Goal: Task Accomplishment & Management: Complete application form

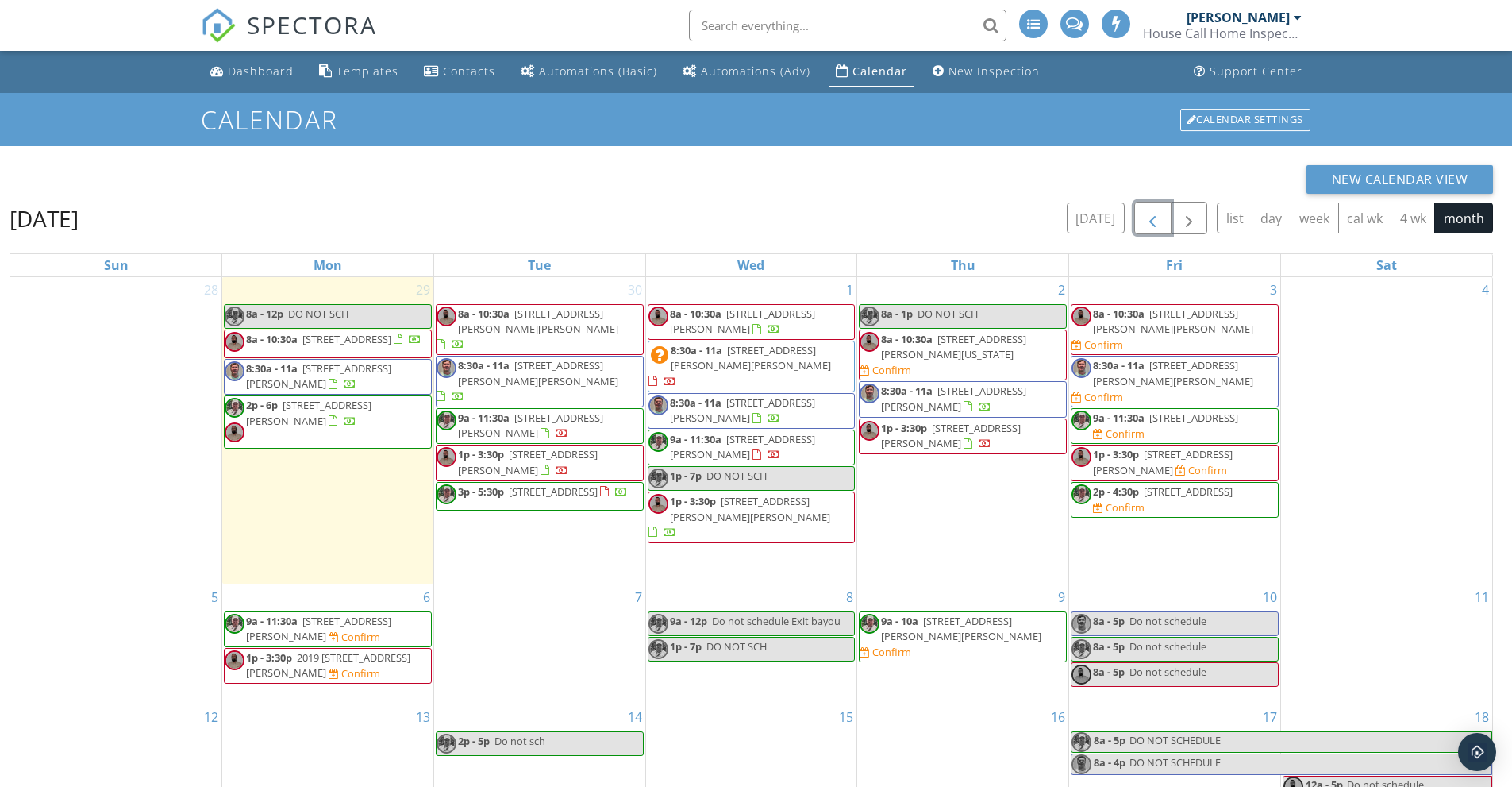
click at [1149, 219] on span "button" at bounding box center [1153, 218] width 19 height 19
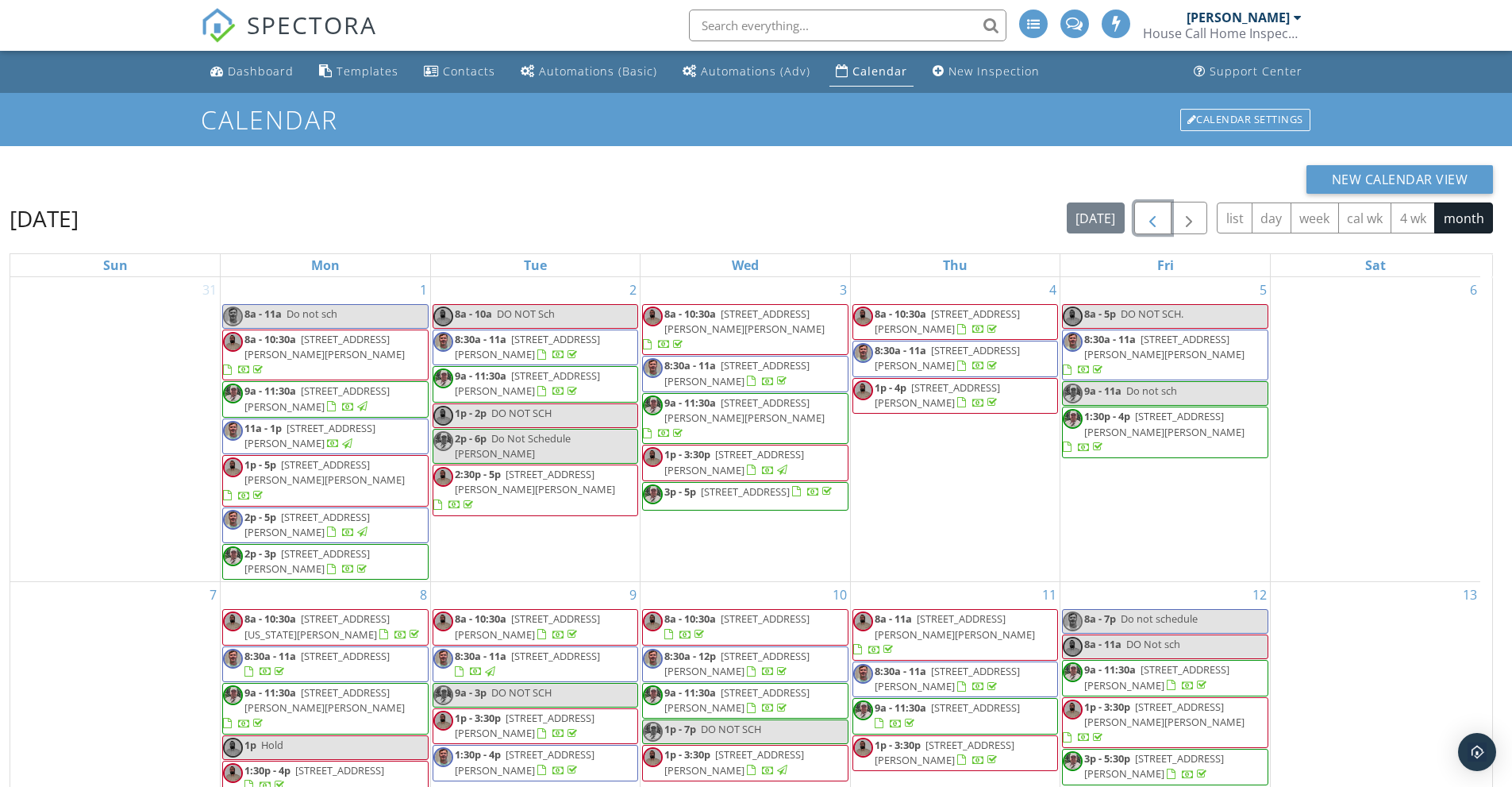
scroll to position [478, 0]
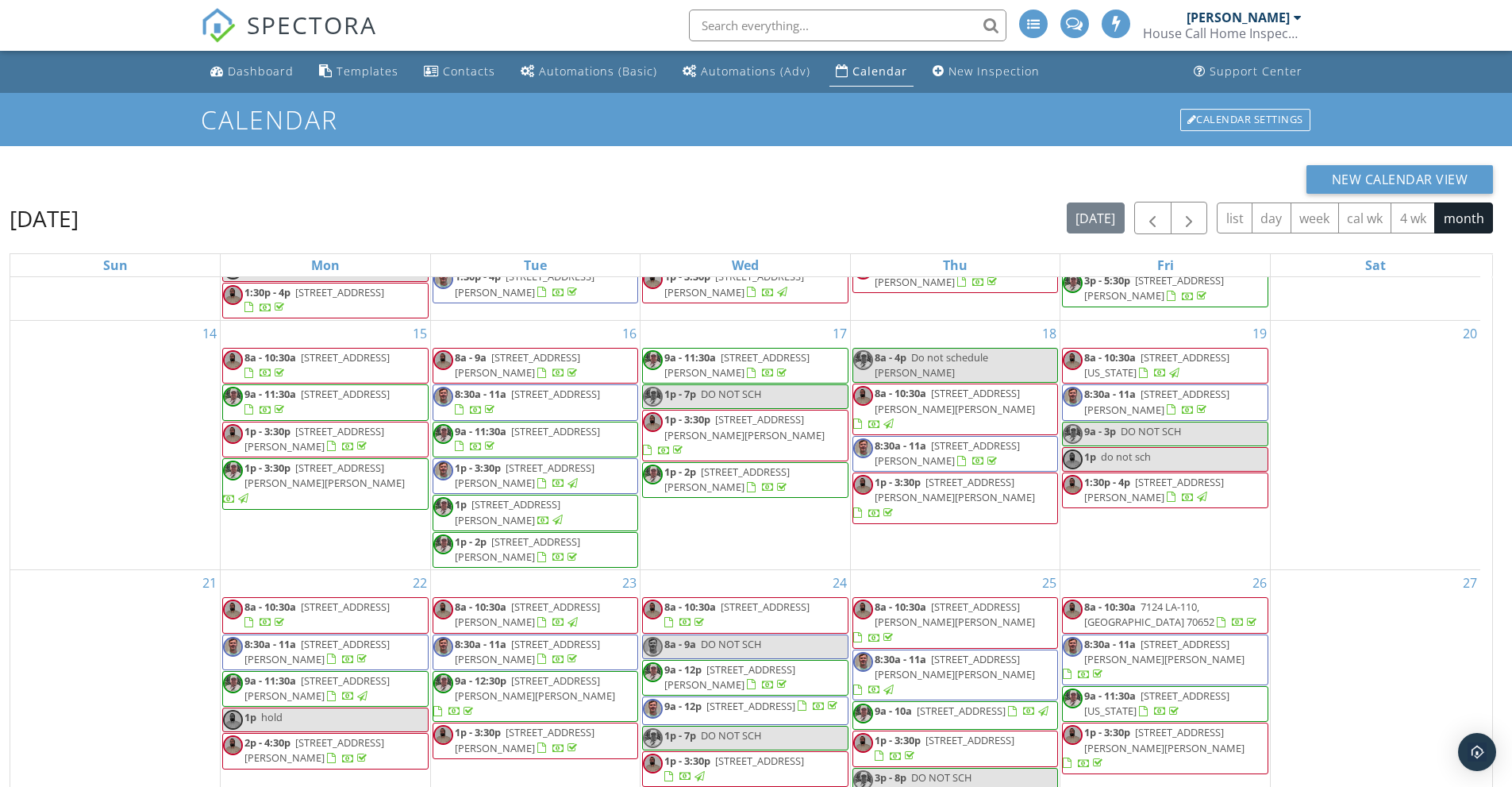
click at [1200, 20] on div "[PERSON_NAME]" at bounding box center [1238, 17] width 103 height 16
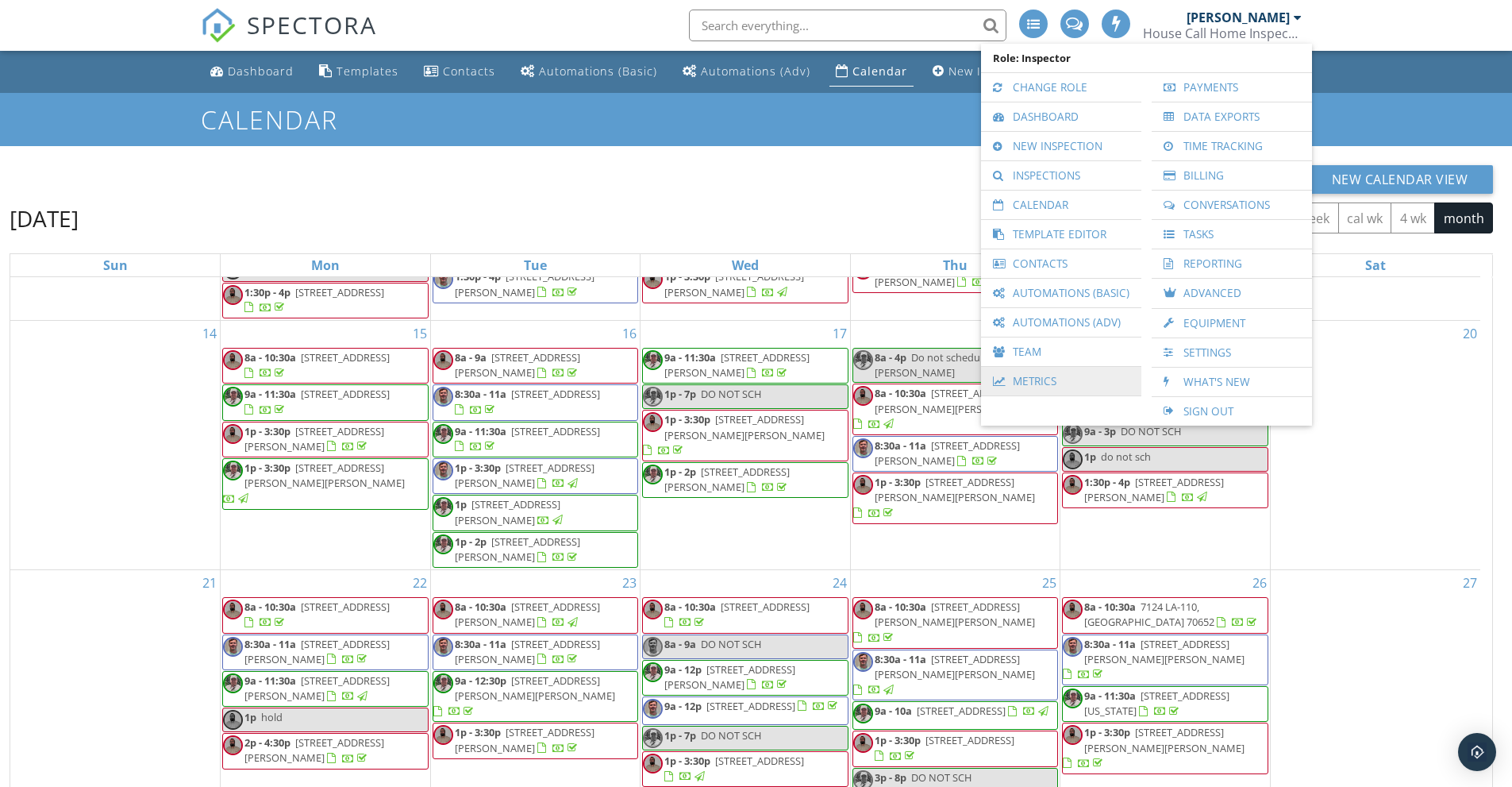
click at [1037, 381] on link "Metrics" at bounding box center [1061, 381] width 144 height 29
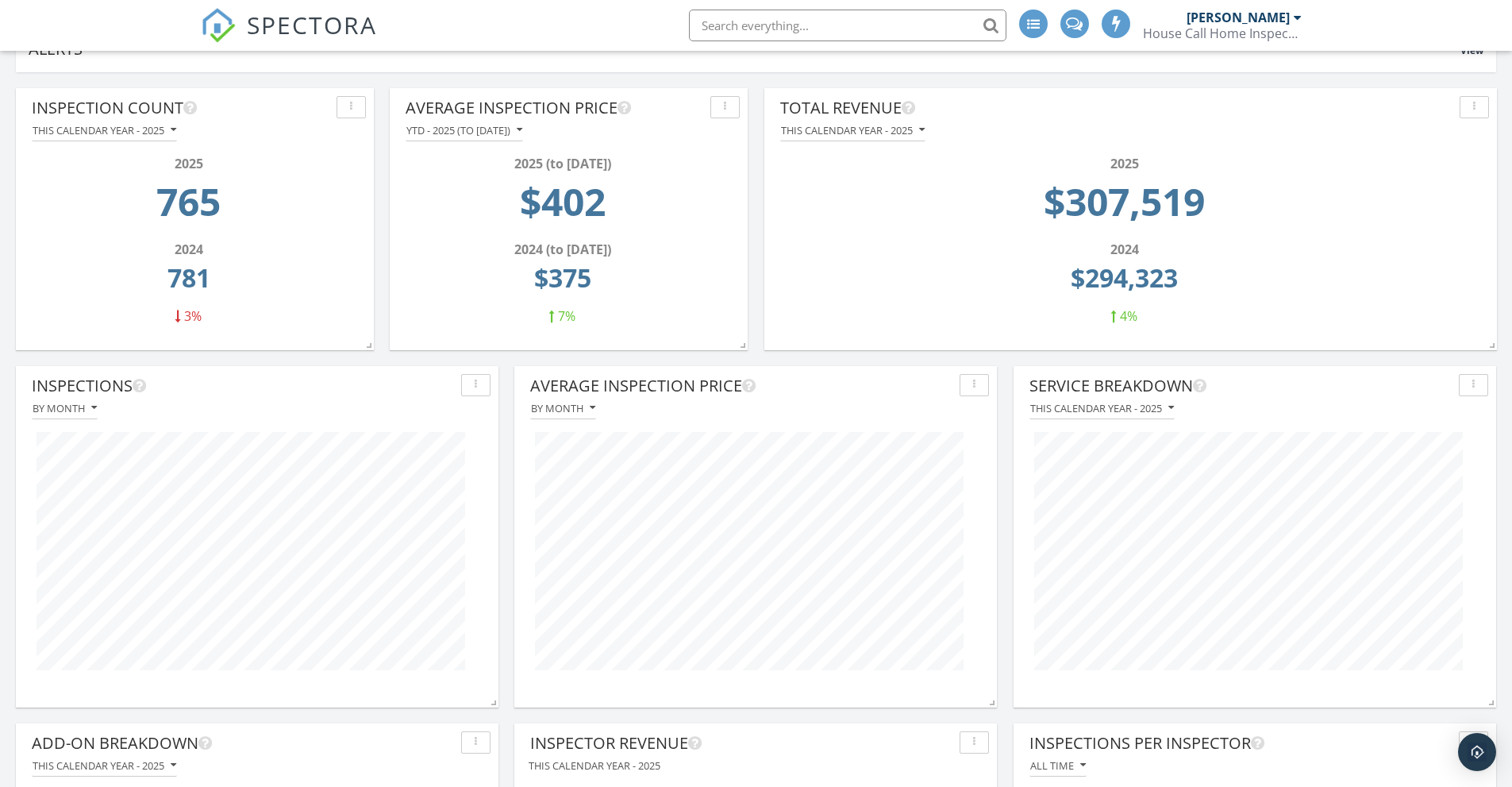
scroll to position [159, 0]
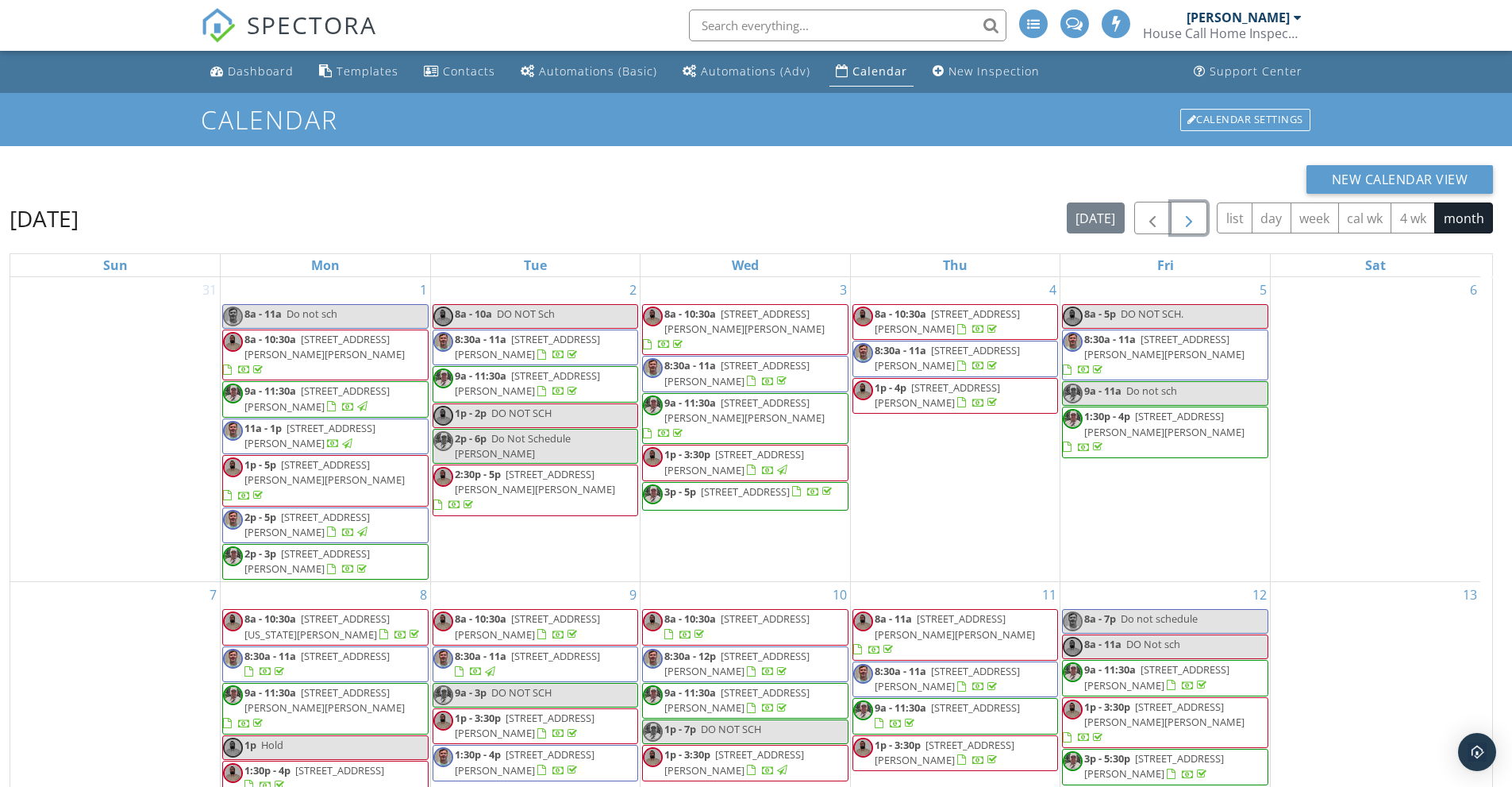
click at [1197, 216] on span "button" at bounding box center [1189, 218] width 19 height 19
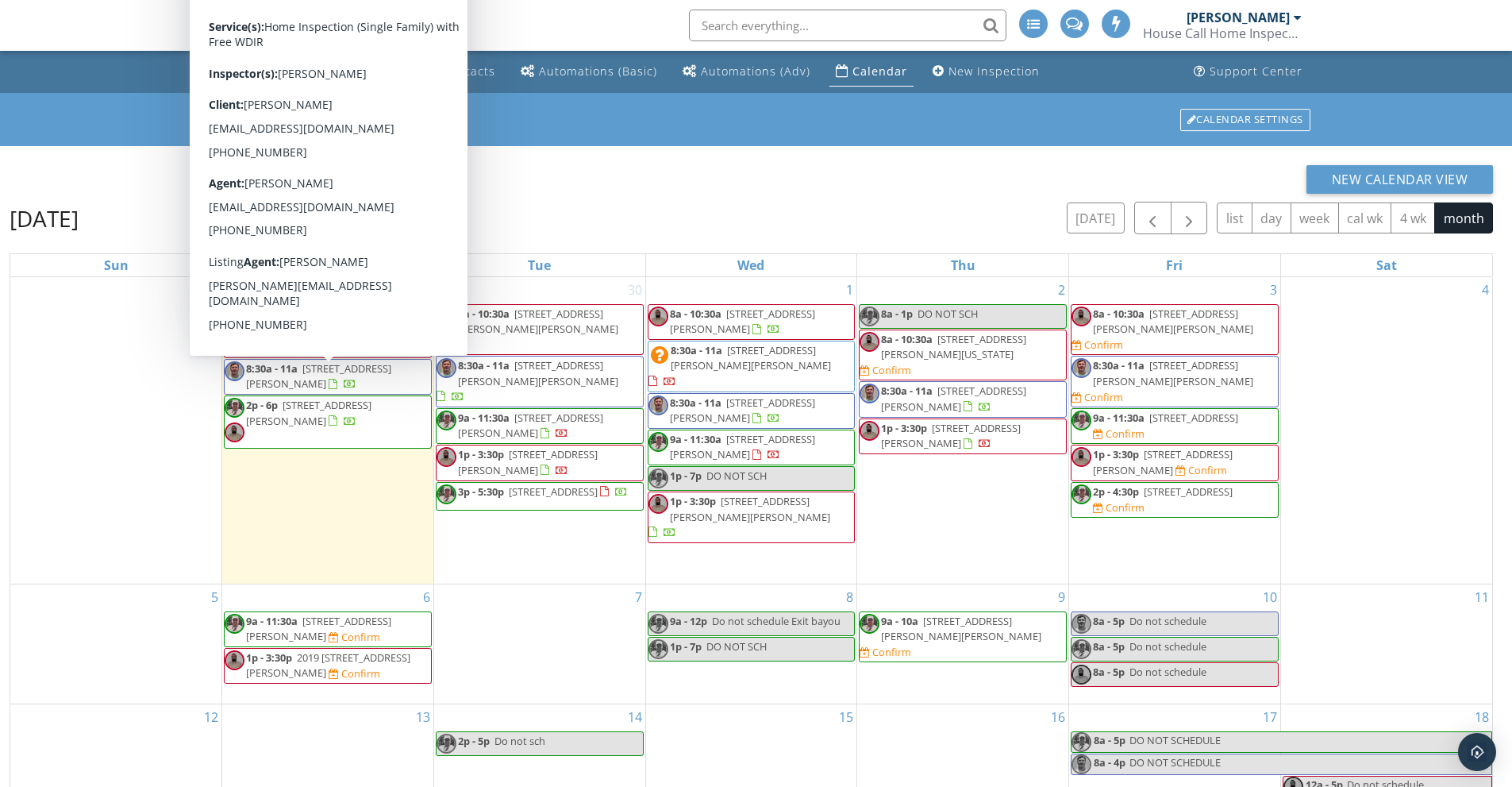
click at [574, 199] on div "New Calendar View October 2025 today list day week cal wk 4 wk month Sun Mon Tu…" at bounding box center [752, 577] width 1484 height 824
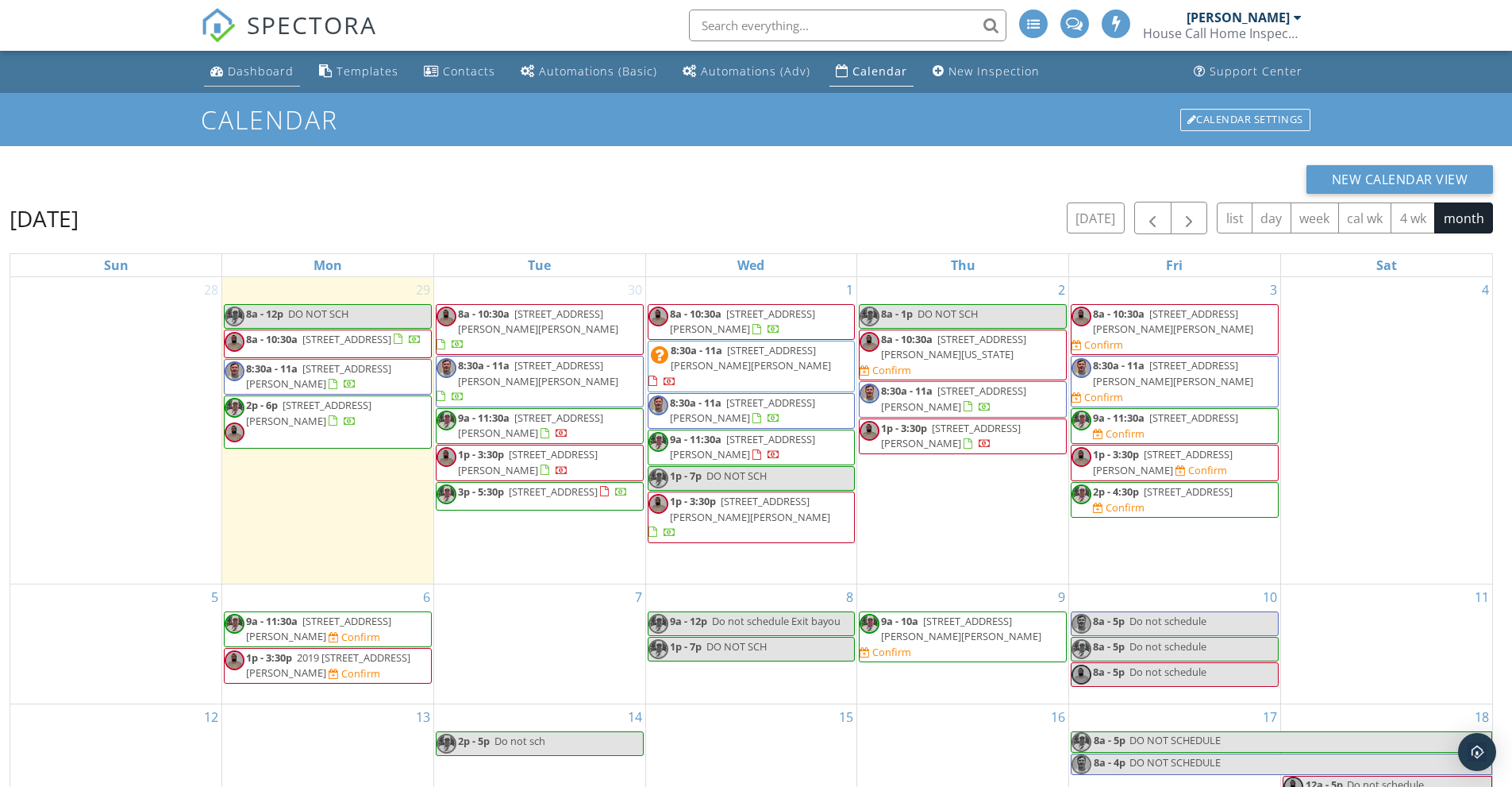
click at [253, 72] on div "Dashboard" at bounding box center [261, 71] width 66 height 15
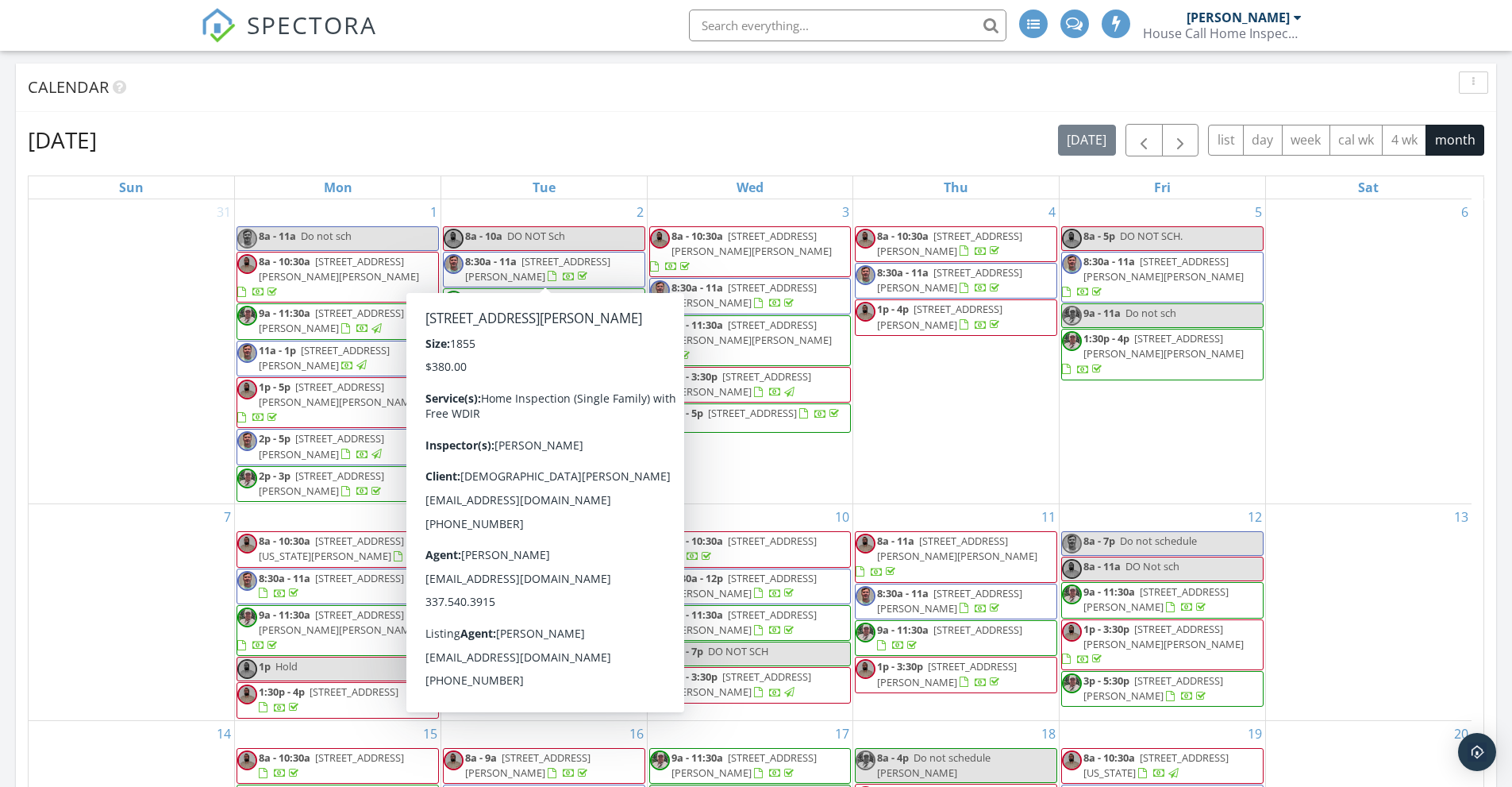
click at [171, 364] on div "31" at bounding box center [131, 352] width 205 height 305
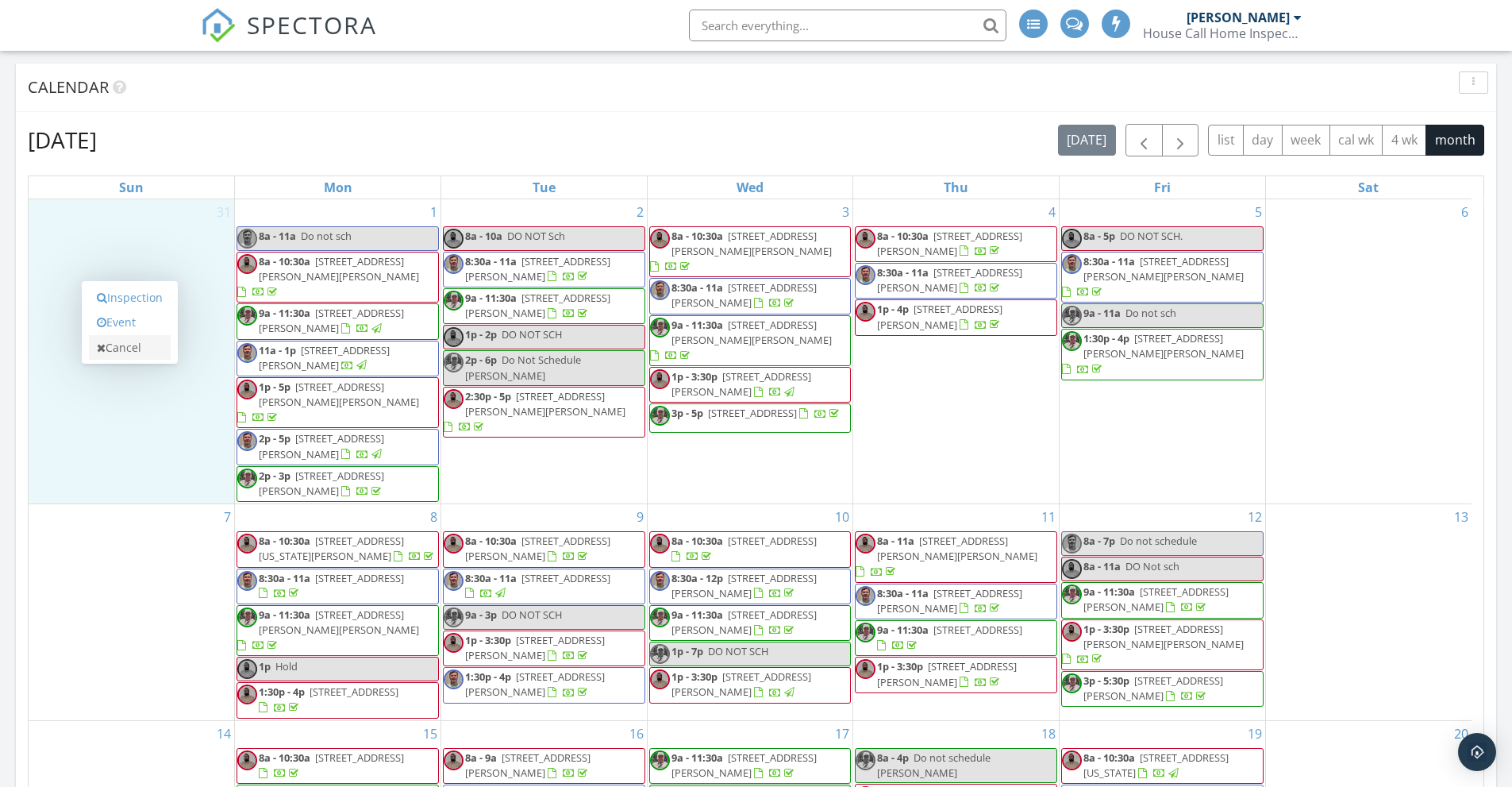
click at [113, 345] on link "Cancel" at bounding box center [129, 347] width 82 height 26
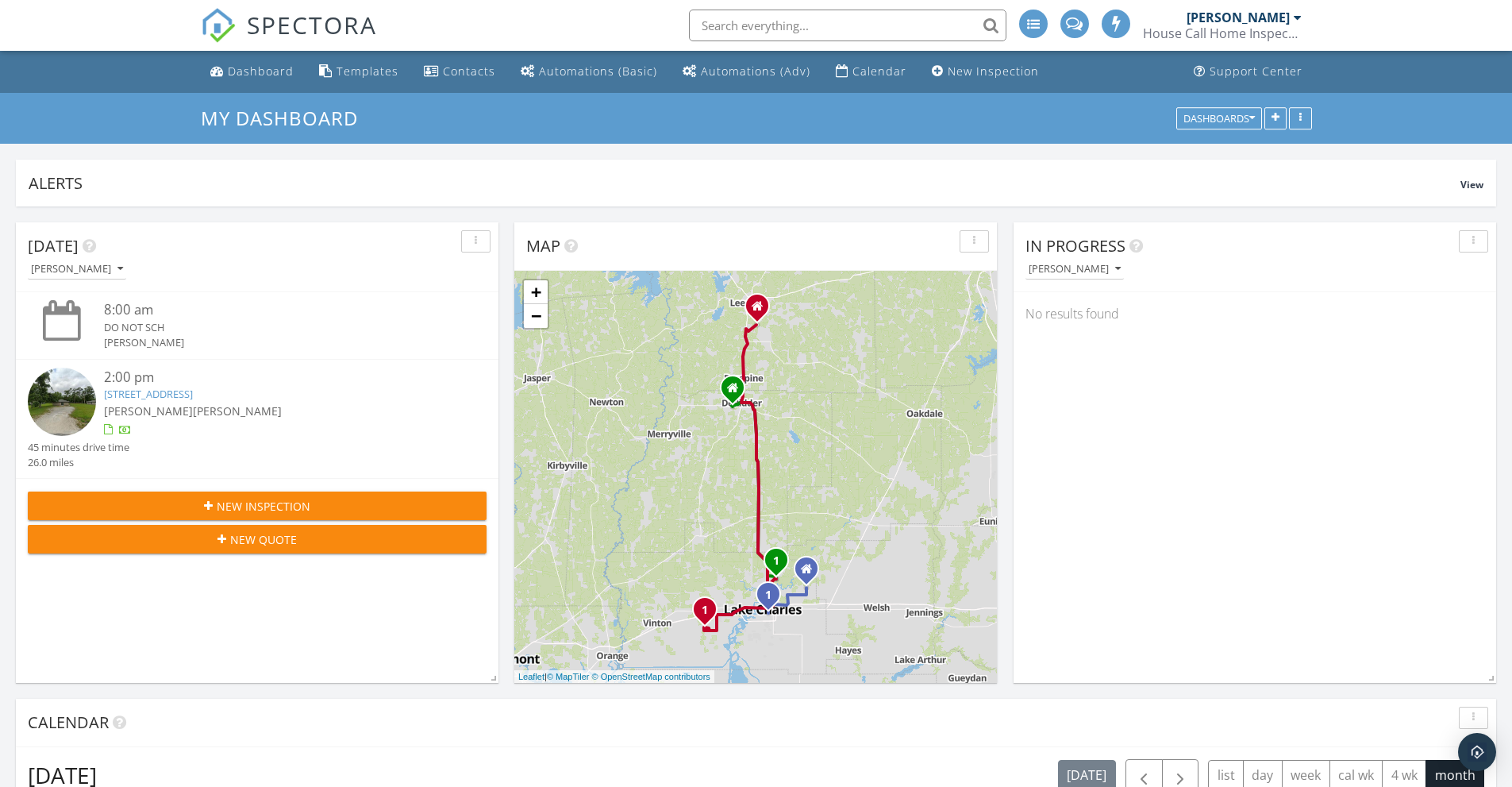
click at [1287, 14] on div "[PERSON_NAME]" at bounding box center [1238, 17] width 103 height 16
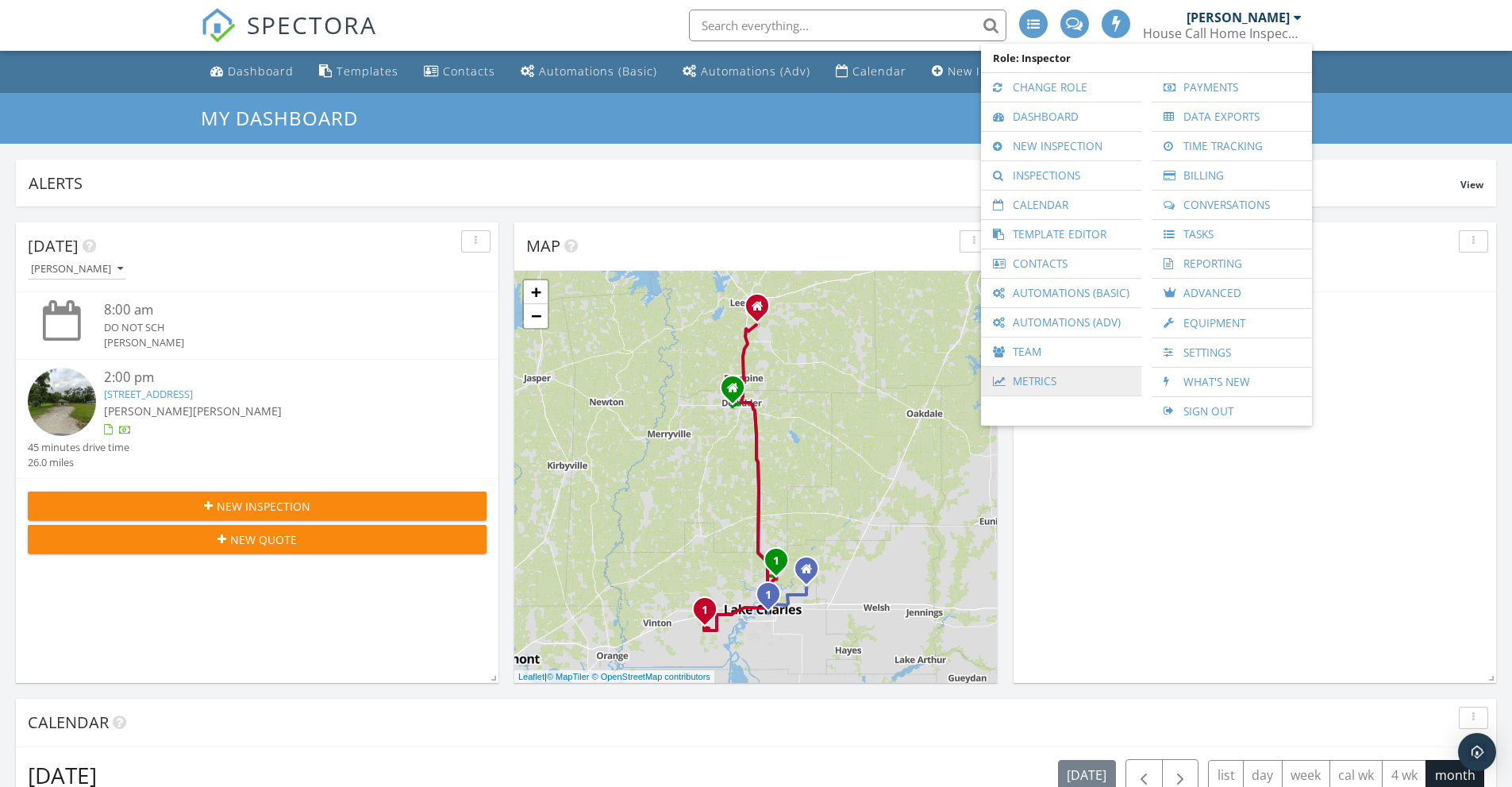
click at [1029, 382] on link "Metrics" at bounding box center [1061, 381] width 144 height 29
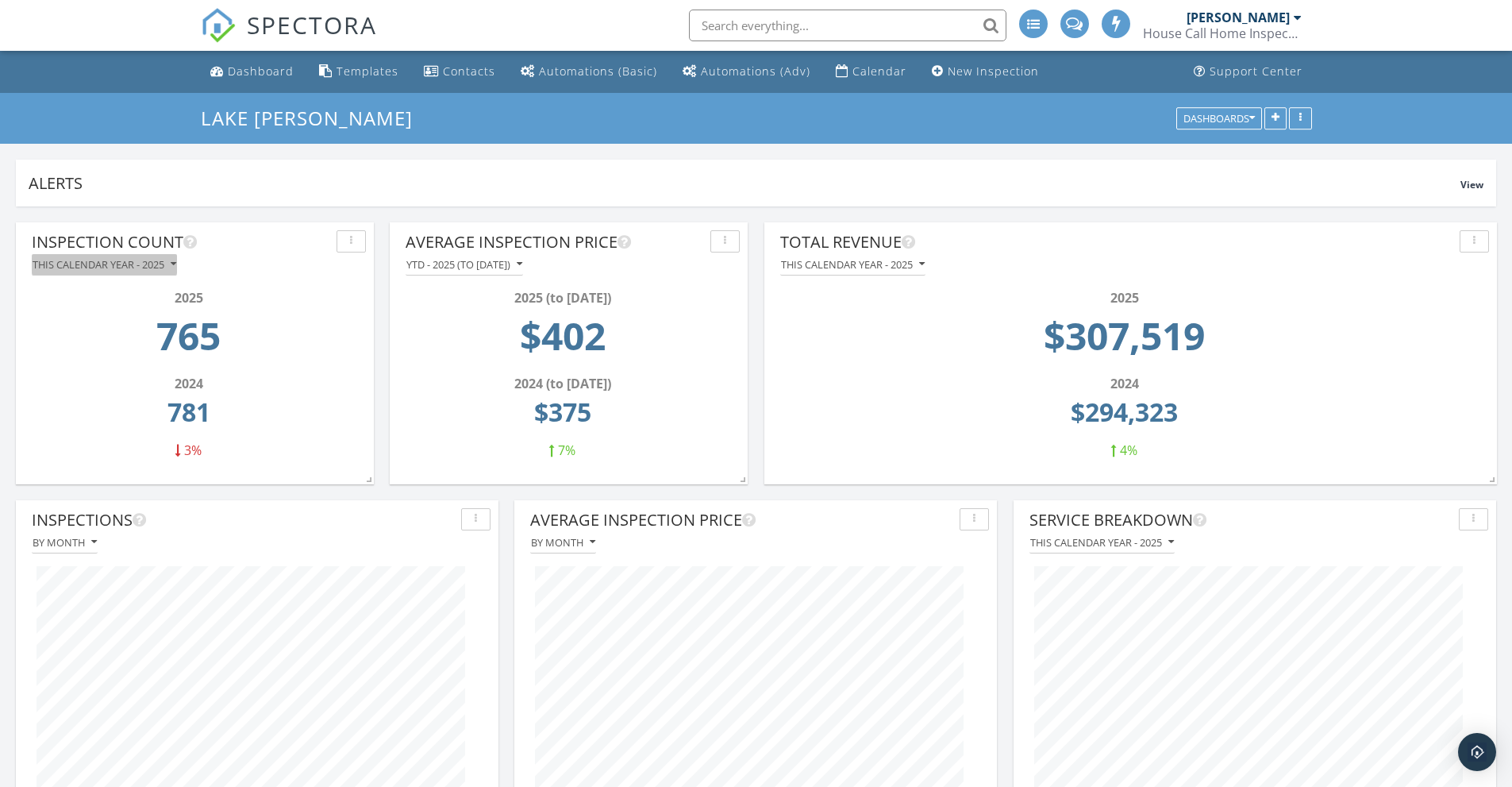
click at [176, 264] on icon "button" at bounding box center [173, 264] width 6 height 11
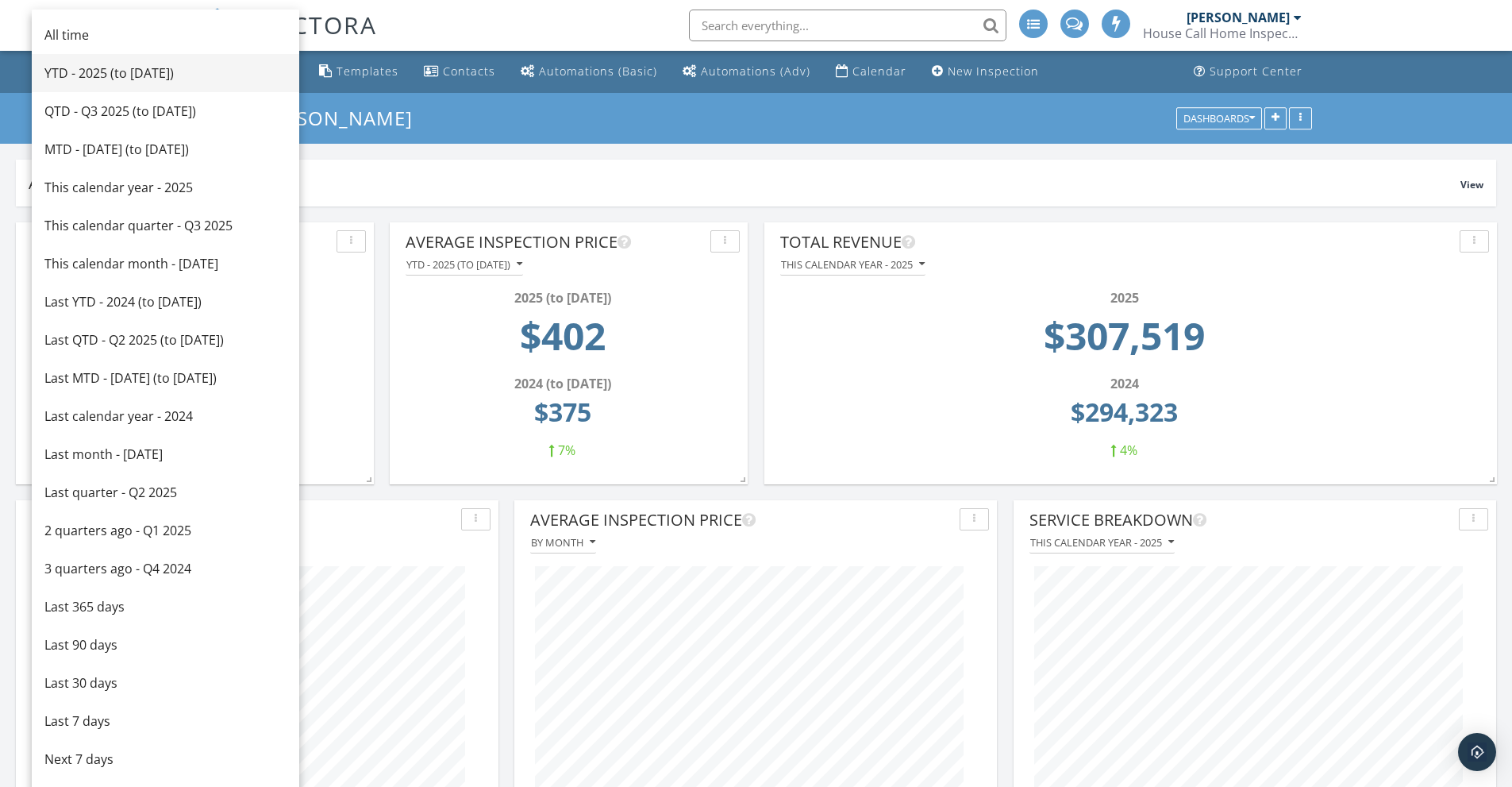
click at [121, 82] on div "YTD - 2025 (to Sep 29th)" at bounding box center [166, 73] width 242 height 19
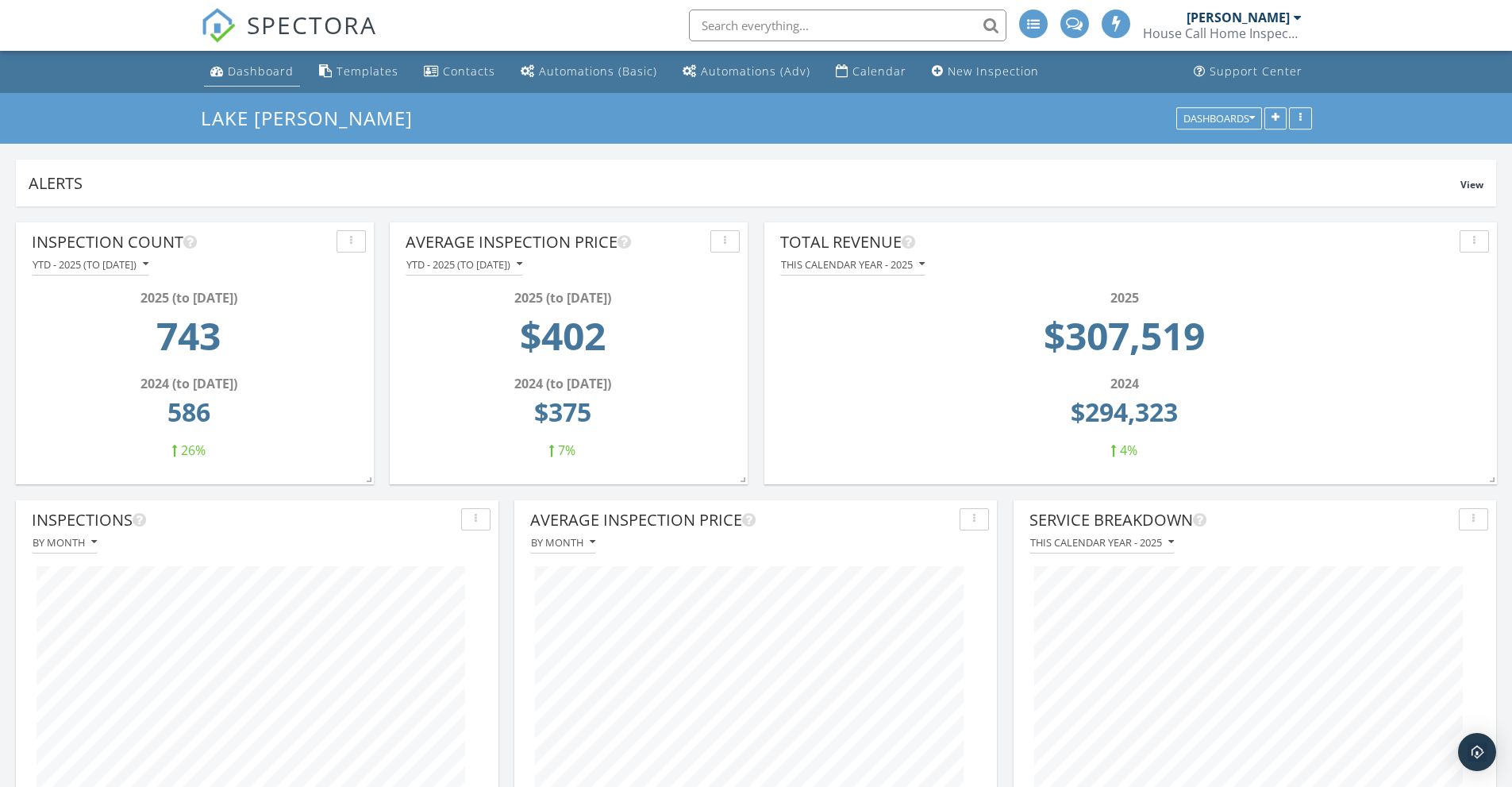
click at [265, 72] on div "Dashboard" at bounding box center [261, 71] width 66 height 15
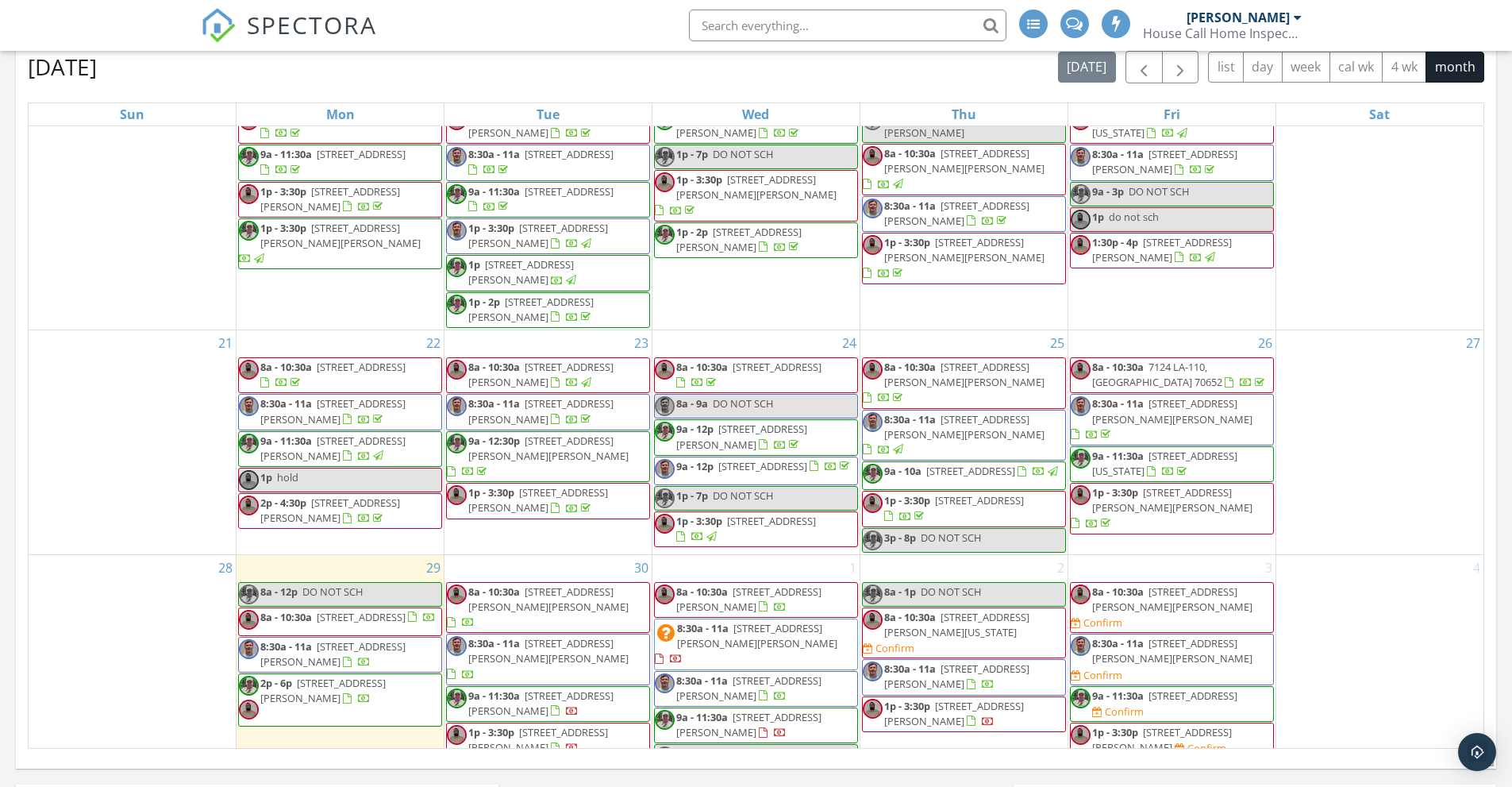
scroll to position [715, 0]
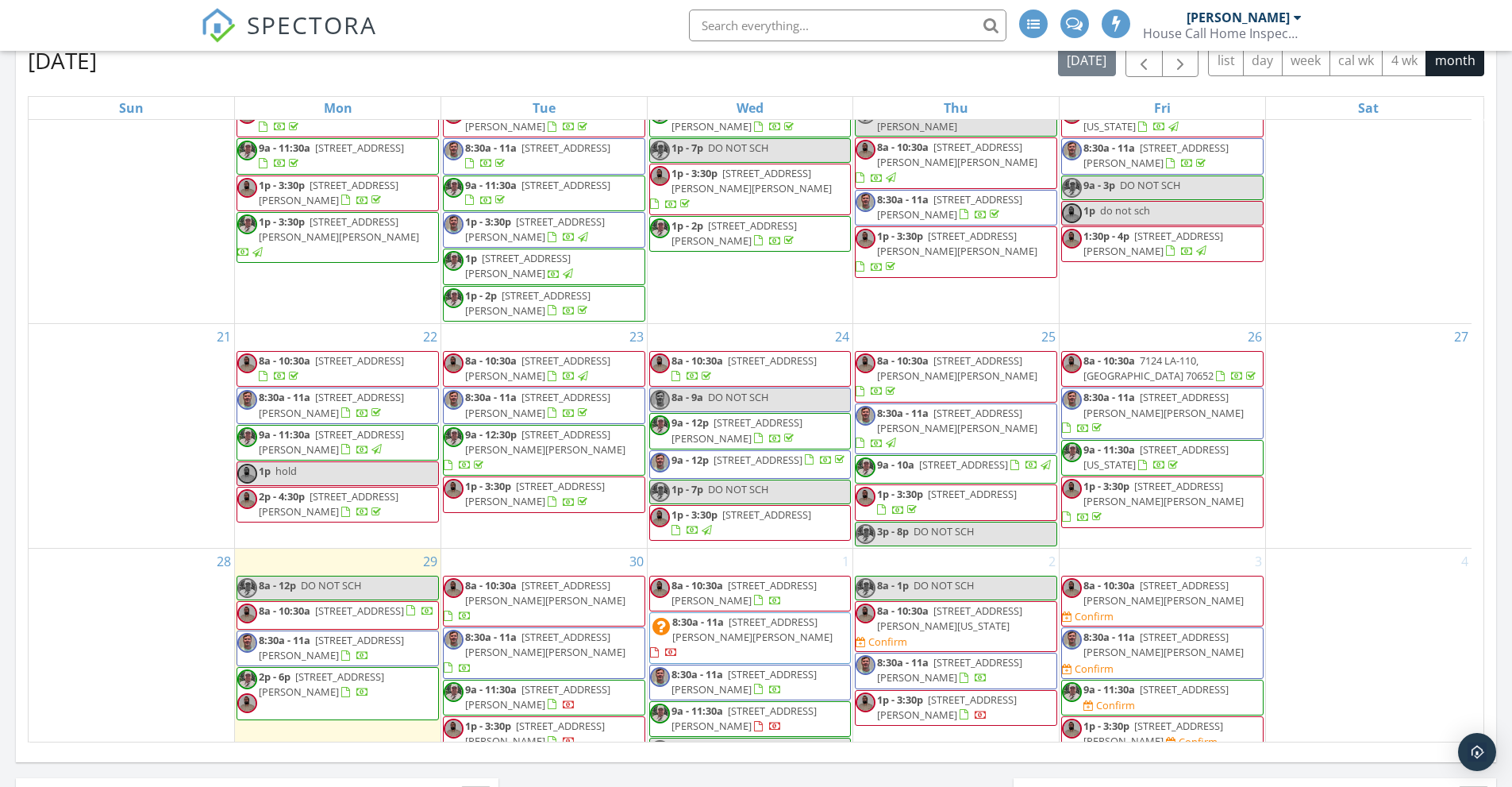
click at [389, 633] on span "[STREET_ADDRESS][PERSON_NAME]" at bounding box center [331, 648] width 145 height 30
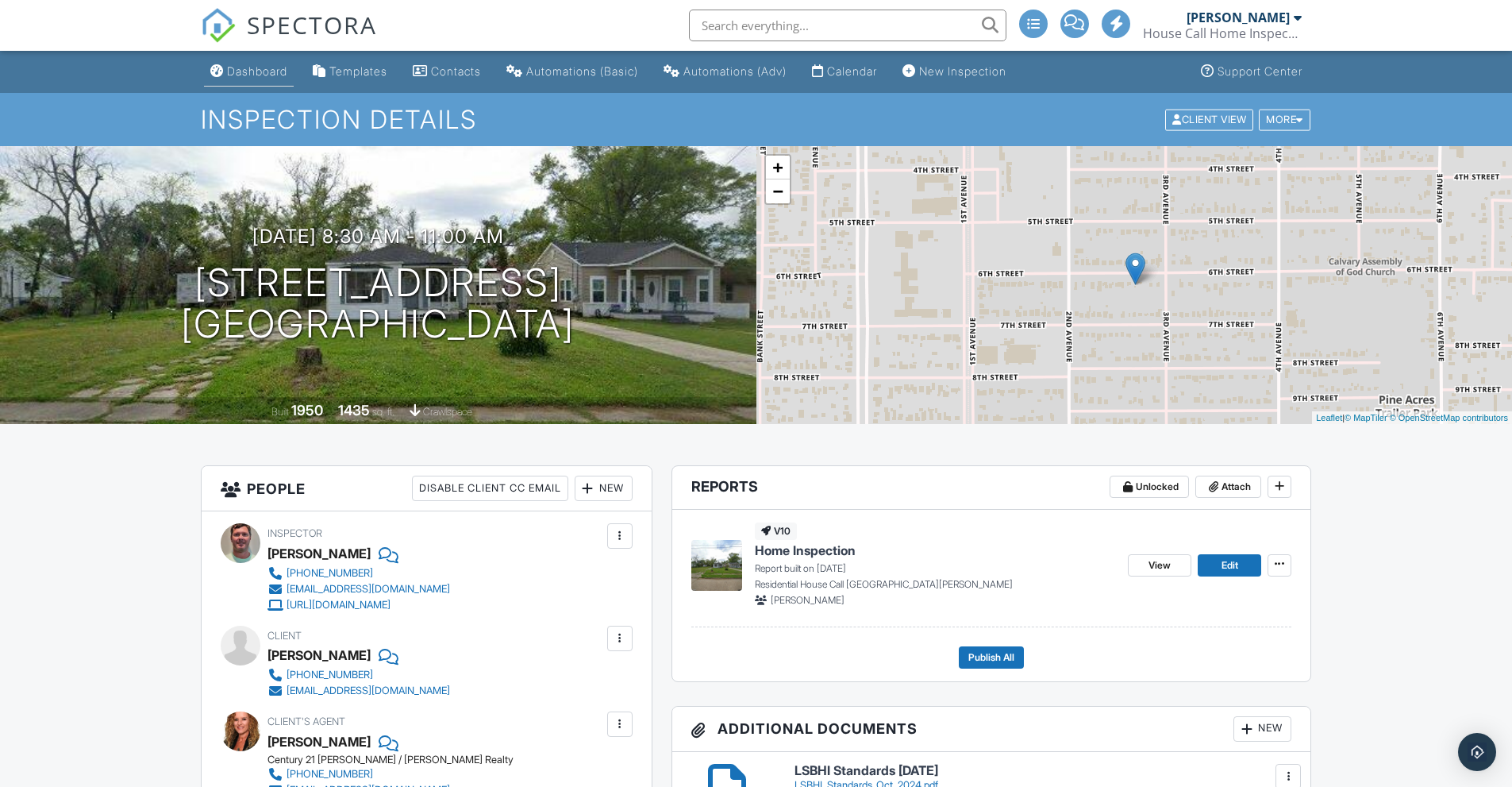
click at [269, 73] on div "Dashboard" at bounding box center [256, 71] width 60 height 13
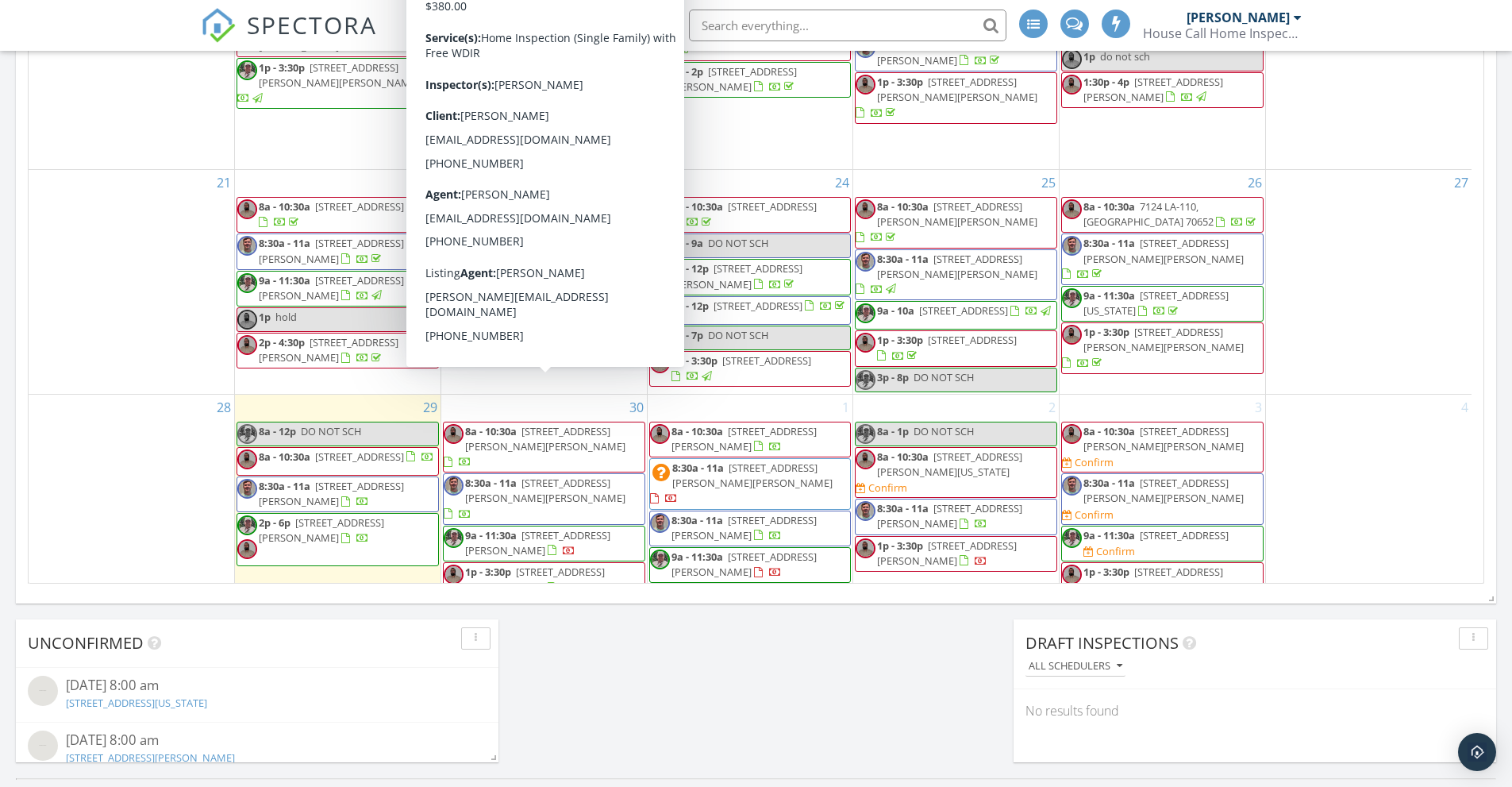
scroll to position [568, 0]
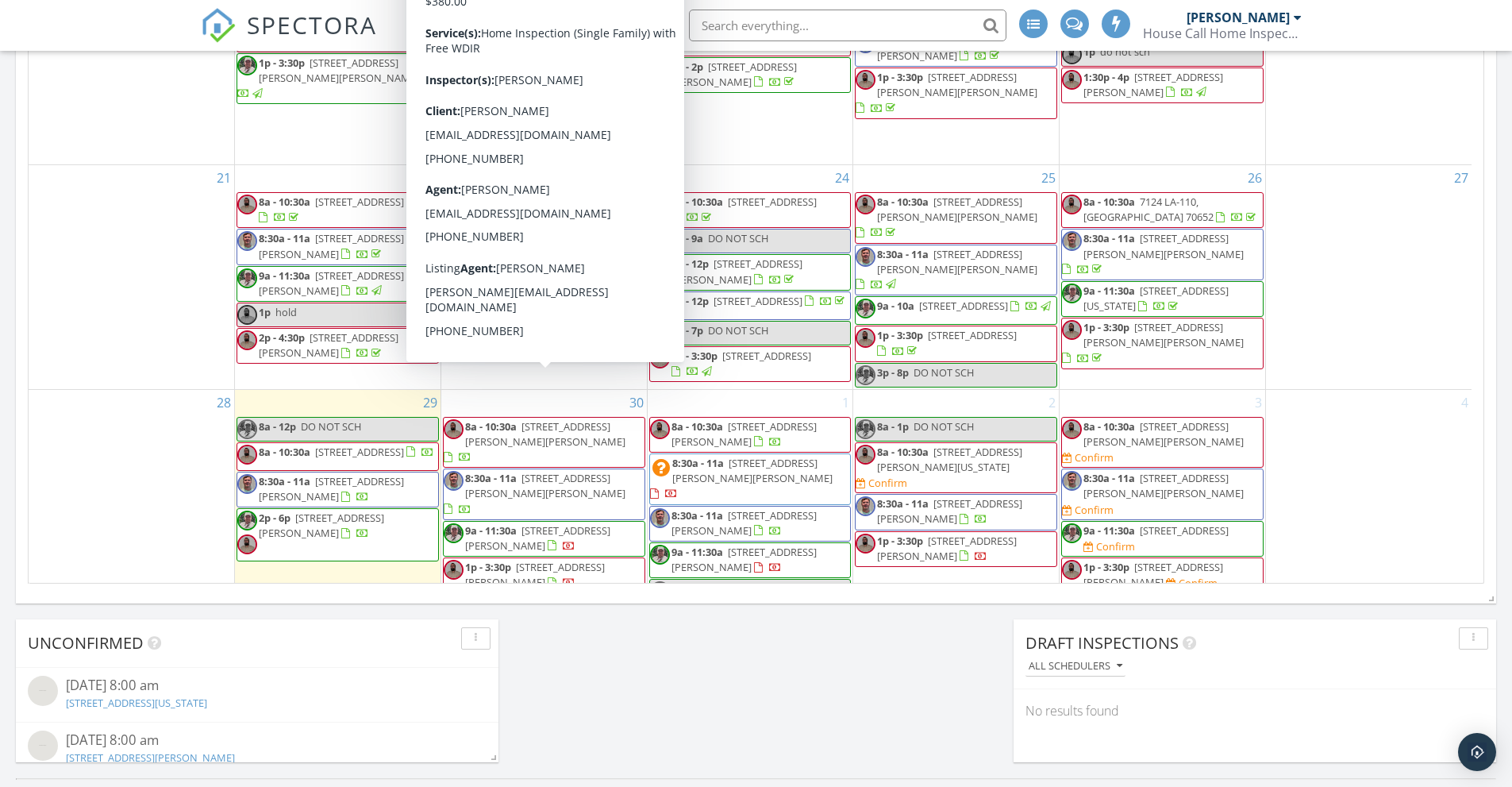
click at [168, 396] on div "28" at bounding box center [131, 524] width 205 height 267
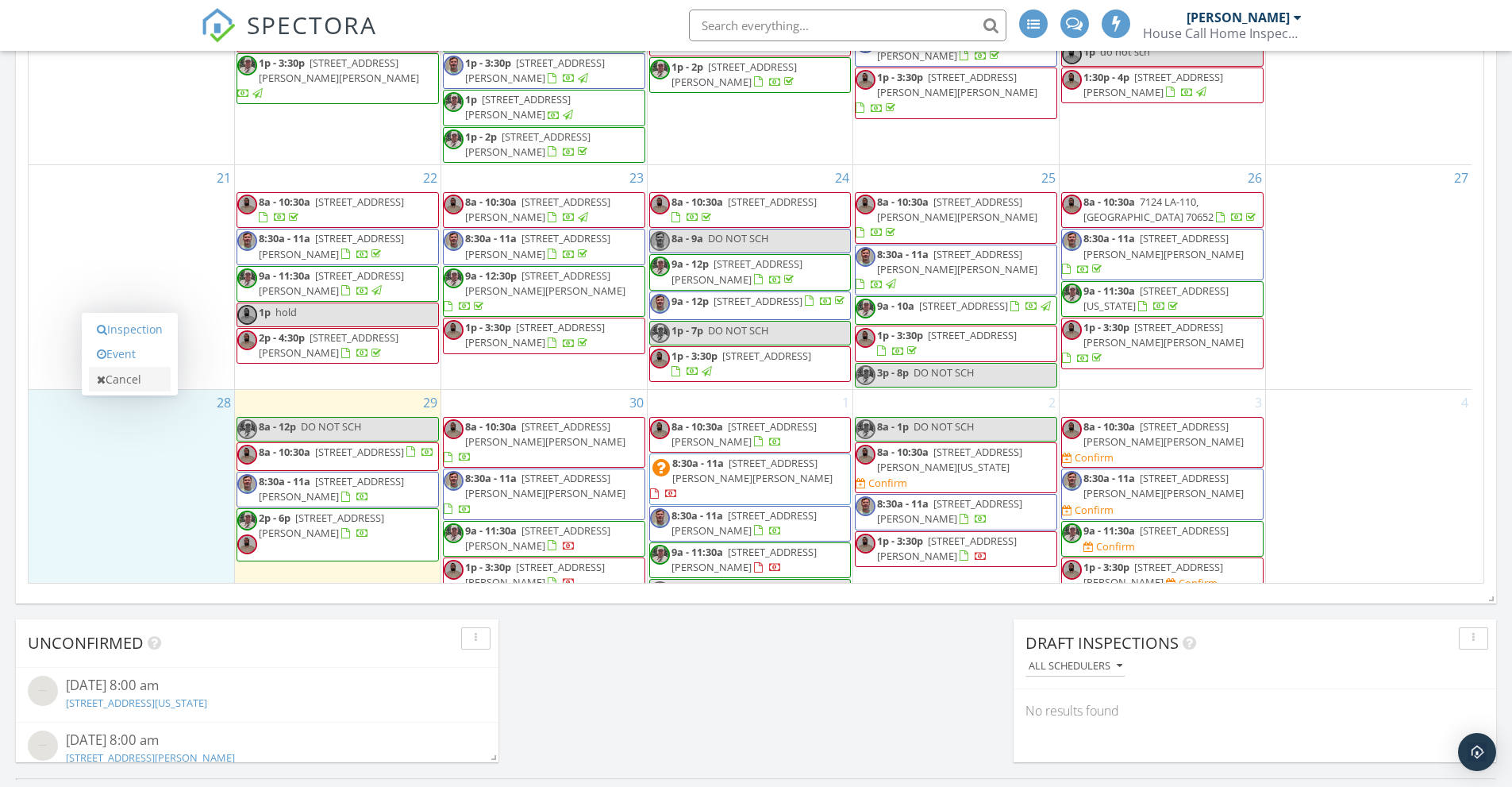
click at [129, 375] on link "Cancel" at bounding box center [129, 379] width 82 height 26
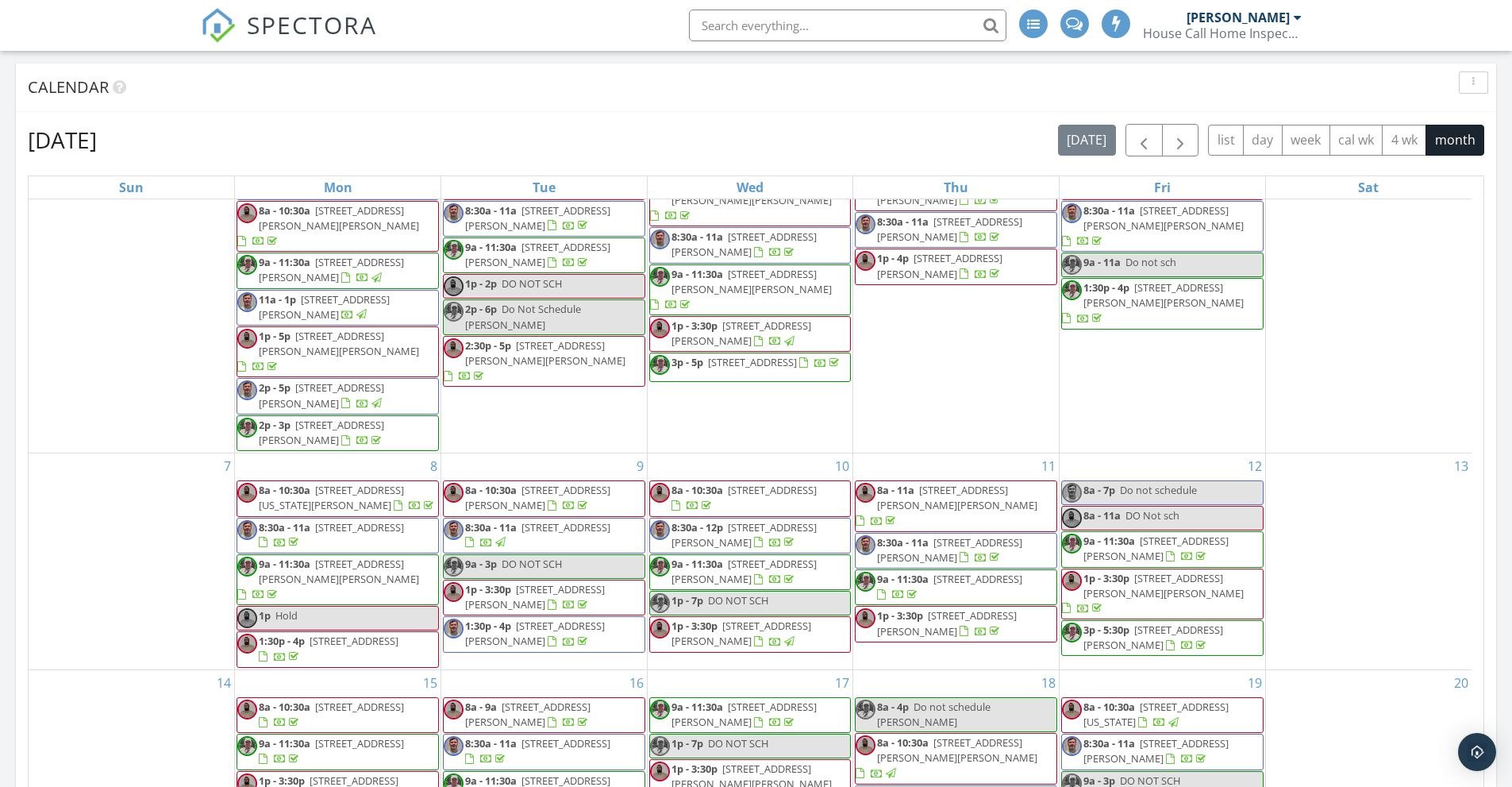
scroll to position [79, 0]
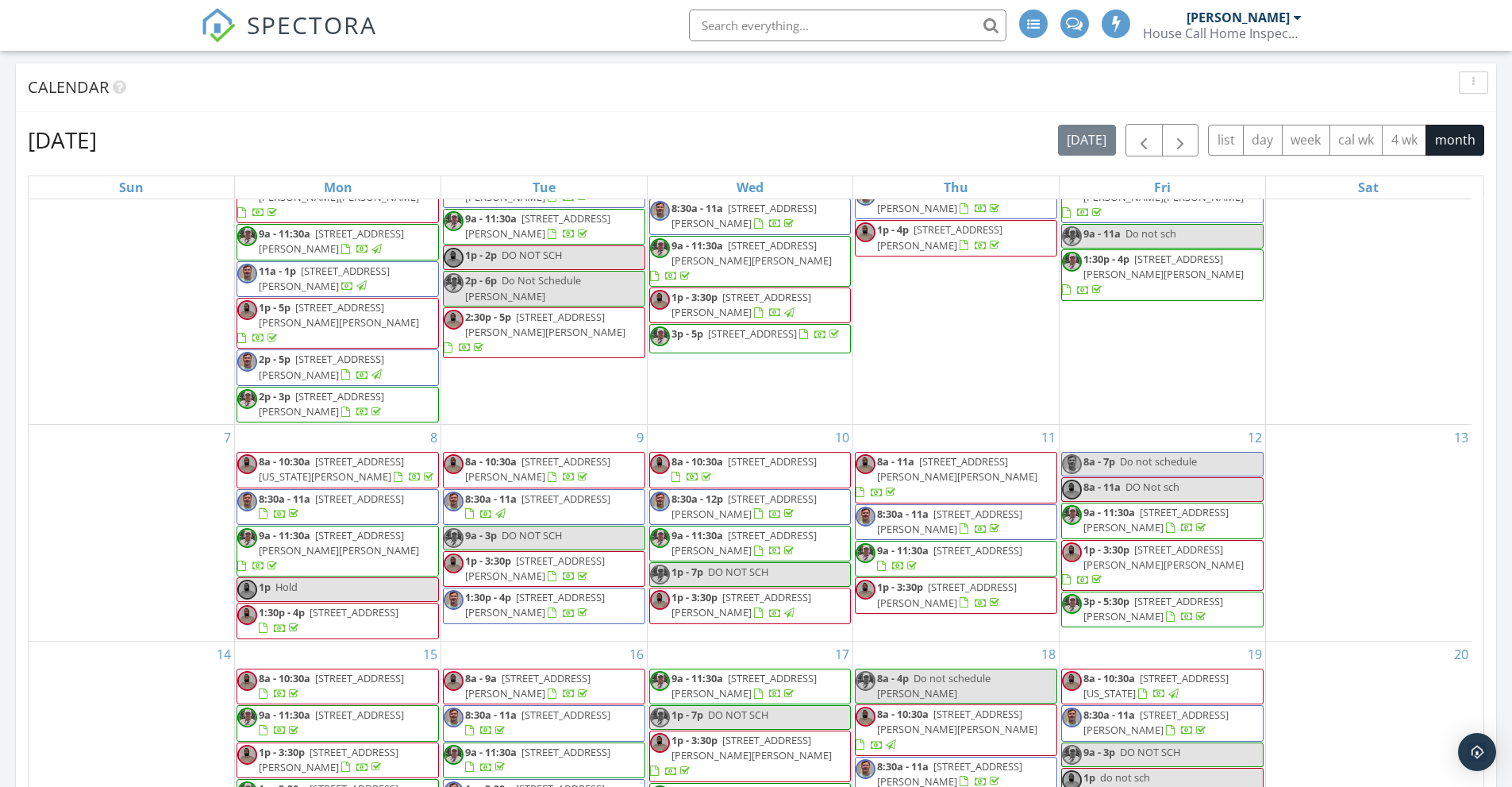
click at [1300, 16] on link "Roland McCormick House Call Home Inspection- Lake Charles, LA" at bounding box center [1224, 26] width 162 height 51
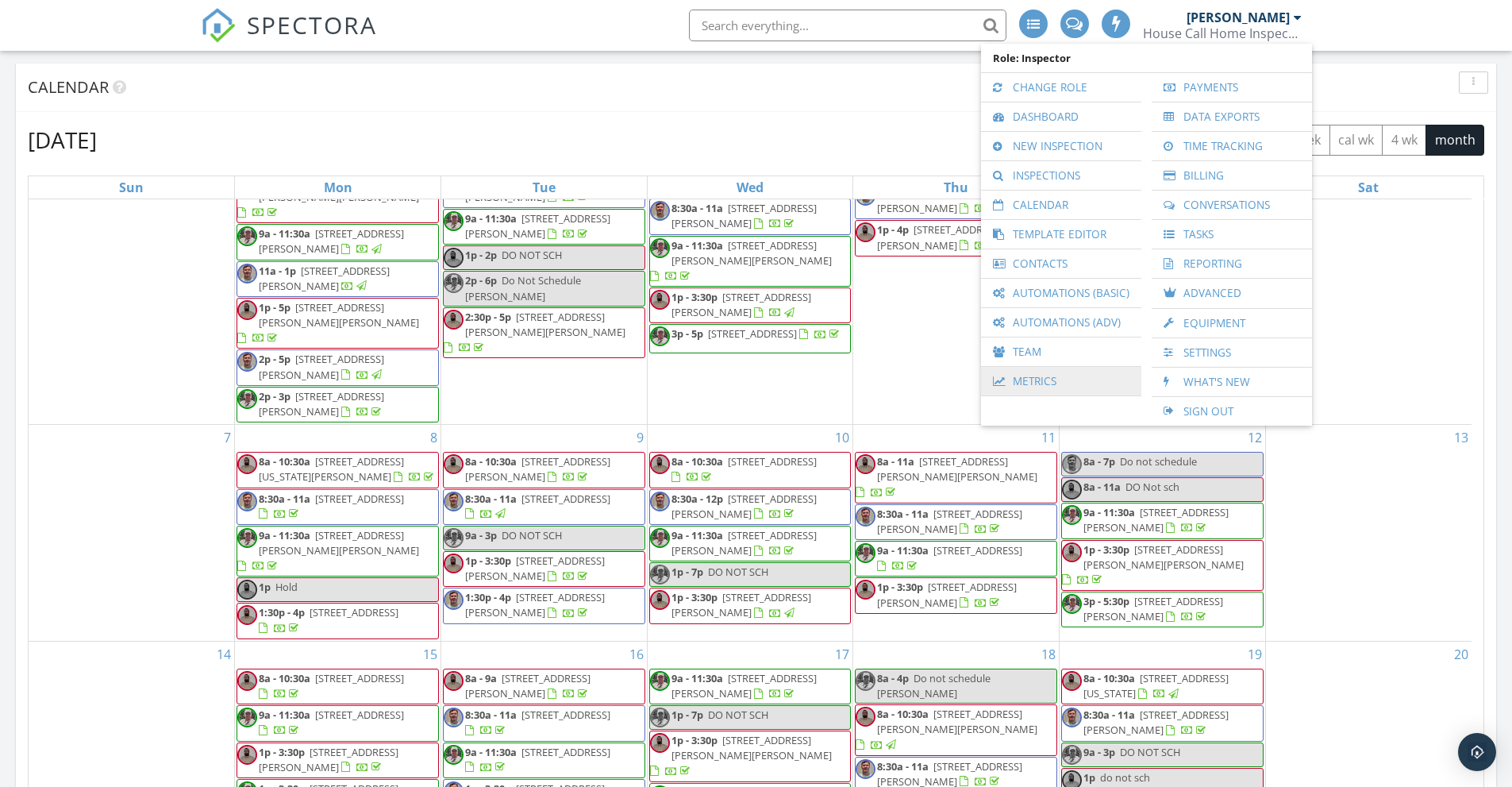
click at [1033, 383] on link "Metrics" at bounding box center [1061, 381] width 144 height 29
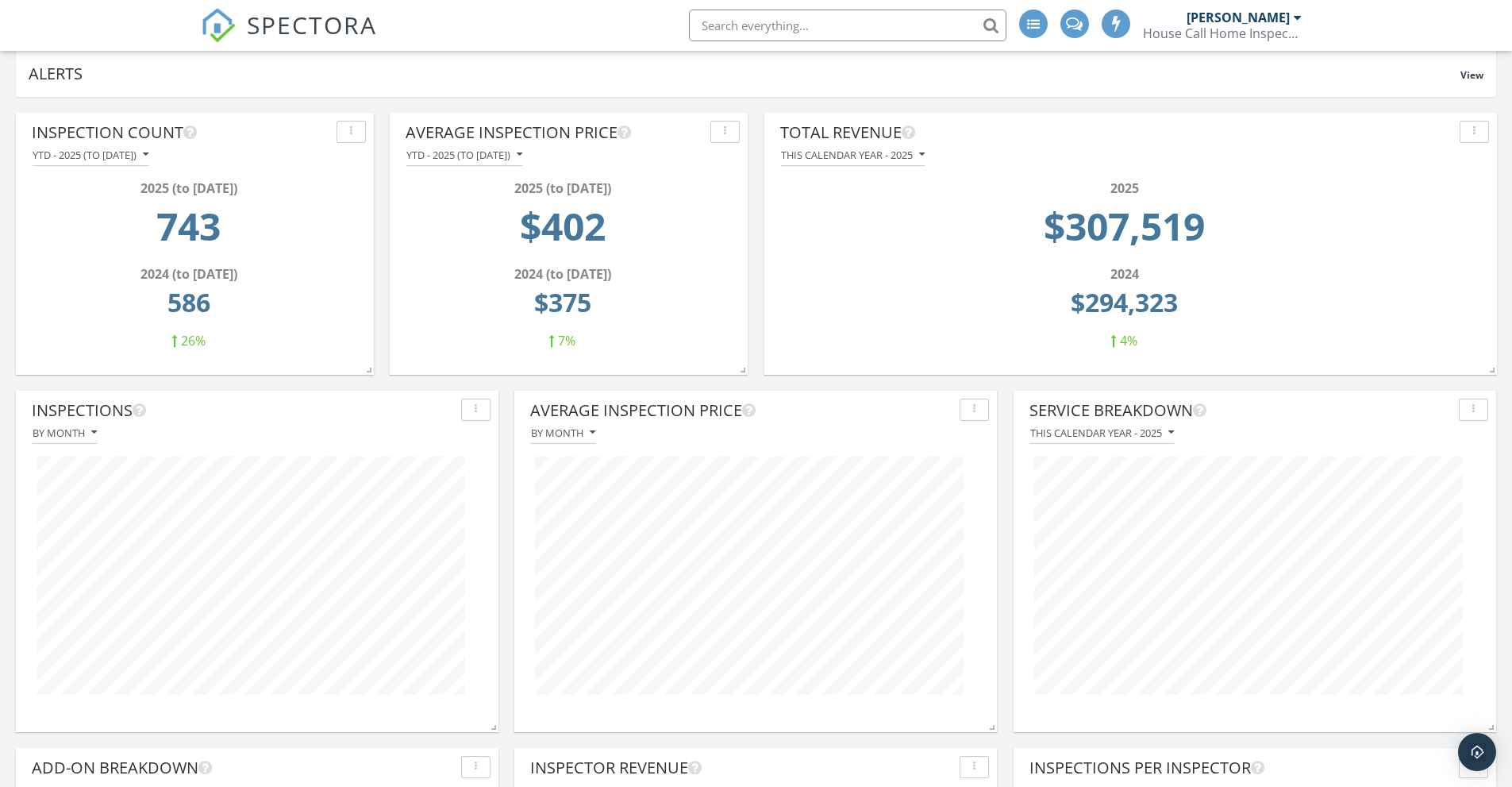
scroll to position [159, 0]
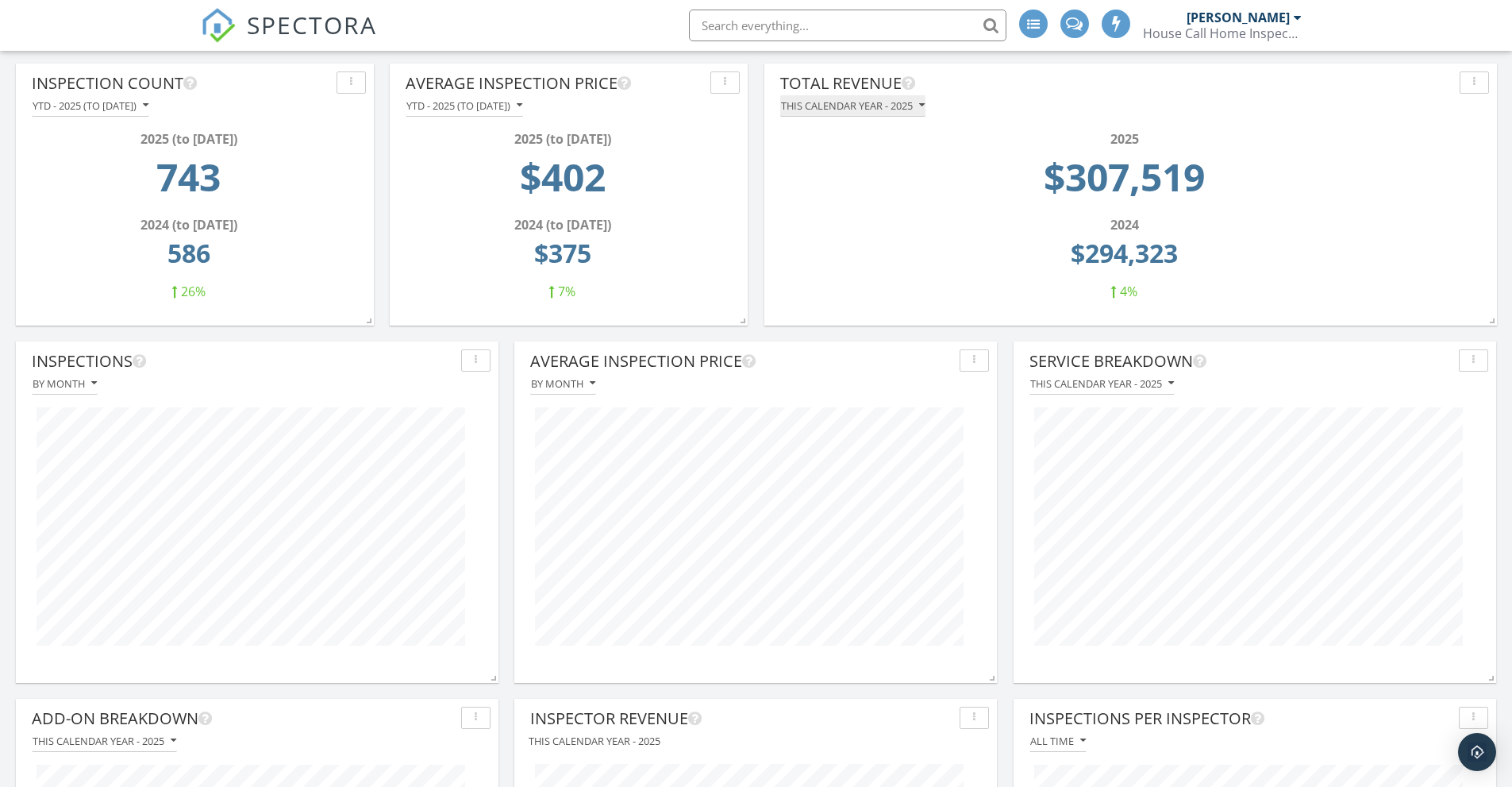
click at [923, 101] on icon "button" at bounding box center [922, 105] width 6 height 11
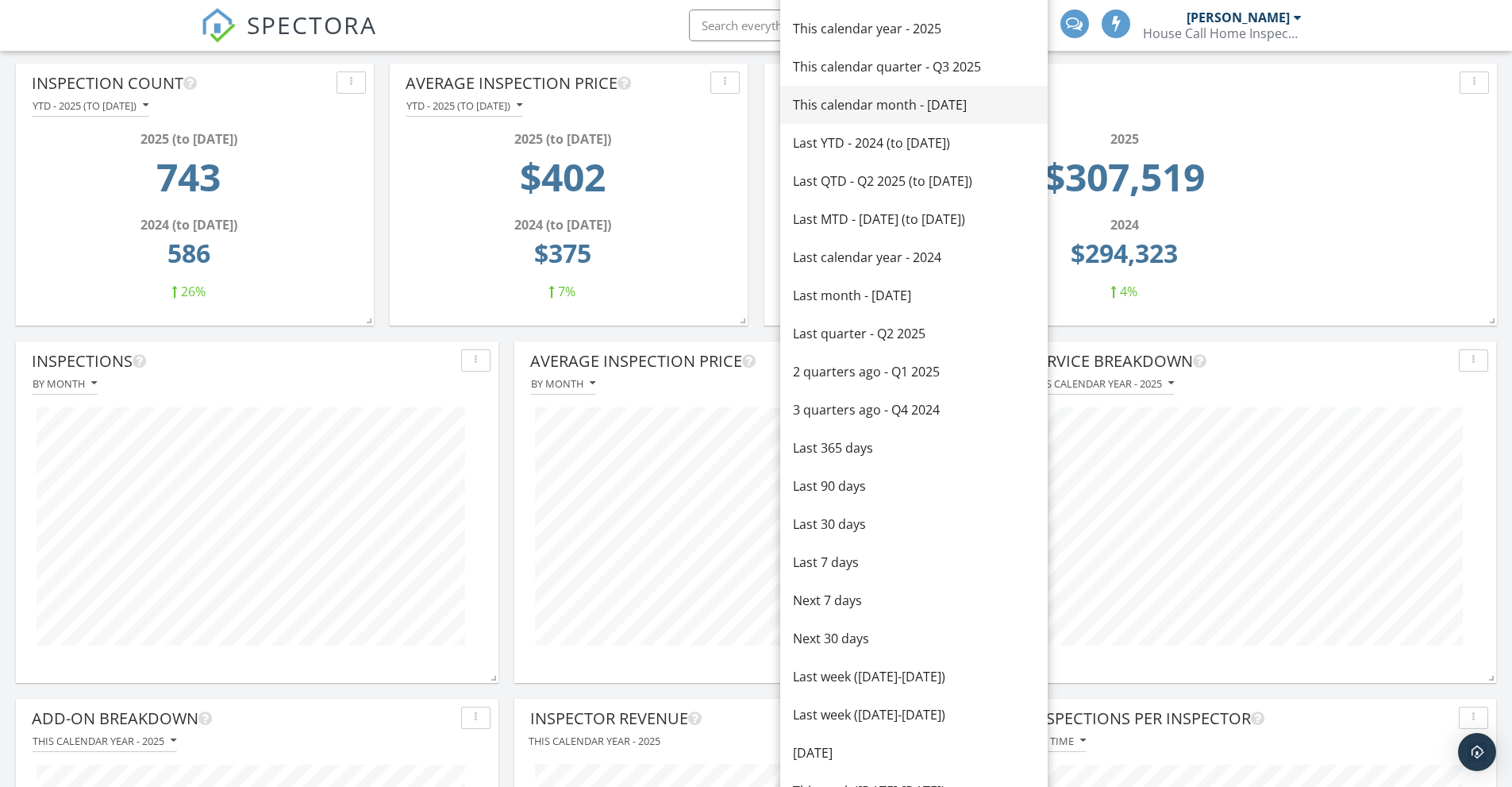
click at [874, 106] on div "This calendar month - September 2025" at bounding box center [914, 105] width 242 height 19
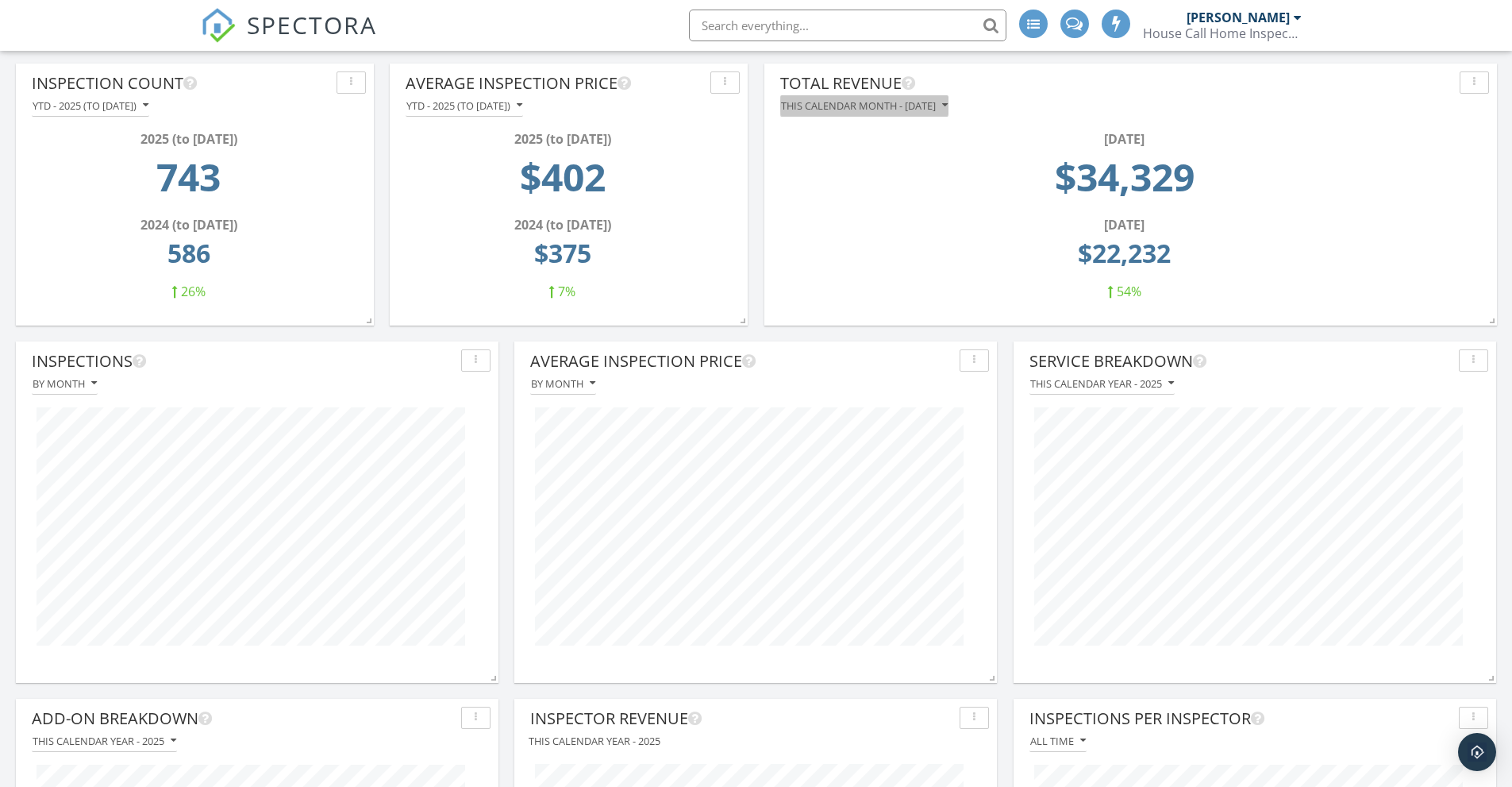
click at [948, 104] on icon "button" at bounding box center [945, 105] width 6 height 11
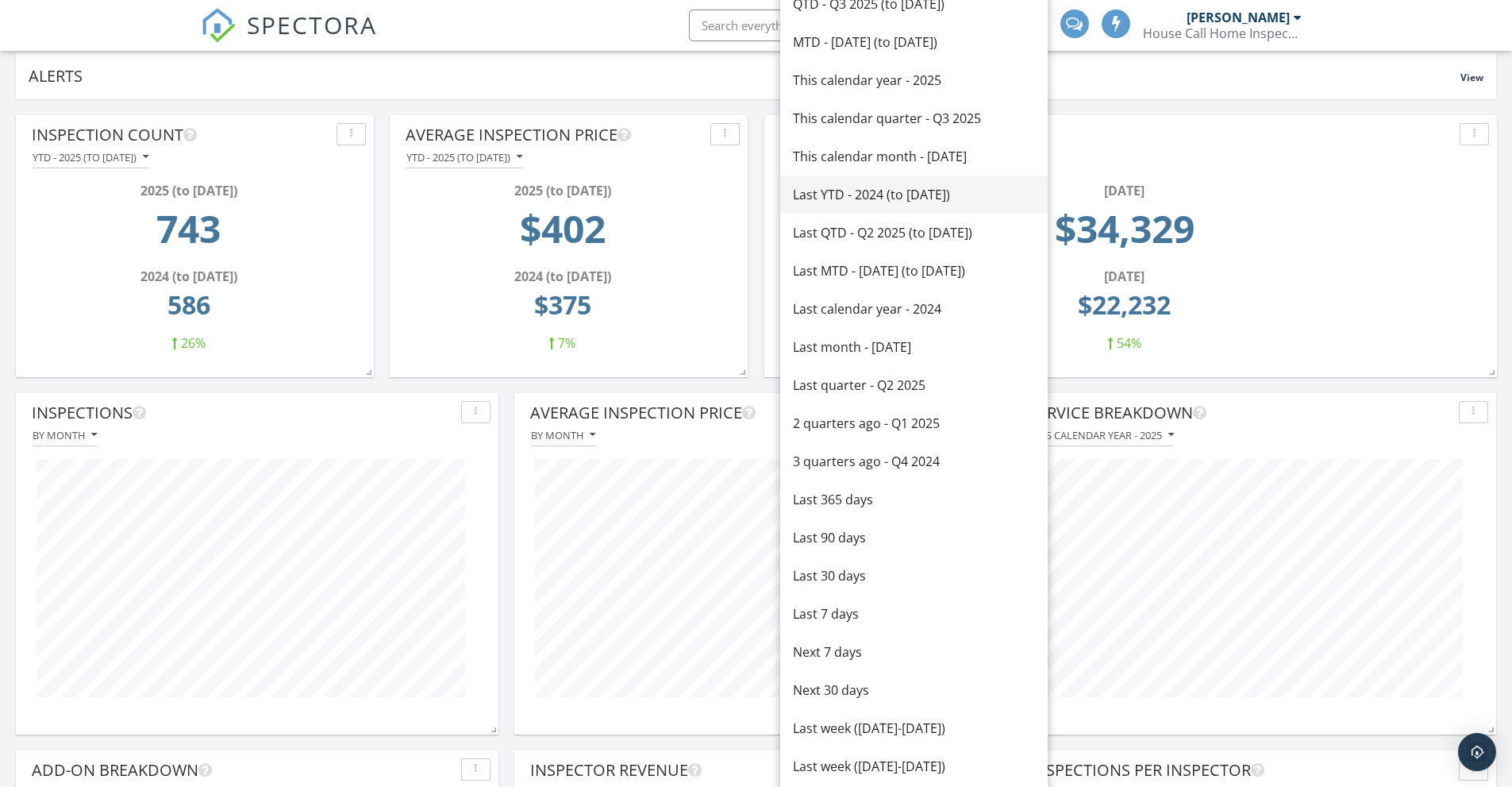
scroll to position [79, 0]
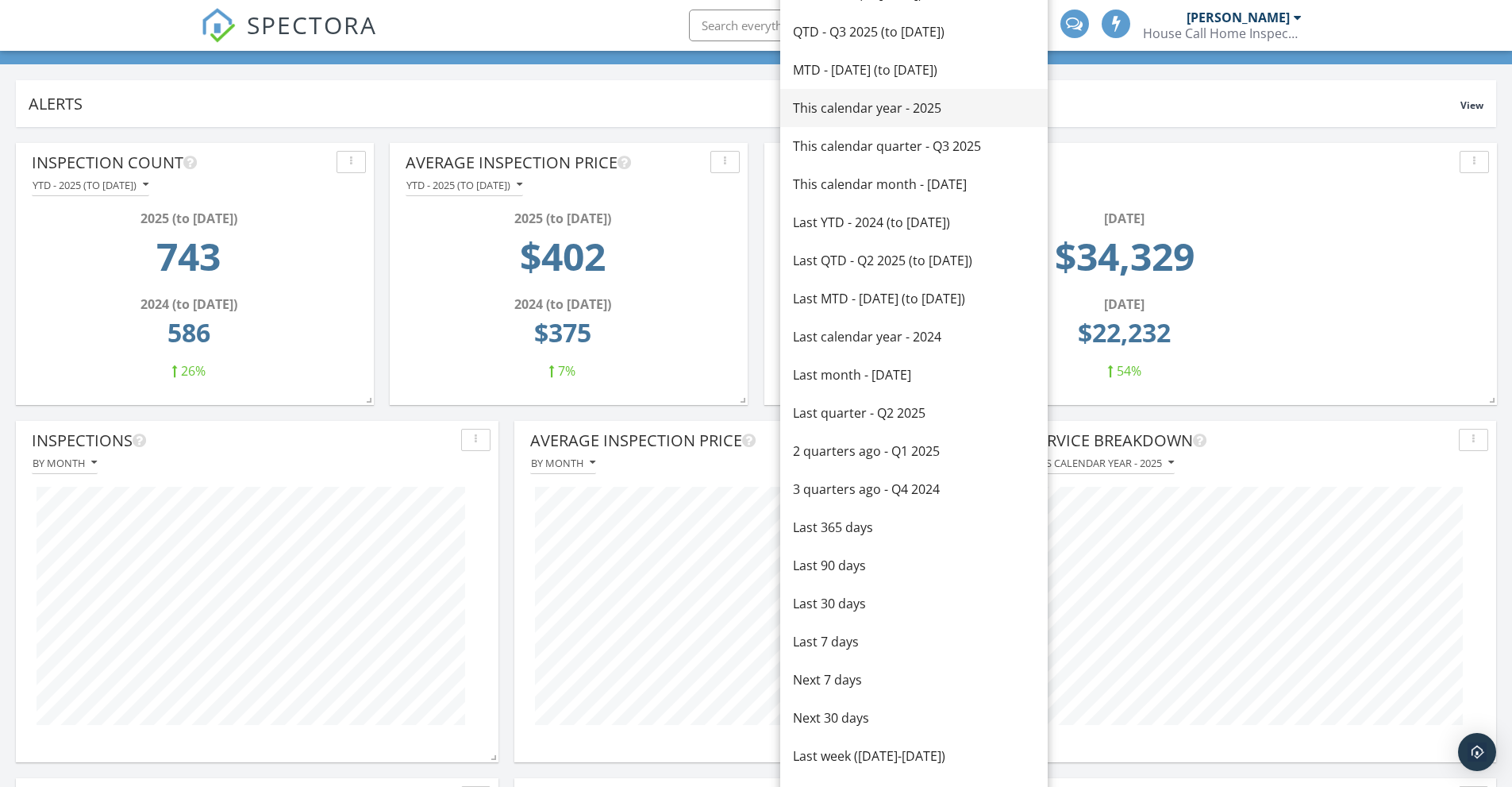
click at [871, 107] on div "This calendar year - 2025" at bounding box center [914, 107] width 242 height 19
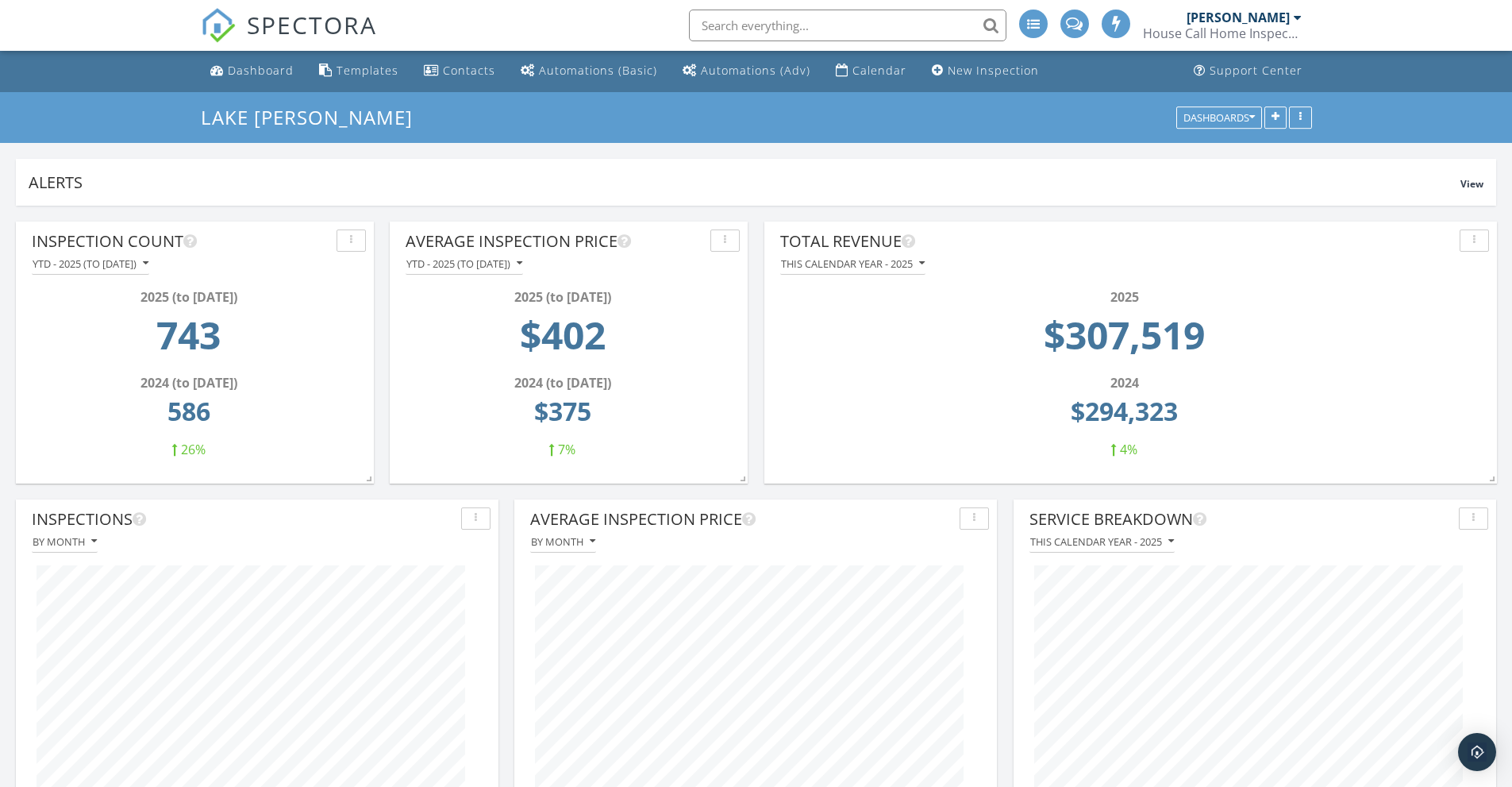
scroll to position [0, 0]
click at [870, 70] on div "Calendar" at bounding box center [879, 71] width 54 height 15
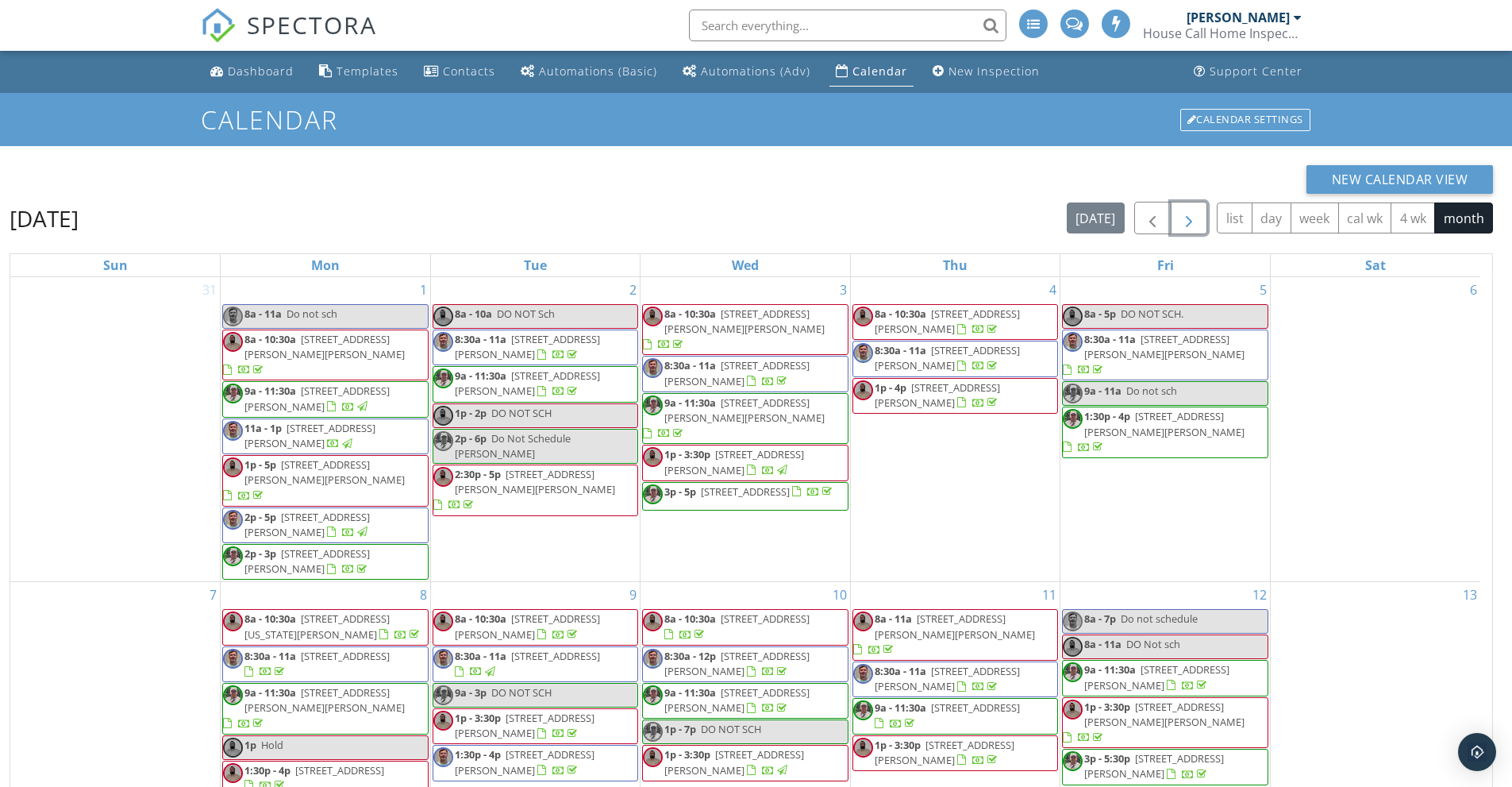
click at [1193, 222] on span "button" at bounding box center [1189, 218] width 19 height 19
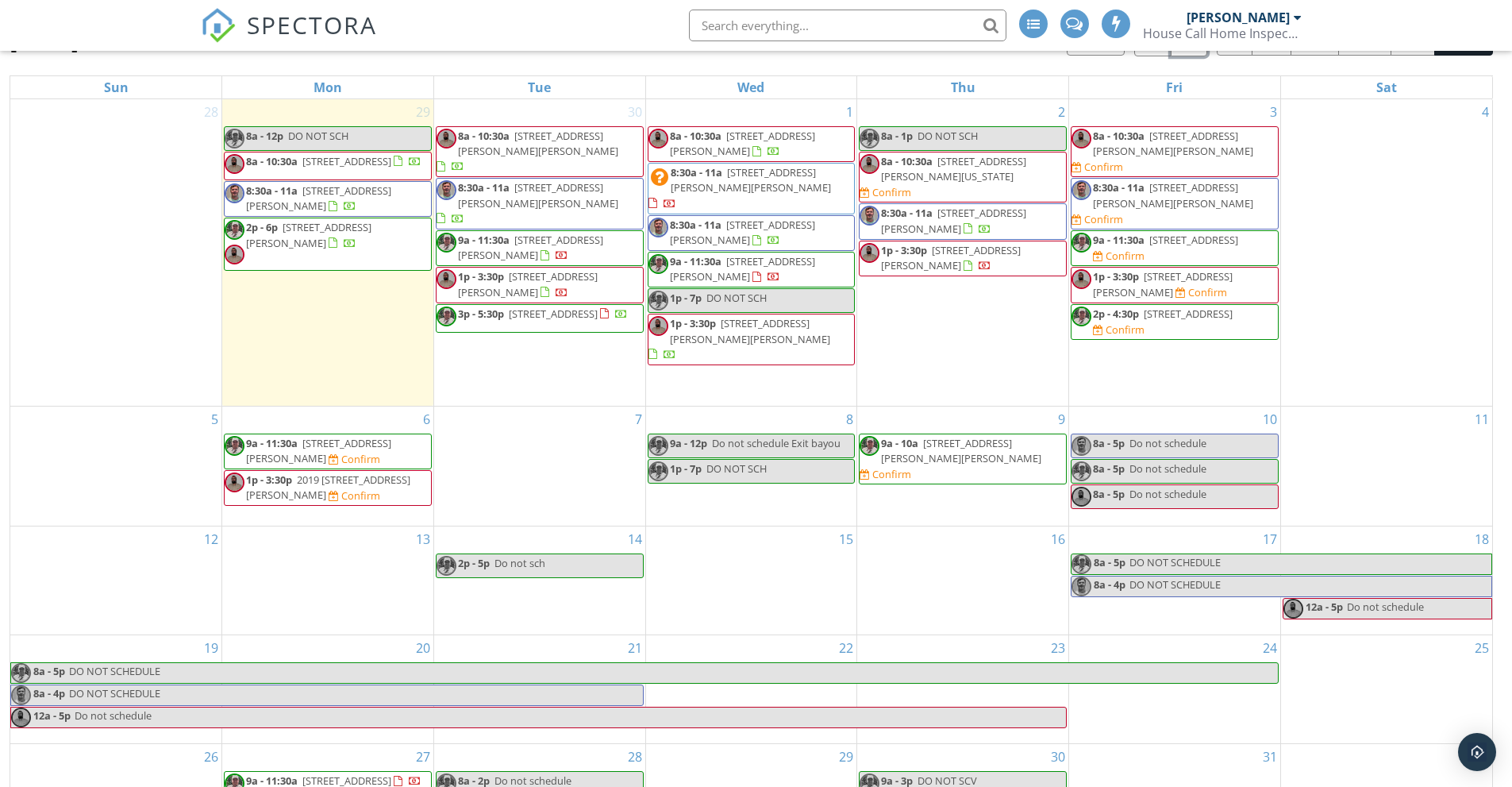
scroll to position [211, 0]
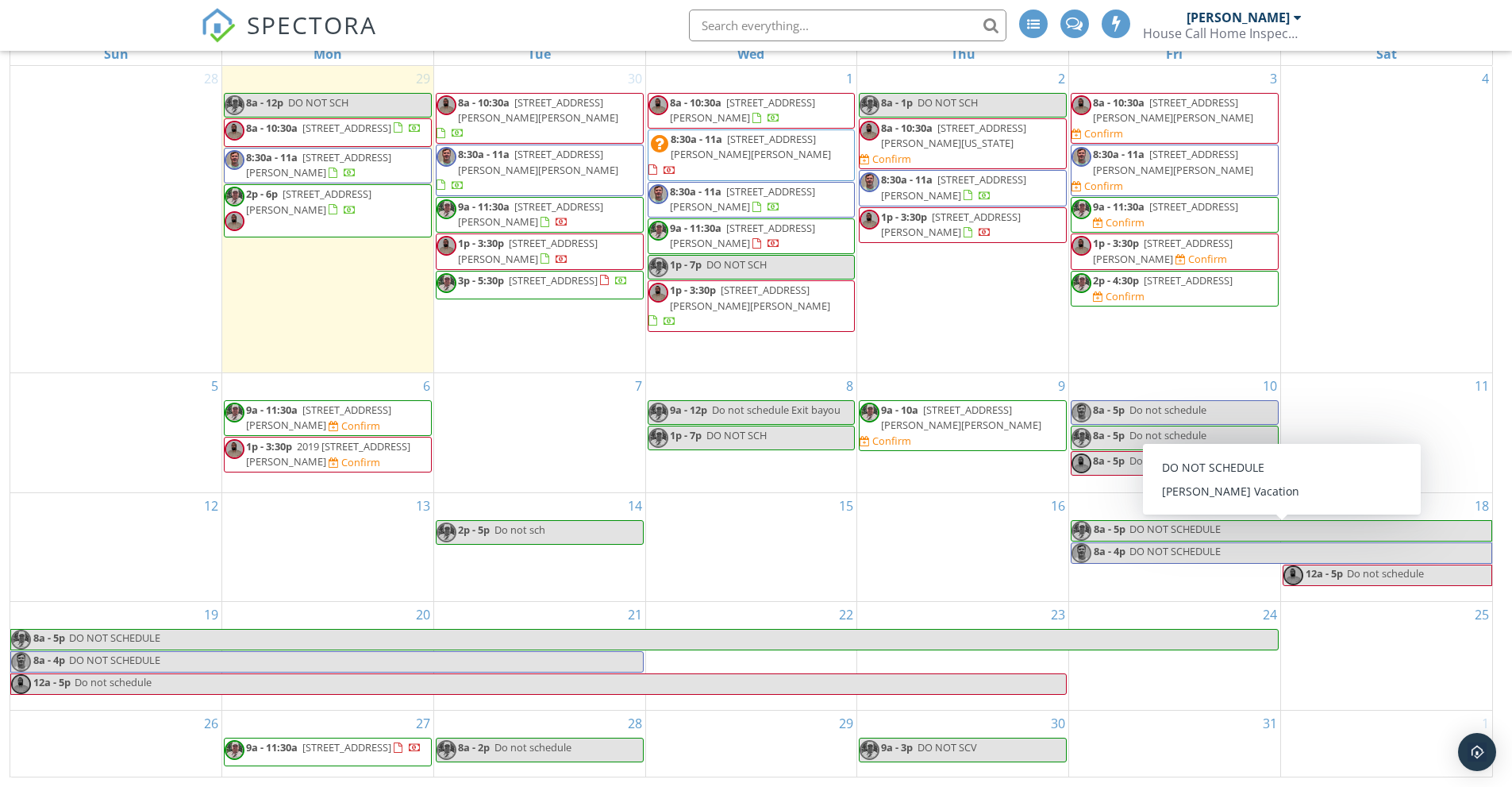
click at [1187, 572] on div "17 8a - 5p DO NOT SCHEDULE 8a - 4p DO NOT SCHEDULE" at bounding box center [1175, 547] width 211 height 108
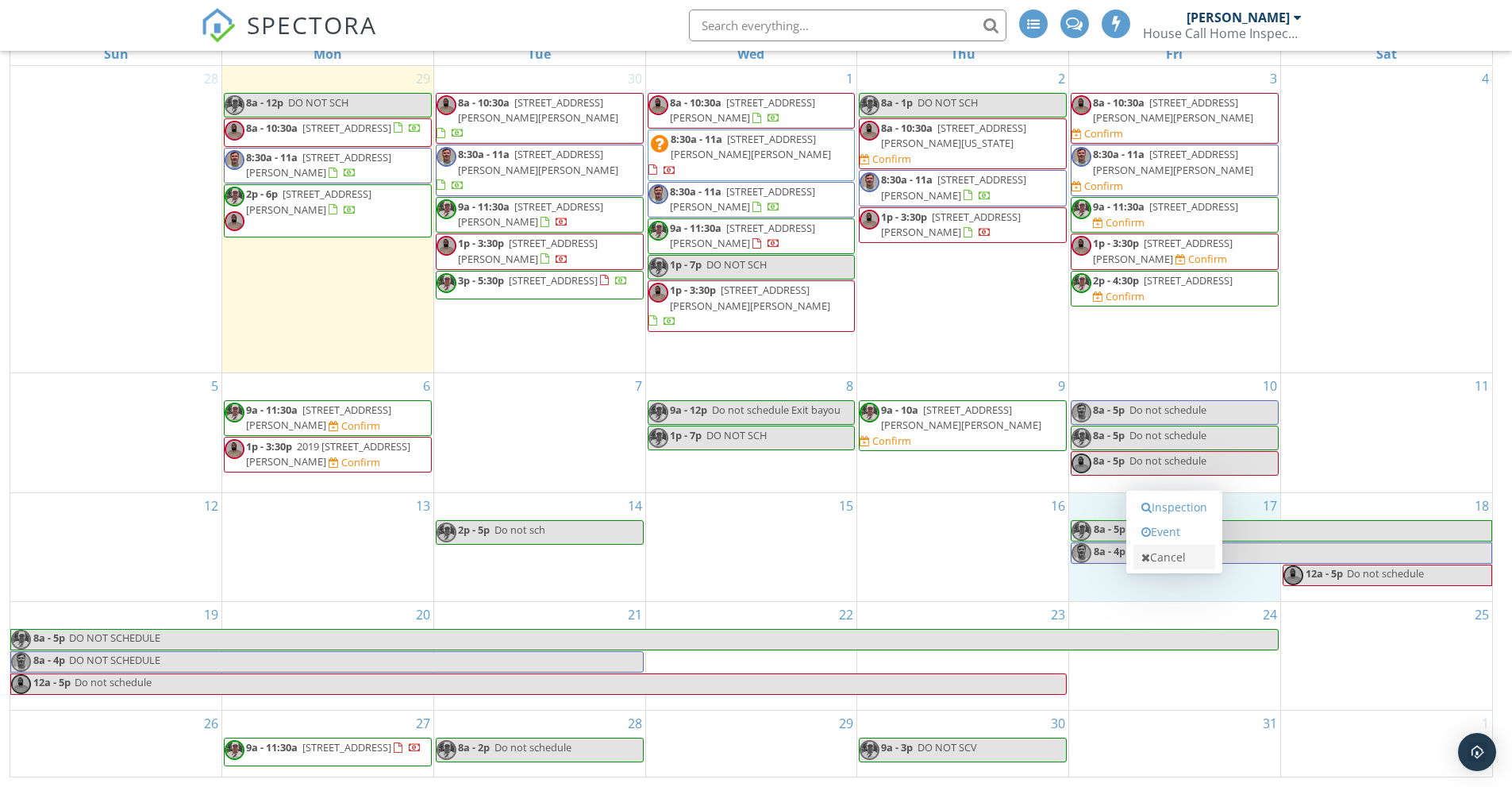
click at [1165, 558] on link "Cancel" at bounding box center [1174, 558] width 82 height 26
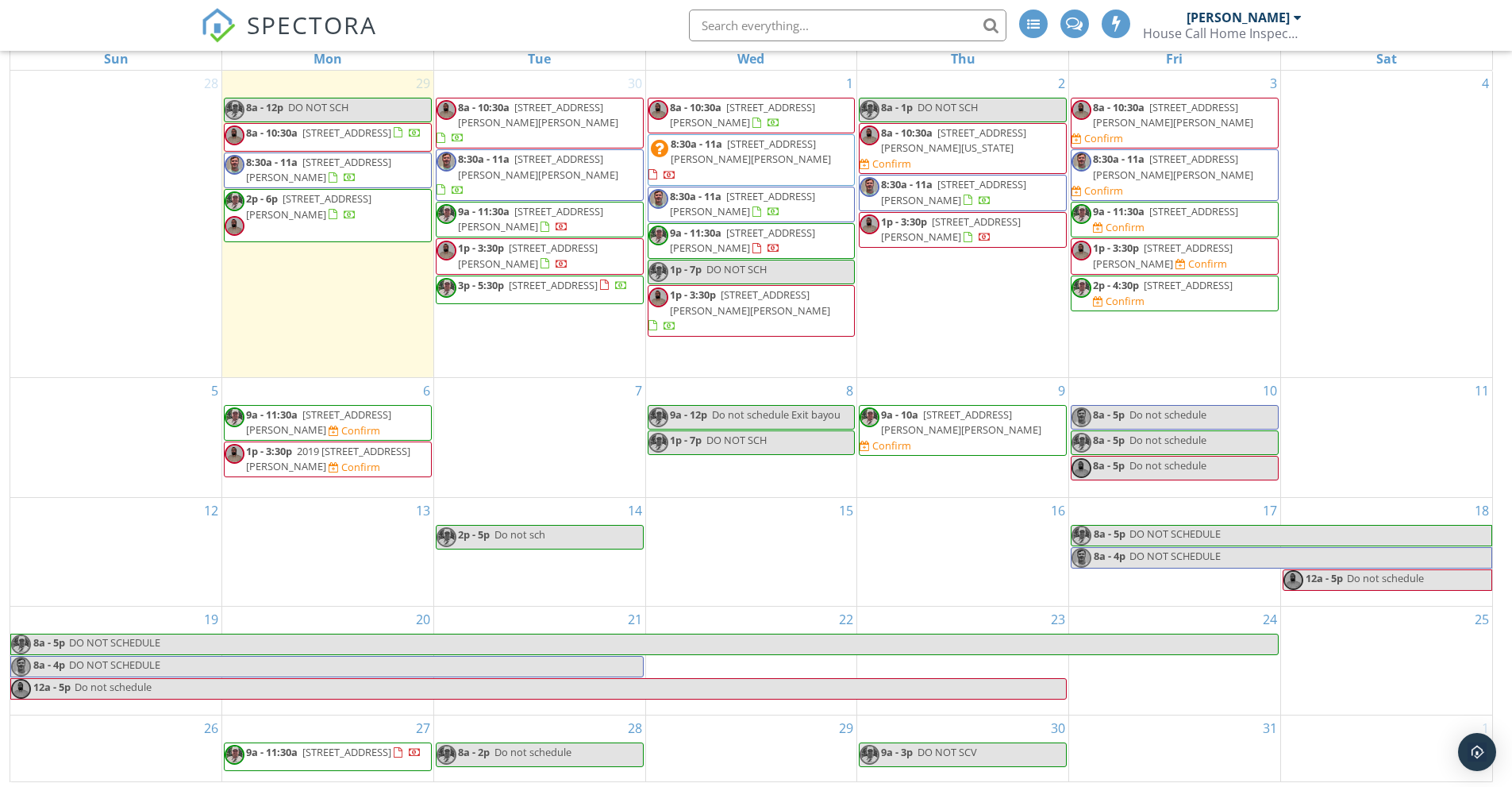
scroll to position [0, 0]
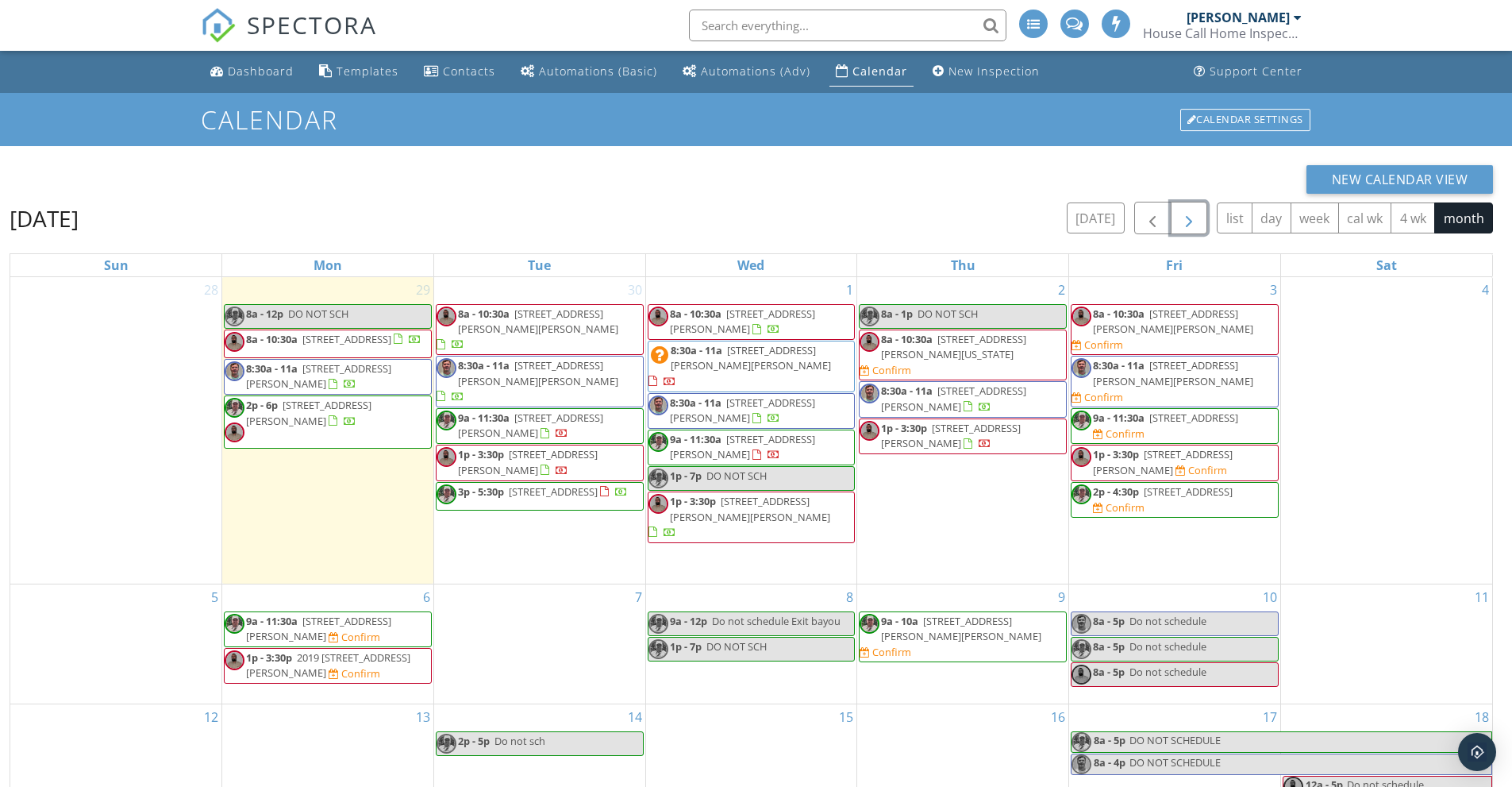
click at [1193, 219] on span "button" at bounding box center [1189, 218] width 19 height 19
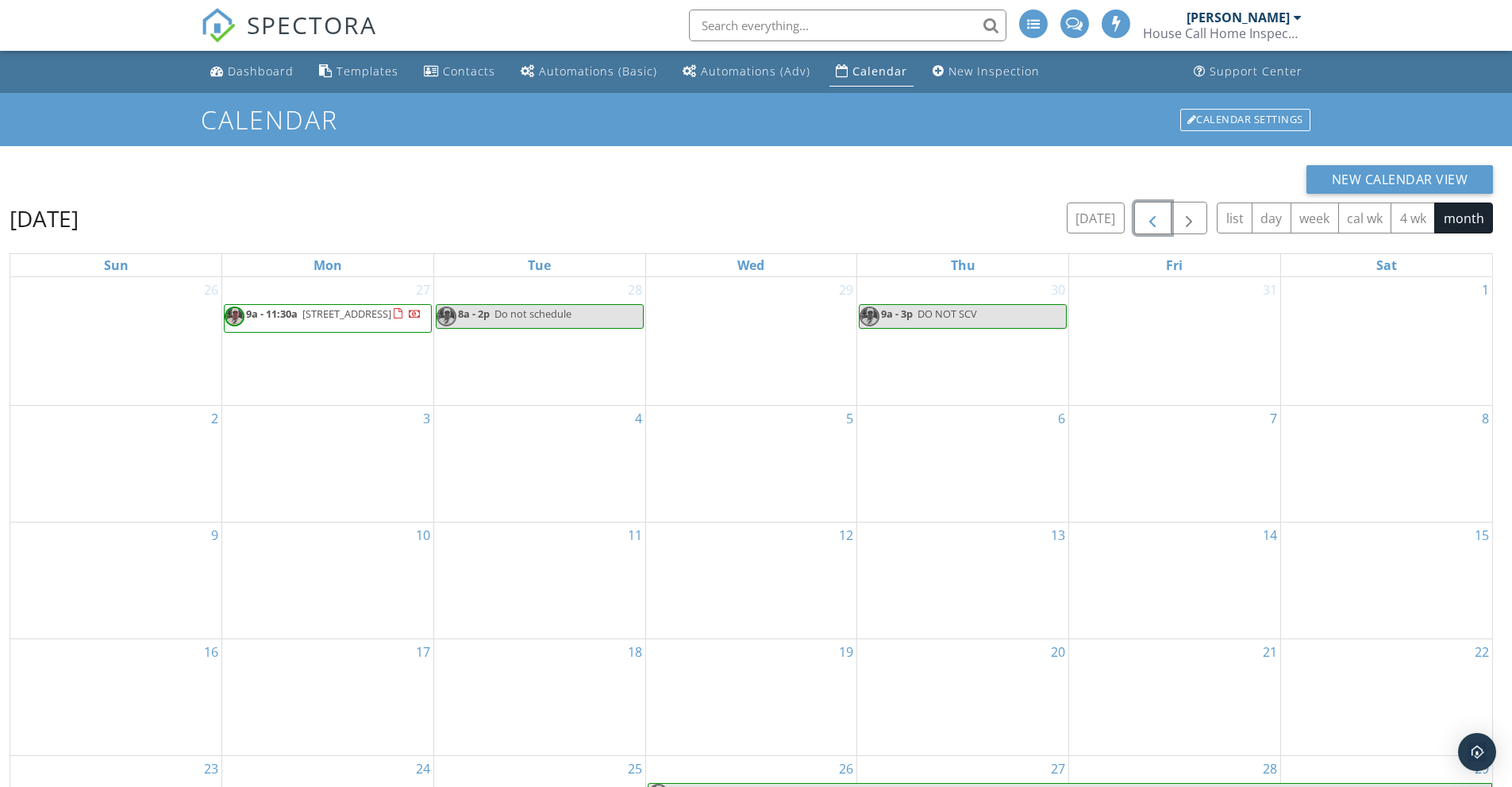
click at [1150, 224] on span "button" at bounding box center [1153, 218] width 19 height 19
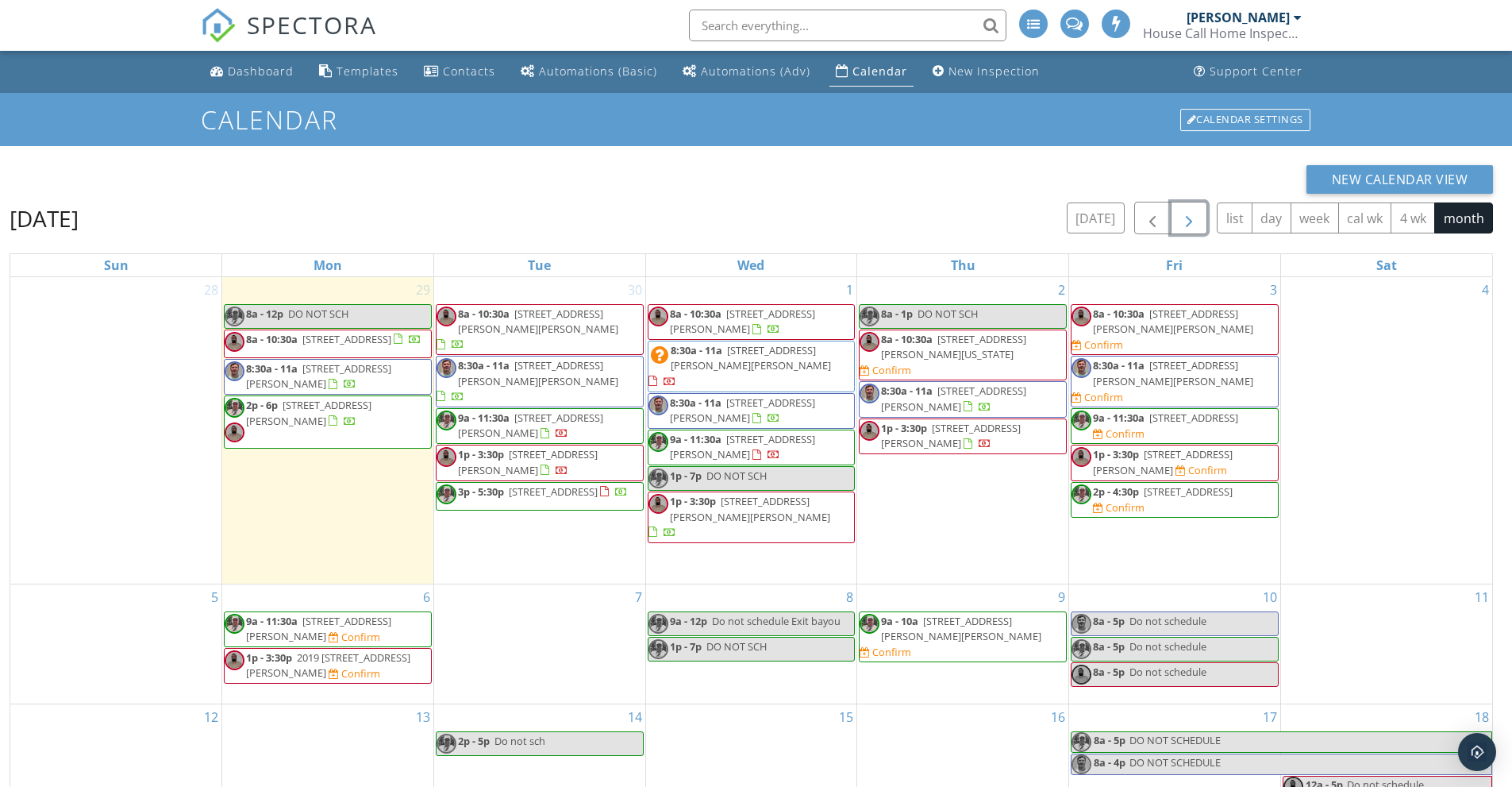
click at [1190, 218] on span "button" at bounding box center [1189, 218] width 19 height 19
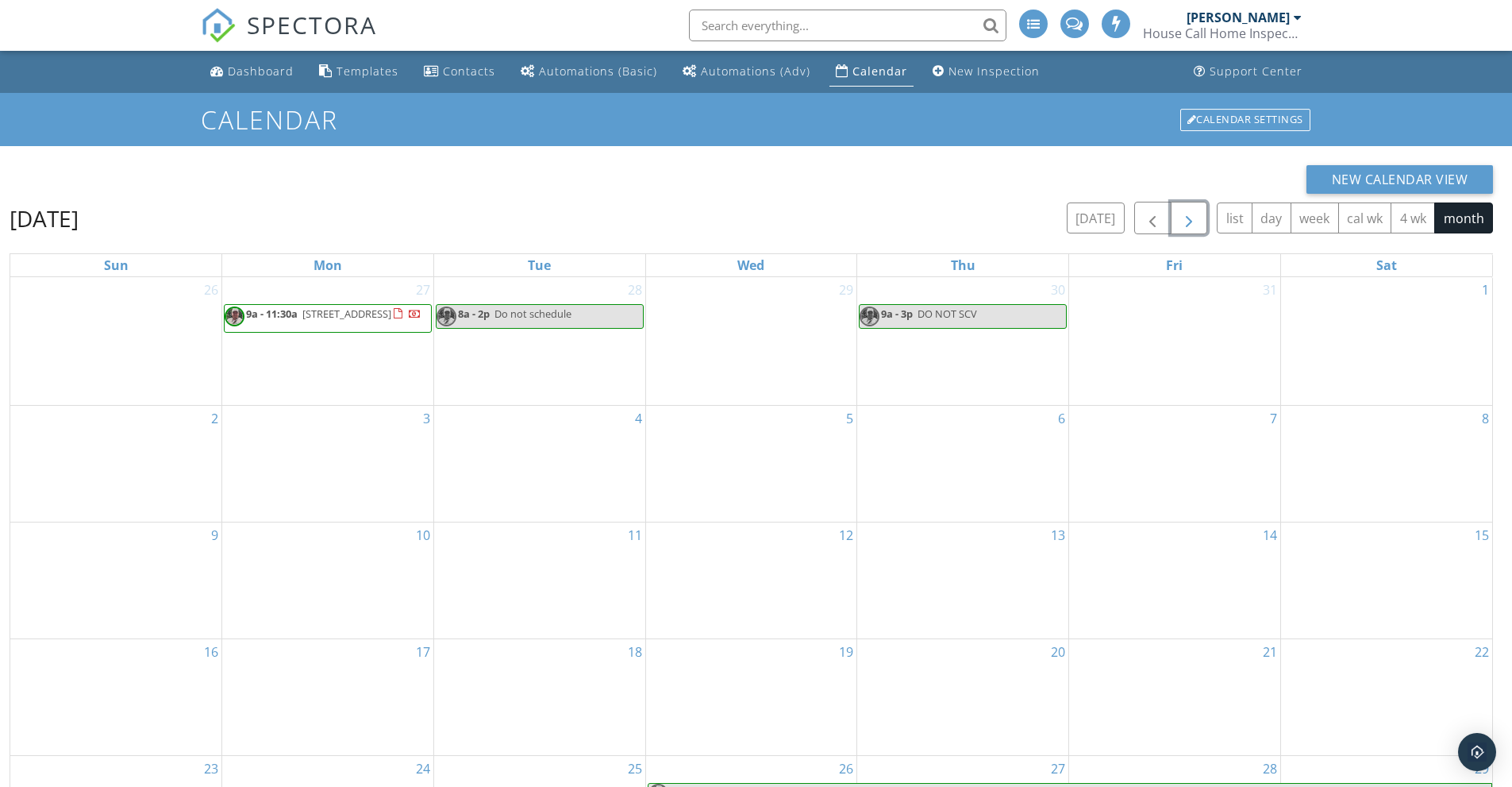
click at [971, 457] on div "6" at bounding box center [963, 464] width 211 height 116
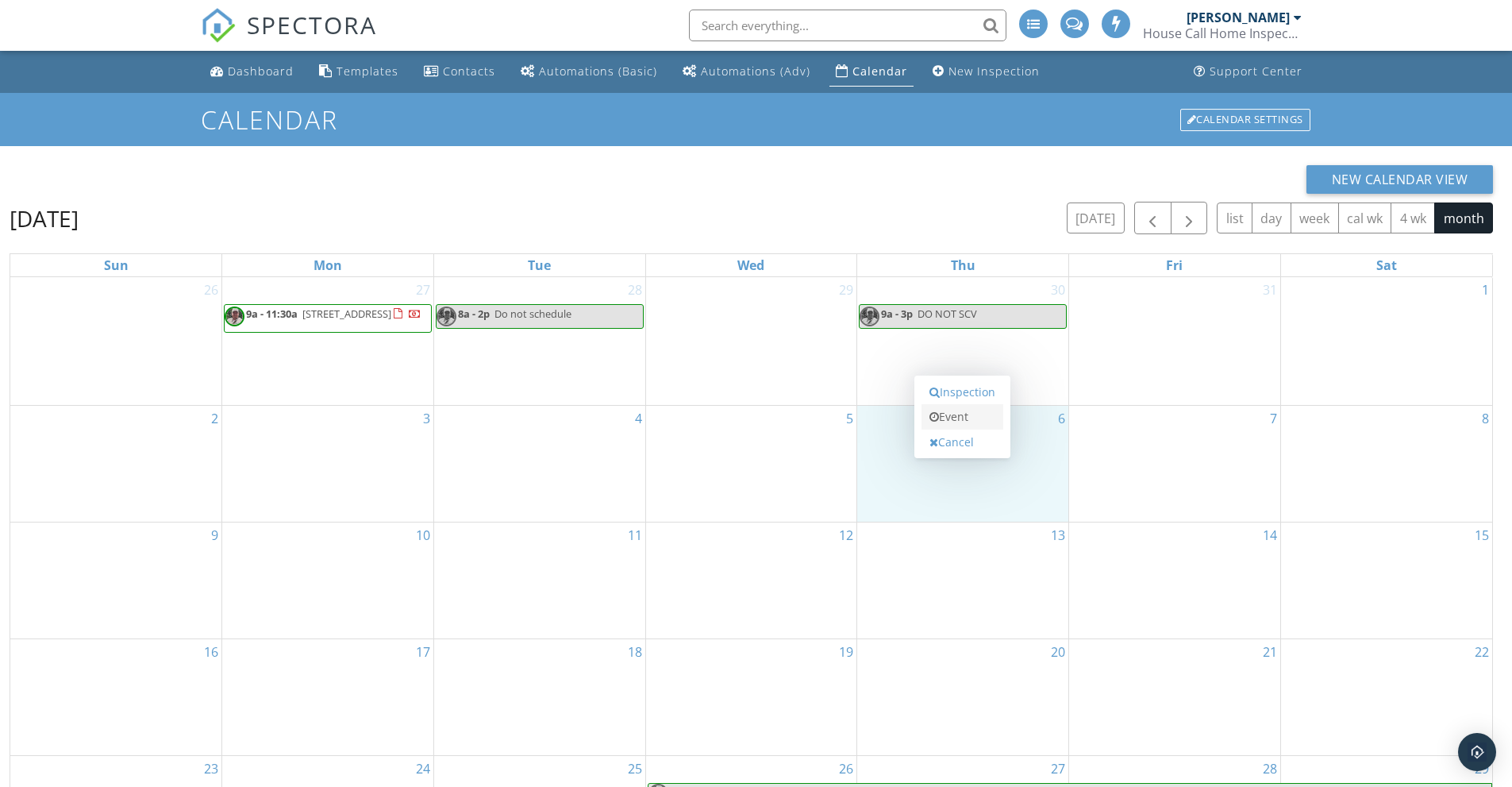
click at [952, 412] on link "Event" at bounding box center [962, 417] width 82 height 26
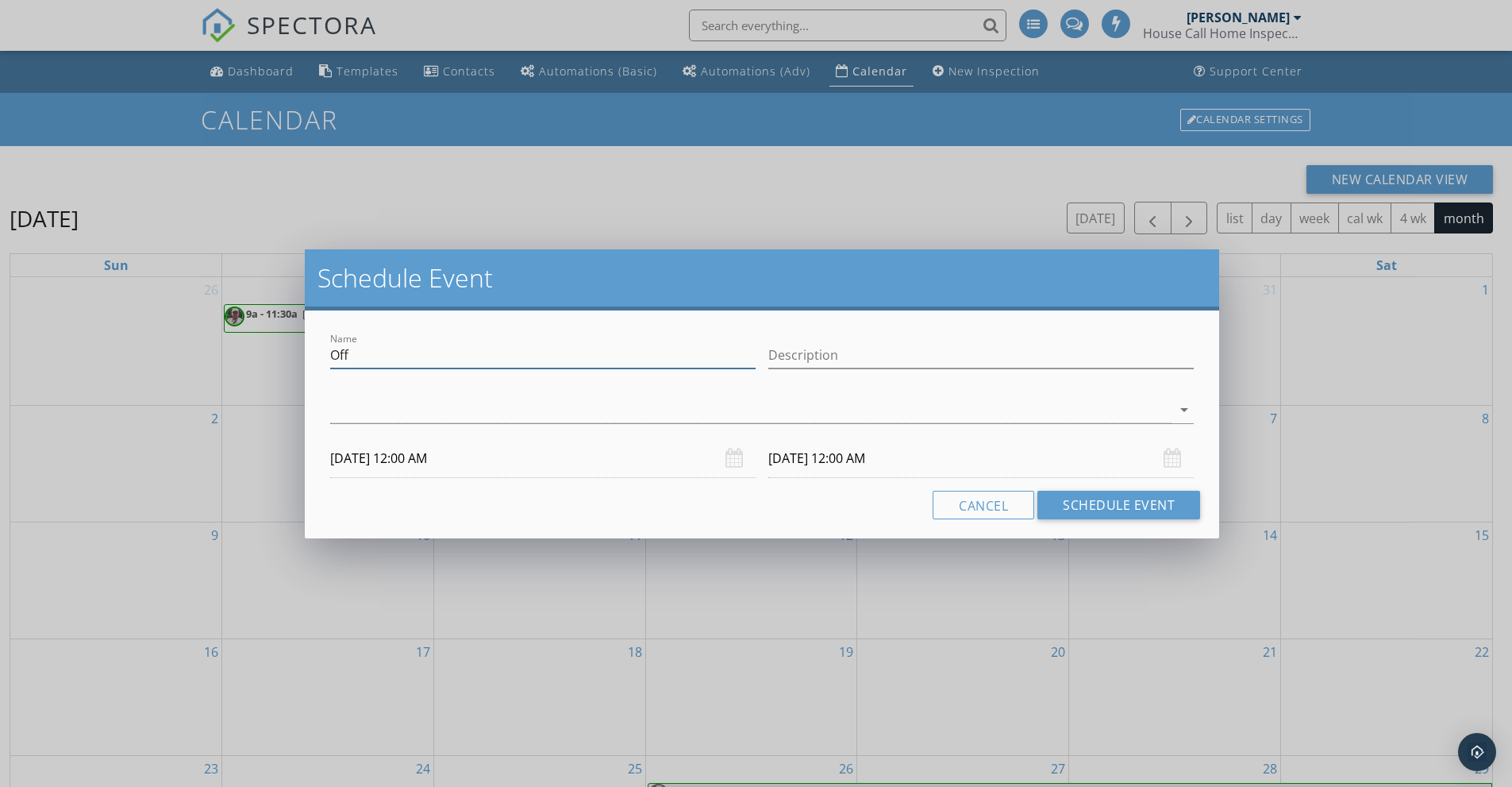
drag, startPoint x: 407, startPoint y: 365, endPoint x: 135, endPoint y: 356, distance: 272.1
click at [135, 356] on div "Schedule Event Name Off Description arrow_drop_down [DATE] 12:00 AM [DATE] 12:0…" at bounding box center [756, 394] width 1512 height 787
type input "R"
type input "Do not Schedule [PERSON_NAME]"
type input "Meet with [PERSON_NAME] & [PERSON_NAME]"
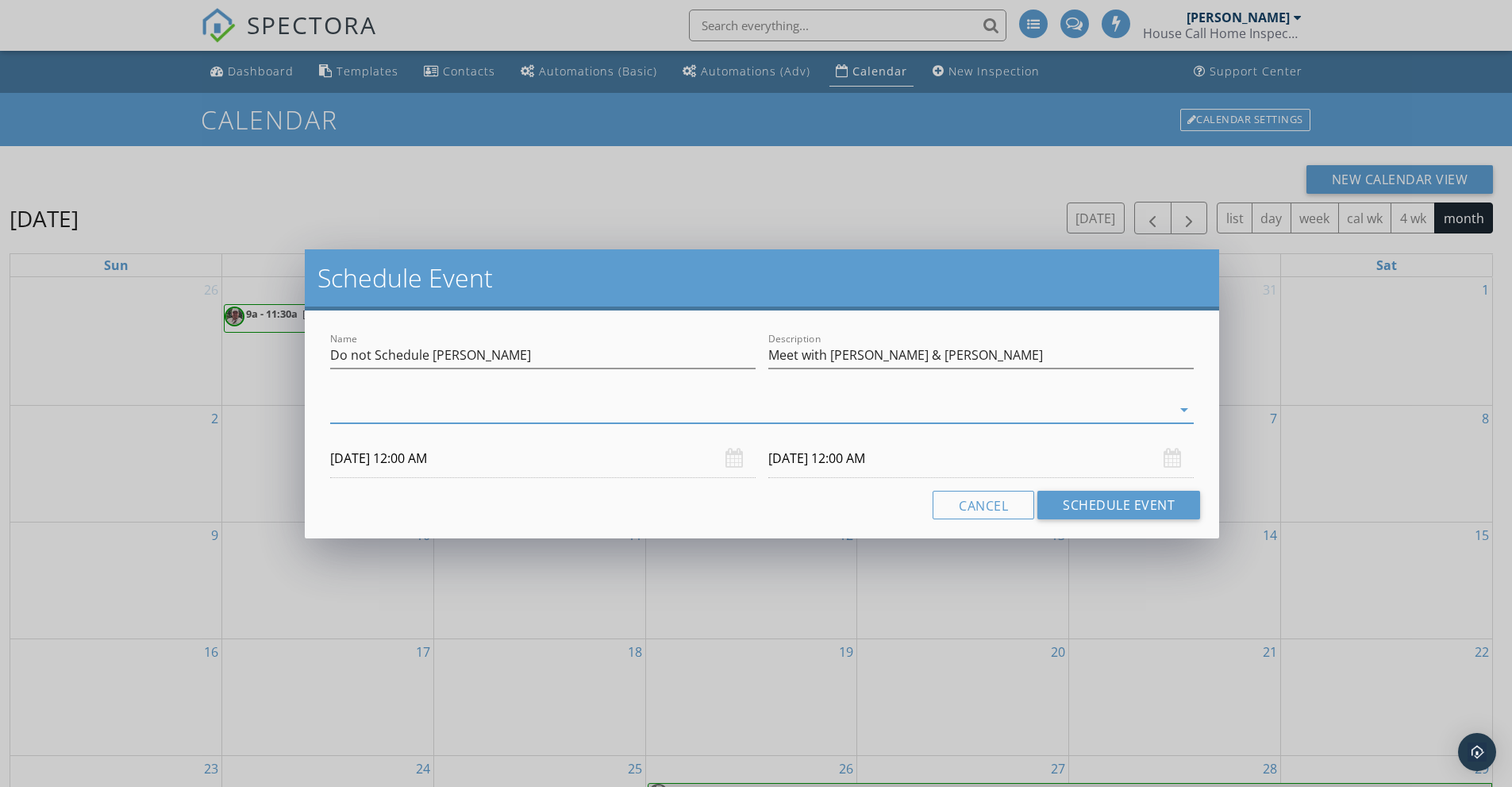
click at [365, 408] on div at bounding box center [751, 410] width 842 height 26
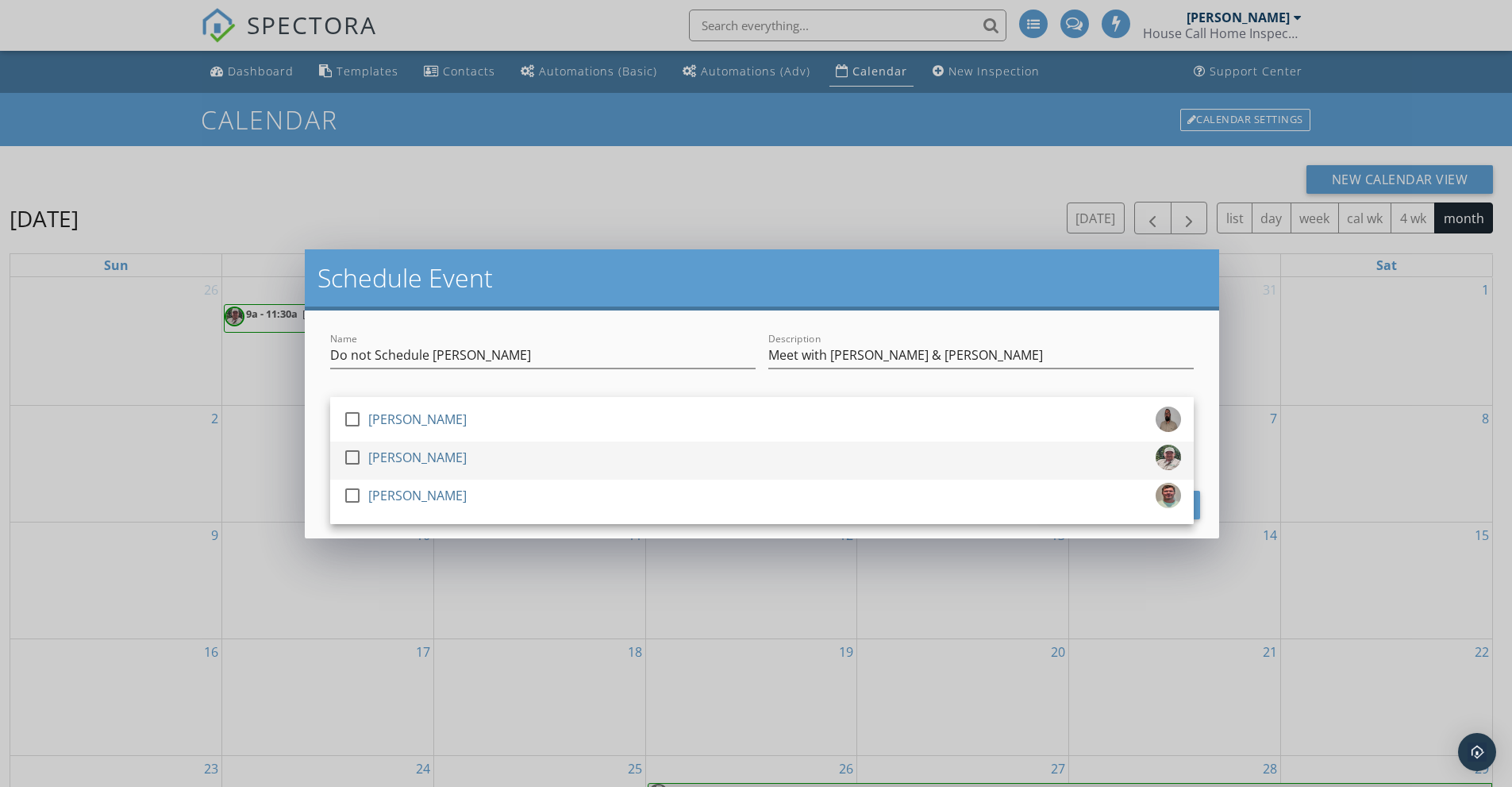
click at [353, 454] on div at bounding box center [352, 457] width 27 height 27
click at [618, 355] on input "Do not Schedule Roland" at bounding box center [543, 356] width 425 height 26
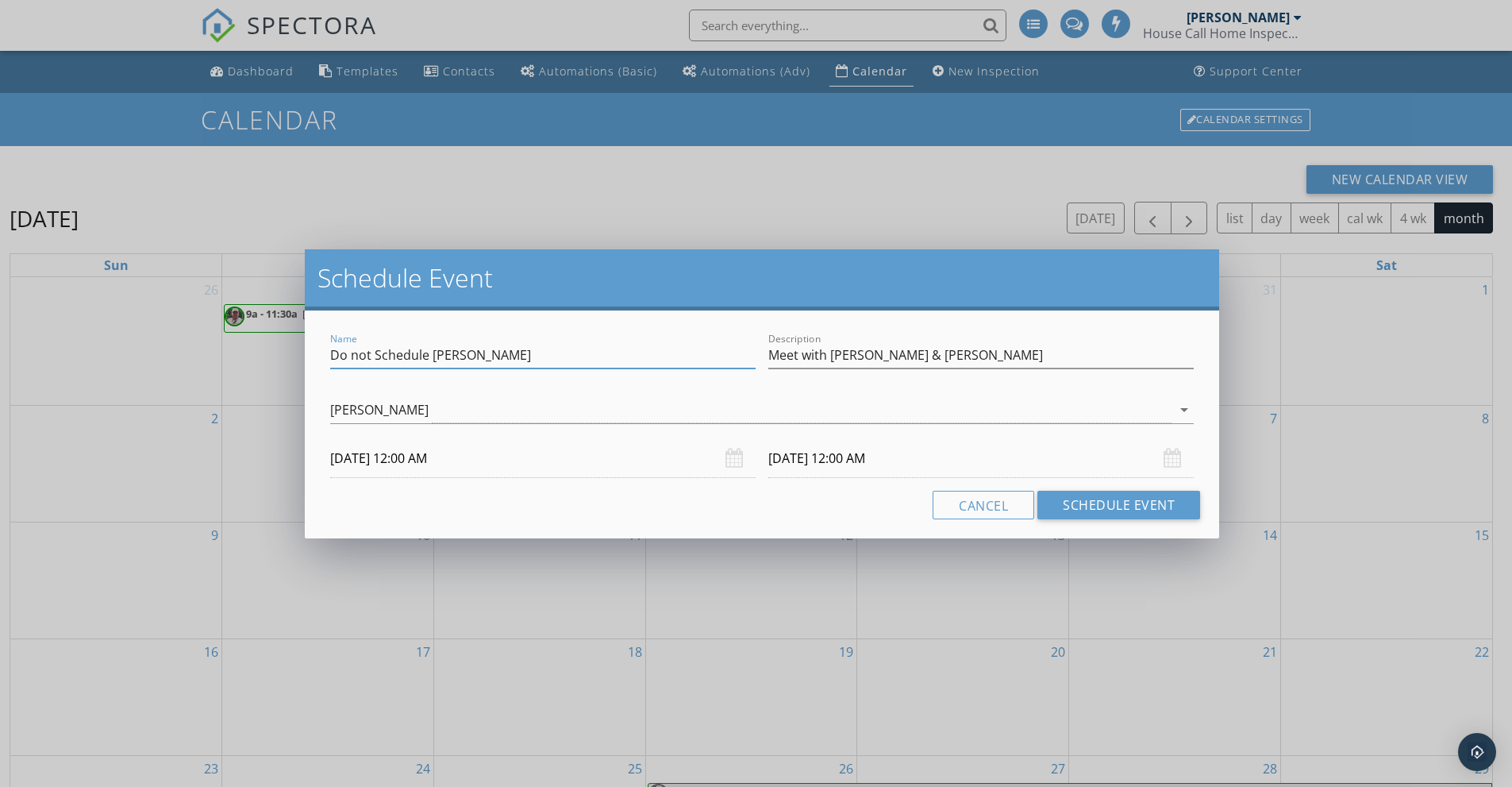
click at [472, 465] on input "11/06/2025 12:00 AM" at bounding box center [543, 458] width 425 height 39
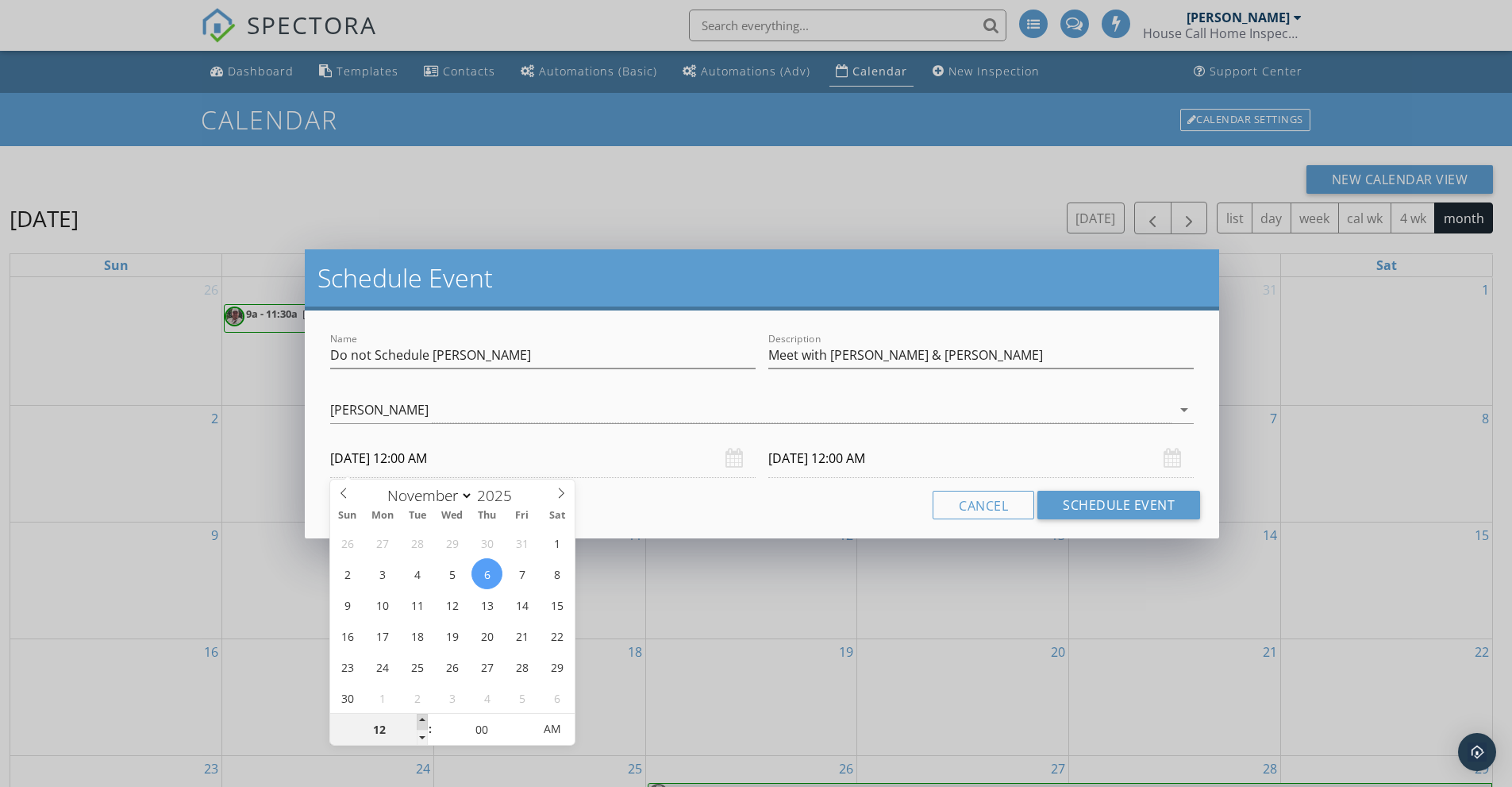
type input "01"
type input "11/06/2025 1:00 AM"
click at [423, 722] on span at bounding box center [422, 722] width 11 height 16
type input "02"
type input "11/06/2025 2:00 AM"
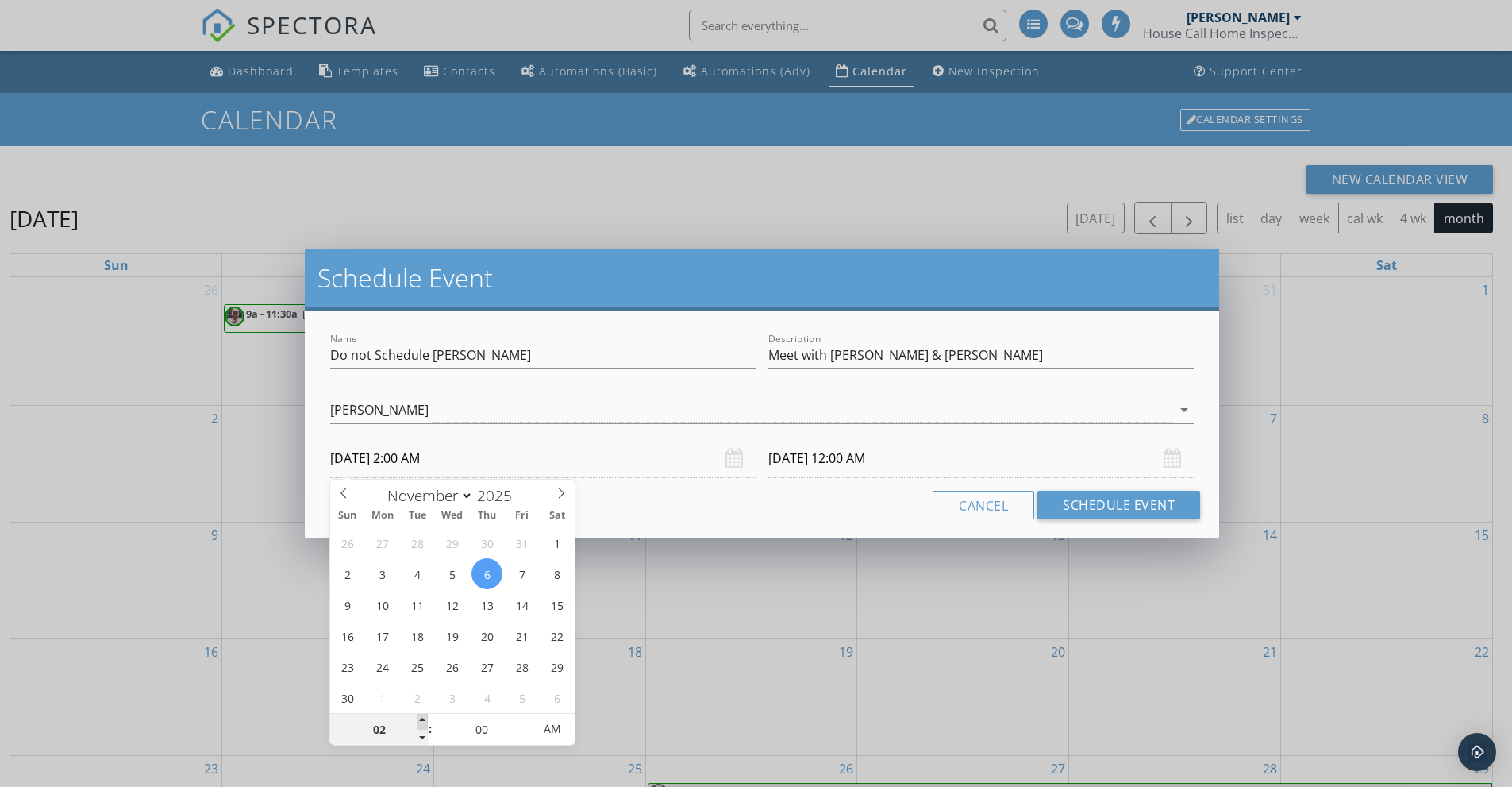
click at [423, 722] on span at bounding box center [422, 722] width 11 height 16
type input "03"
type input "11/06/2025 3:00 AM"
click at [423, 722] on span at bounding box center [422, 722] width 11 height 16
type input "11/07/2025 3:00 AM"
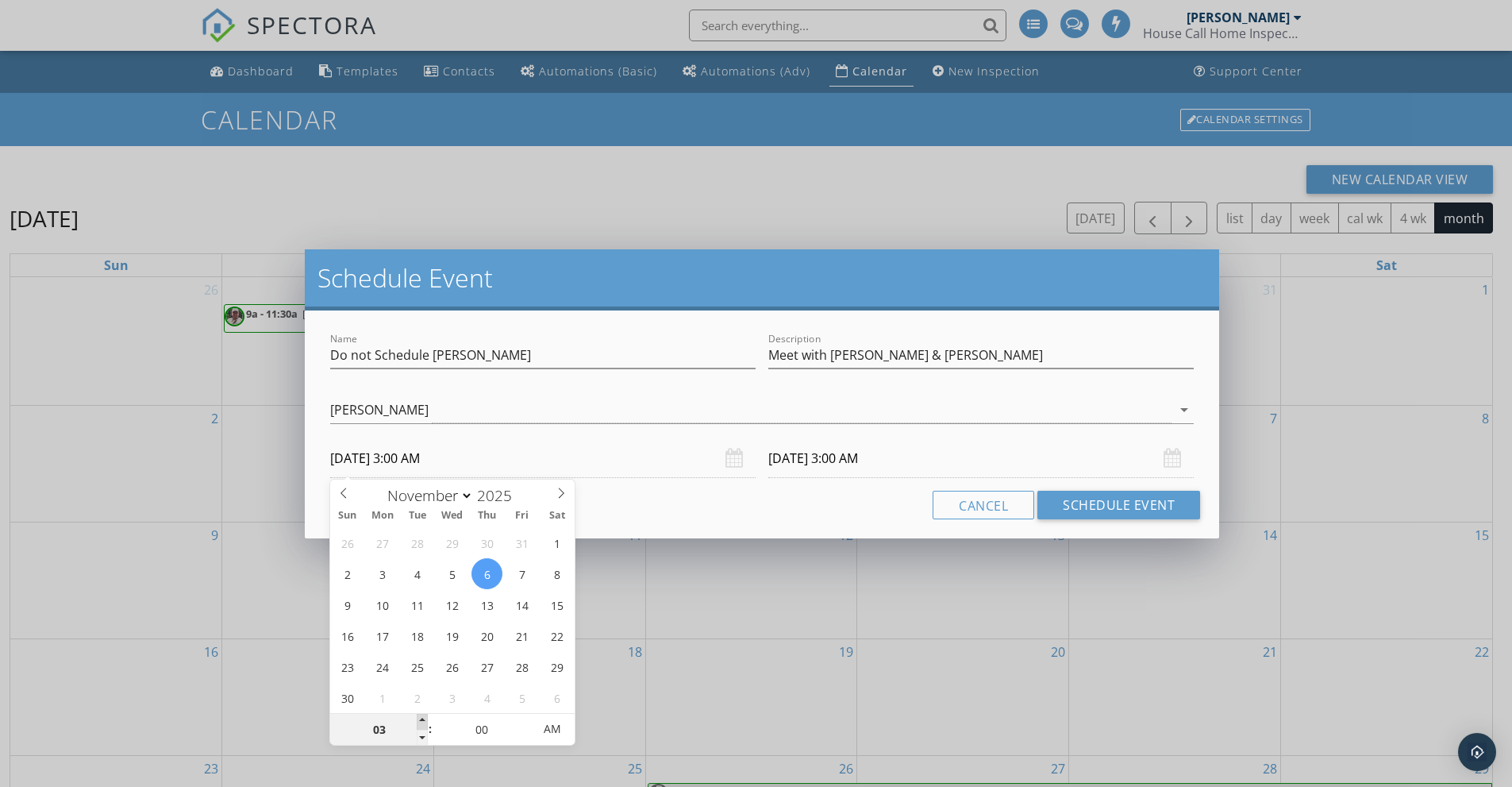
type input "04"
type input "11/06/2025 4:00 AM"
click at [423, 722] on span at bounding box center [422, 722] width 11 height 16
type input "11/07/2025 4:00 AM"
type input "05"
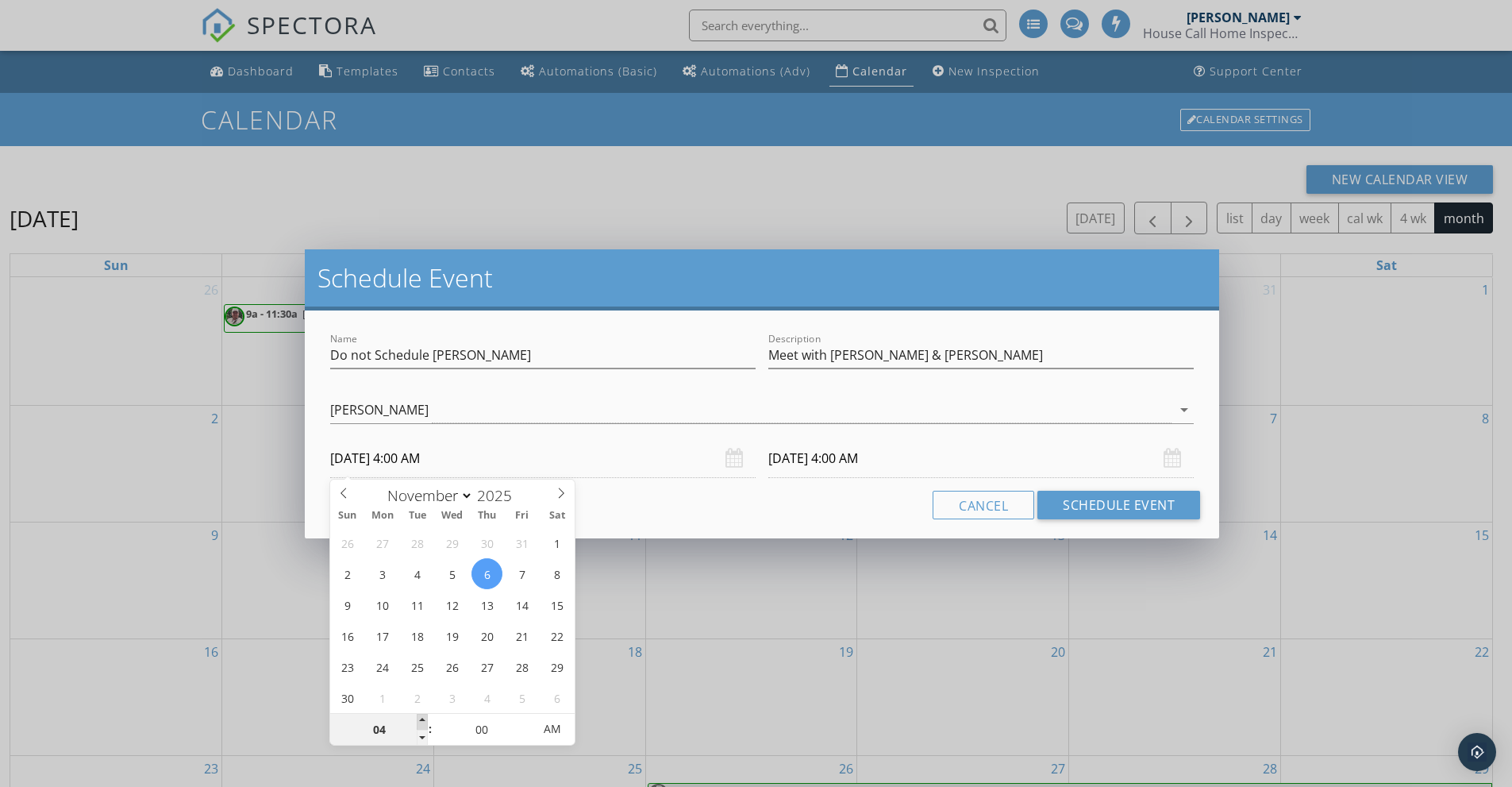
type input "11/06/2025 5:00 AM"
click at [423, 722] on span at bounding box center [422, 722] width 11 height 16
type input "11/07/2025 5:00 AM"
type input "06"
type input "11/06/2025 6:00 AM"
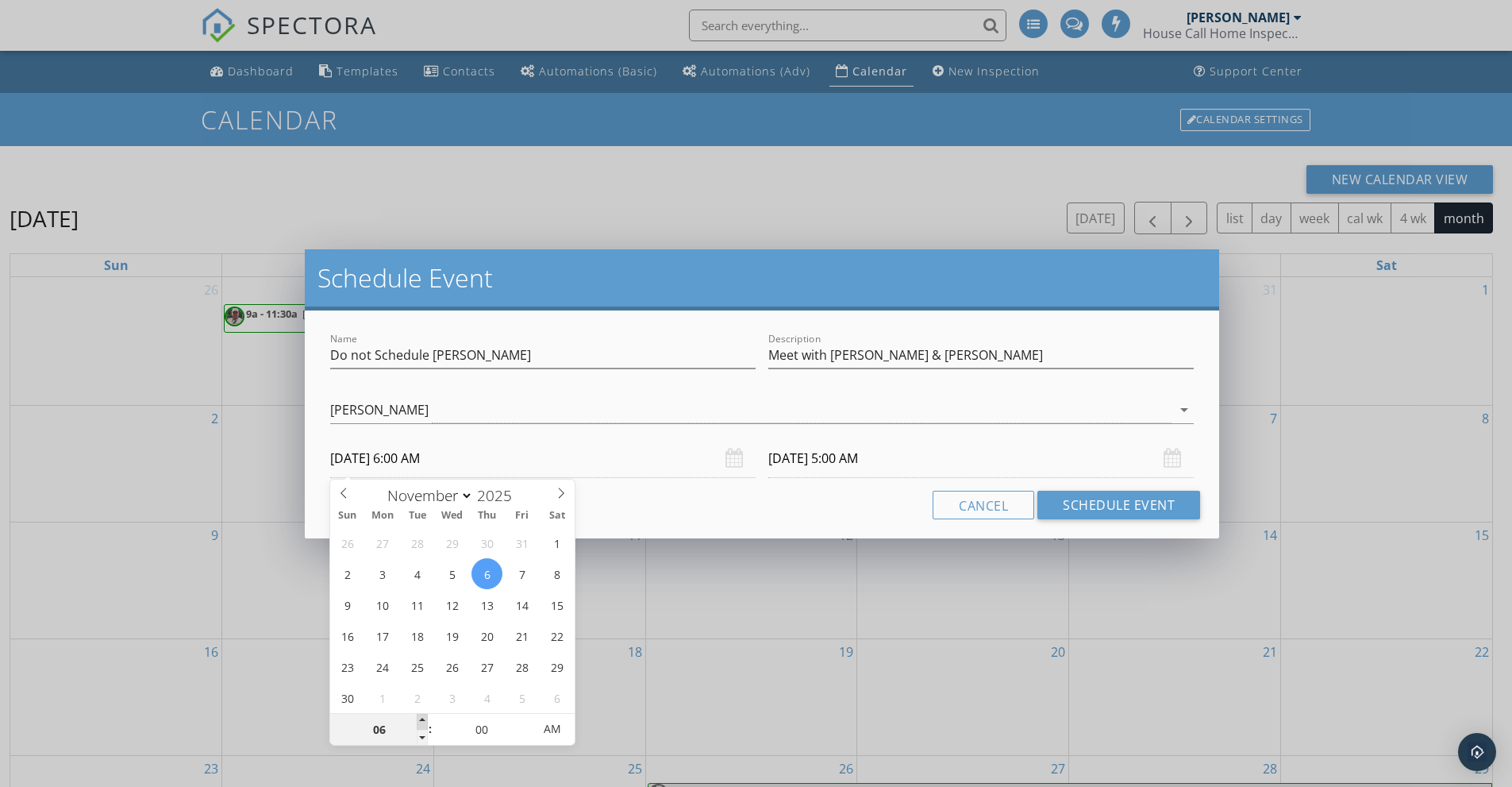
click at [423, 722] on span at bounding box center [422, 722] width 11 height 16
type input "11/07/2025 6:00 AM"
type input "07"
type input "11/06/2025 7:00 AM"
click at [423, 722] on span at bounding box center [422, 722] width 11 height 16
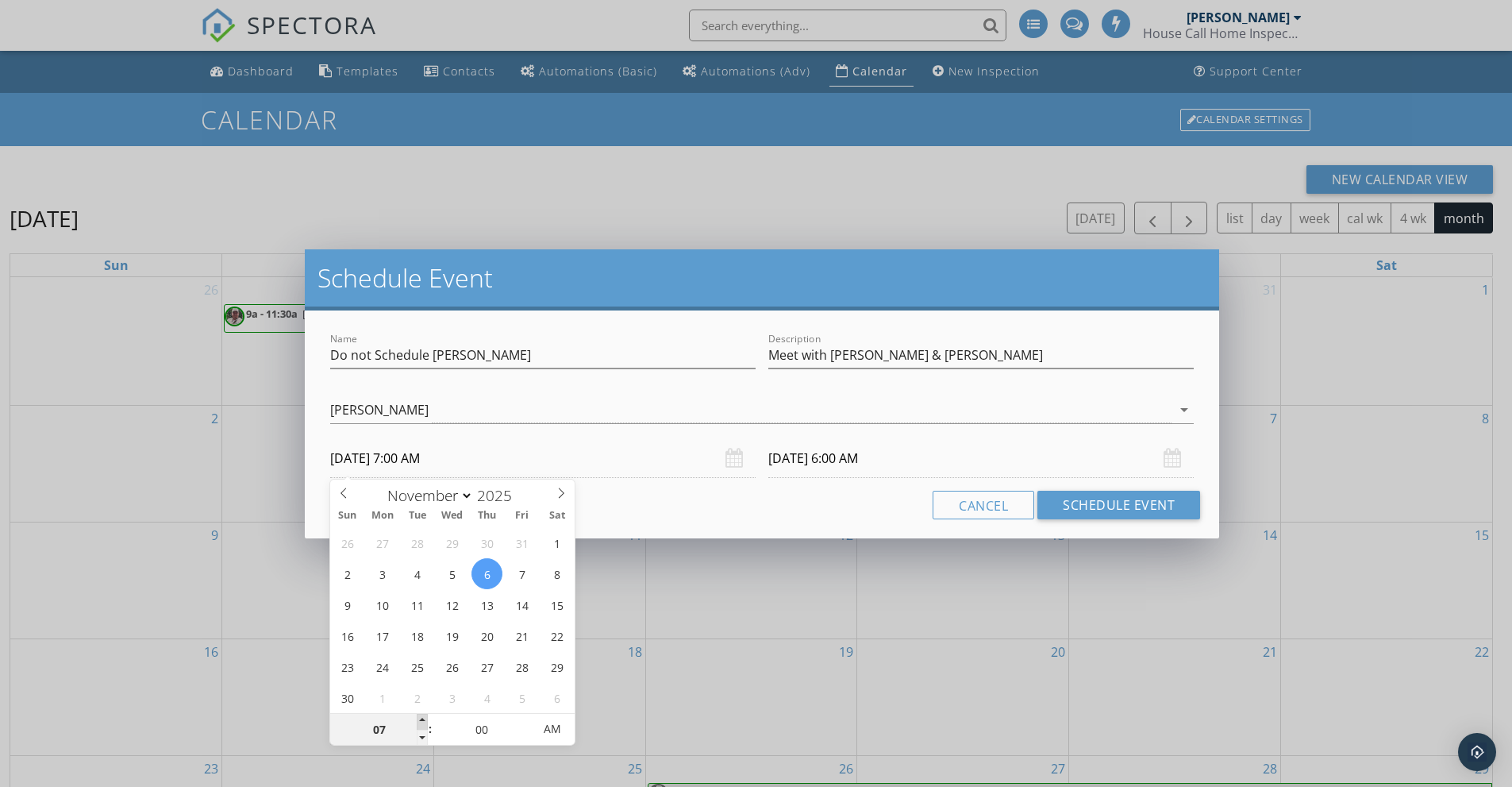
type input "11/07/2025 7:00 AM"
type input "08"
type input "11/06/2025 8:00 AM"
click at [423, 722] on span at bounding box center [422, 722] width 11 height 16
type input "08"
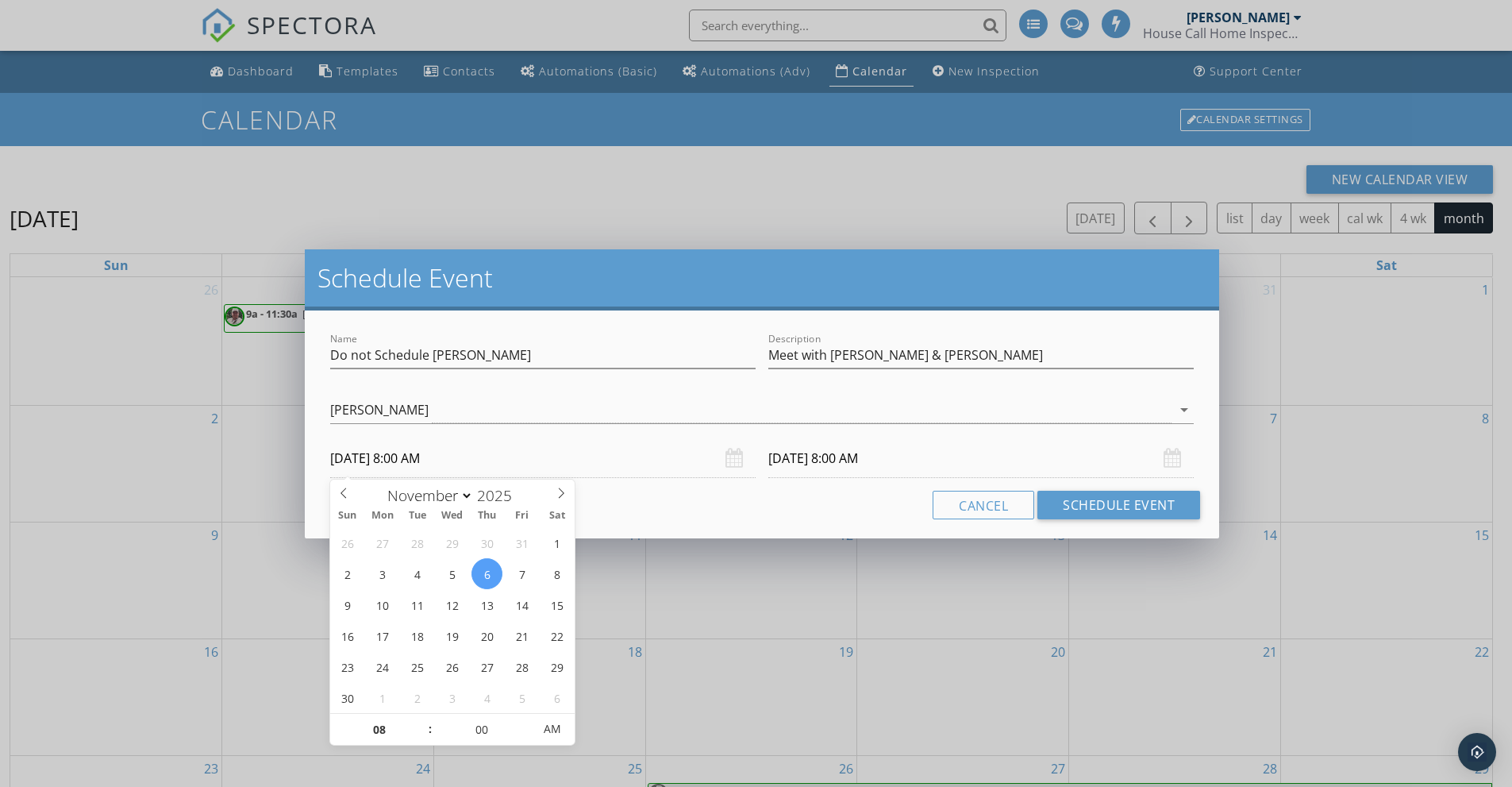
click at [924, 463] on input "11/07/2025 8:00 AM" at bounding box center [981, 458] width 425 height 39
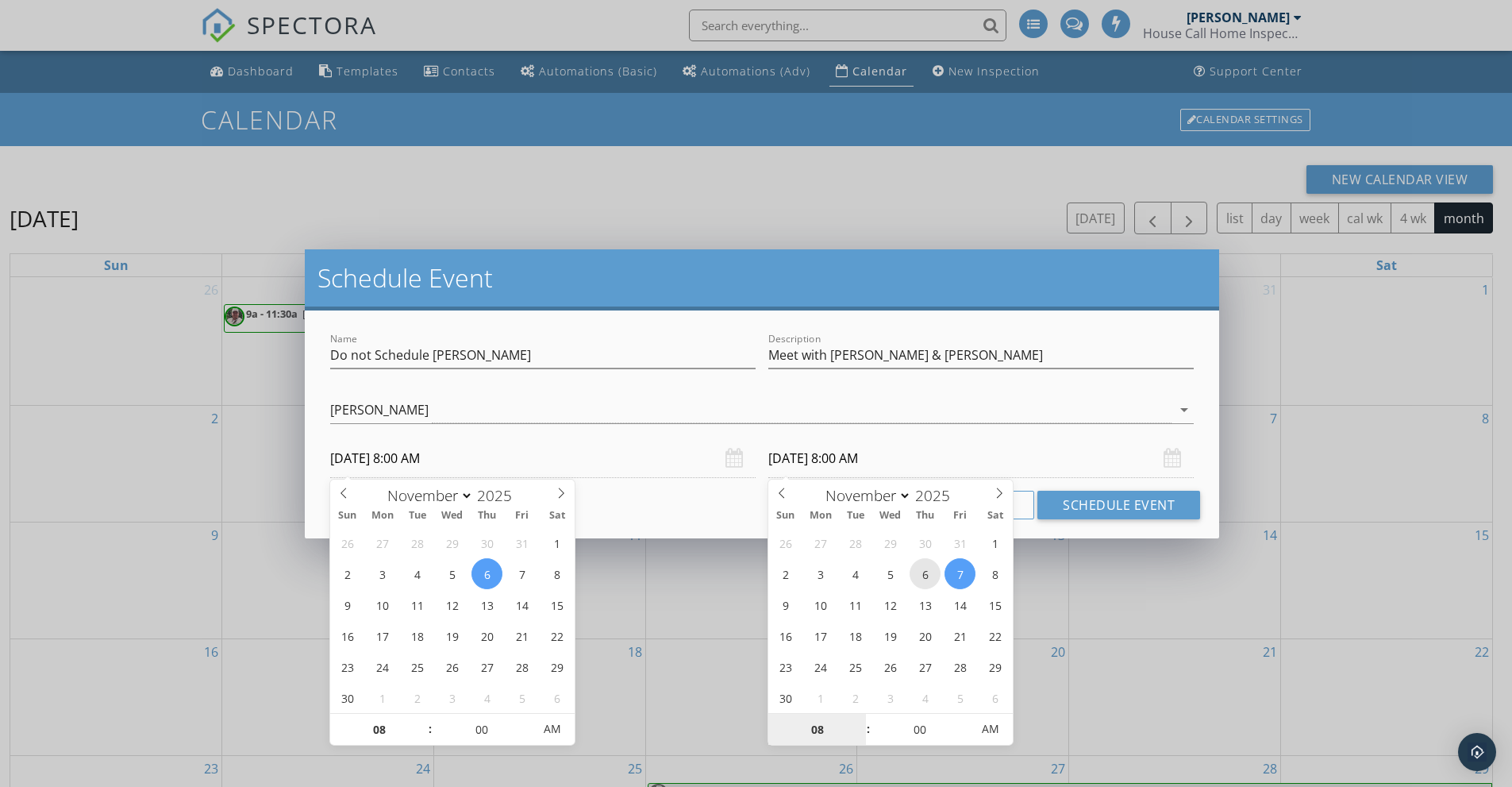
type input "11/06/2025 8:00 AM"
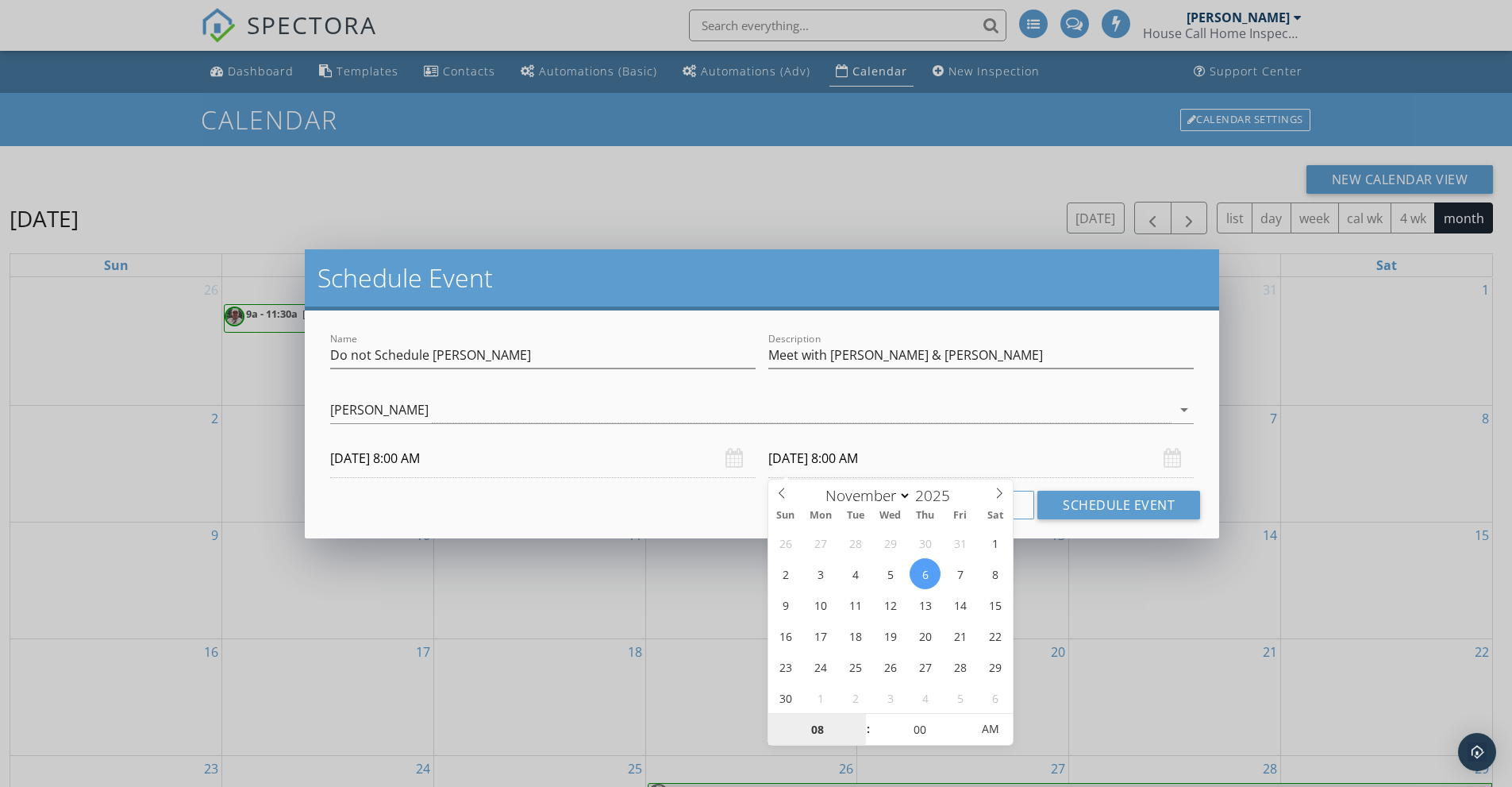
drag, startPoint x: 925, startPoint y: 563, endPoint x: 910, endPoint y: 606, distance: 45.5
type input "09"
type input "11/06/2025 9:00 AM"
click at [856, 719] on span at bounding box center [860, 722] width 11 height 16
type input "10"
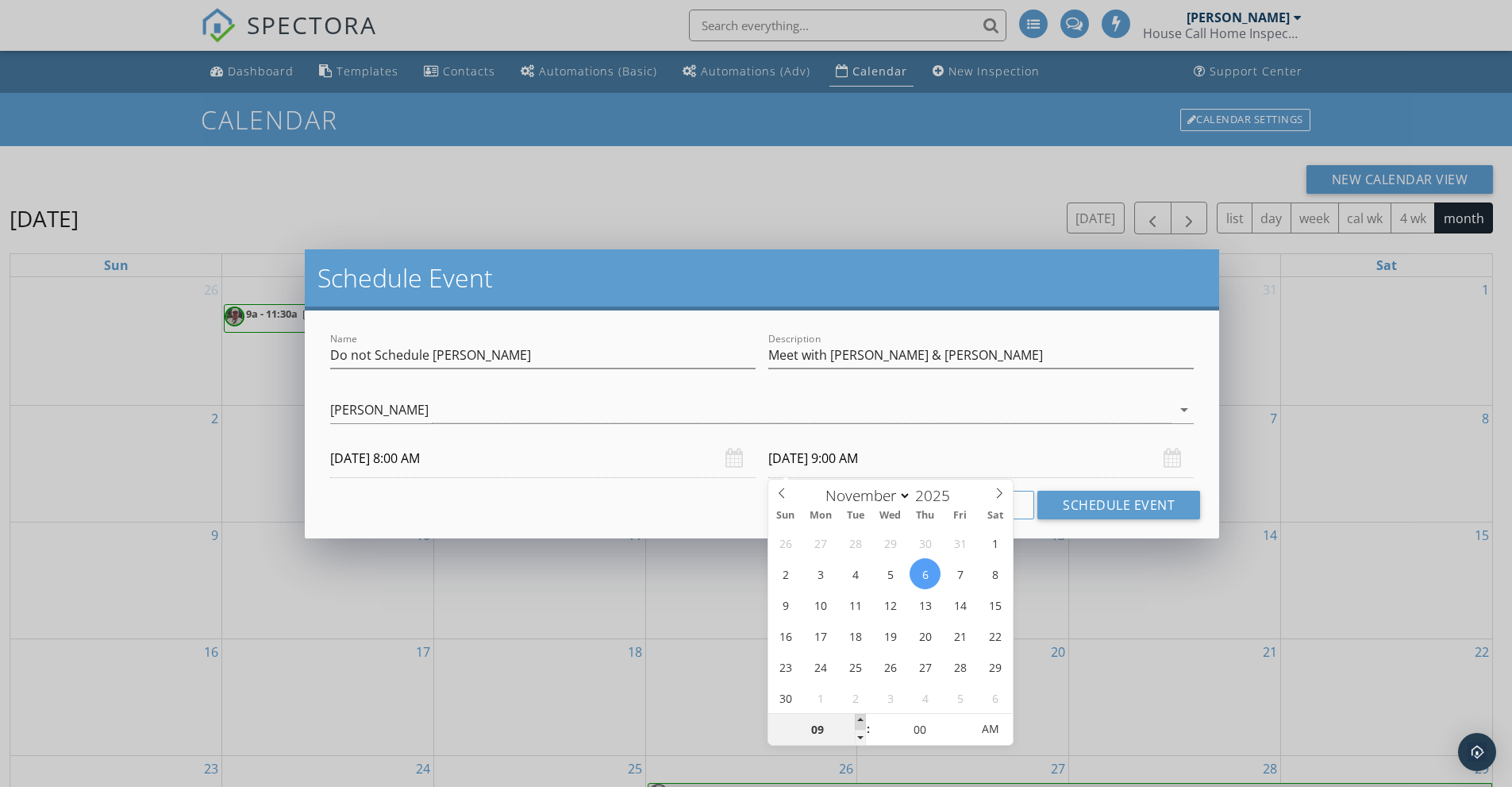
type input "11/06/2025 10:00 AM"
click at [856, 719] on span at bounding box center [860, 722] width 11 height 16
type input "11"
type input "11/06/2025 11:00 AM"
click at [856, 719] on span at bounding box center [860, 722] width 11 height 16
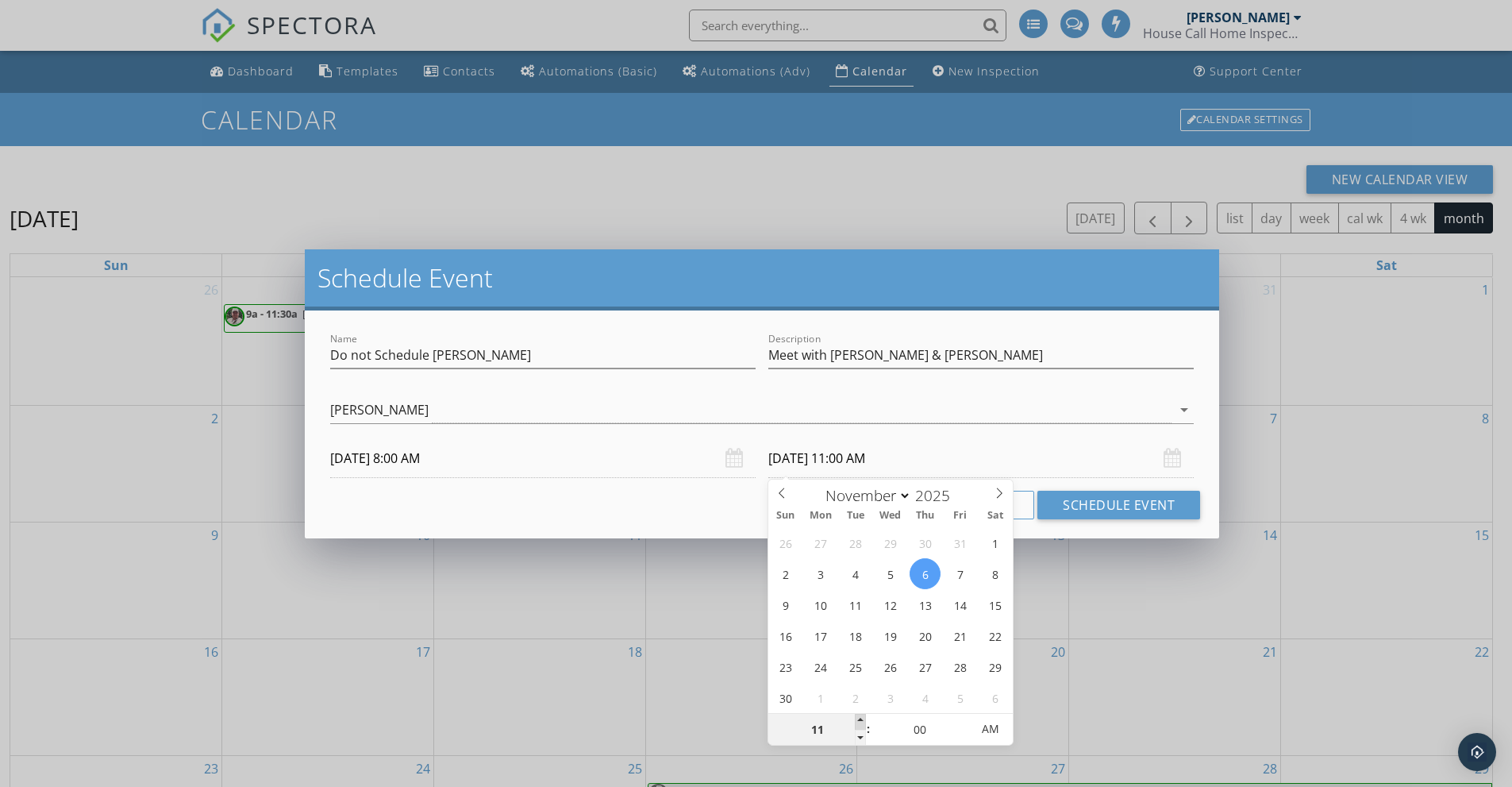
type input "12"
type input "11/06/2025 12:00 PM"
click at [856, 719] on span at bounding box center [860, 722] width 11 height 16
type input "01"
type input "11/06/2025 1:00 PM"
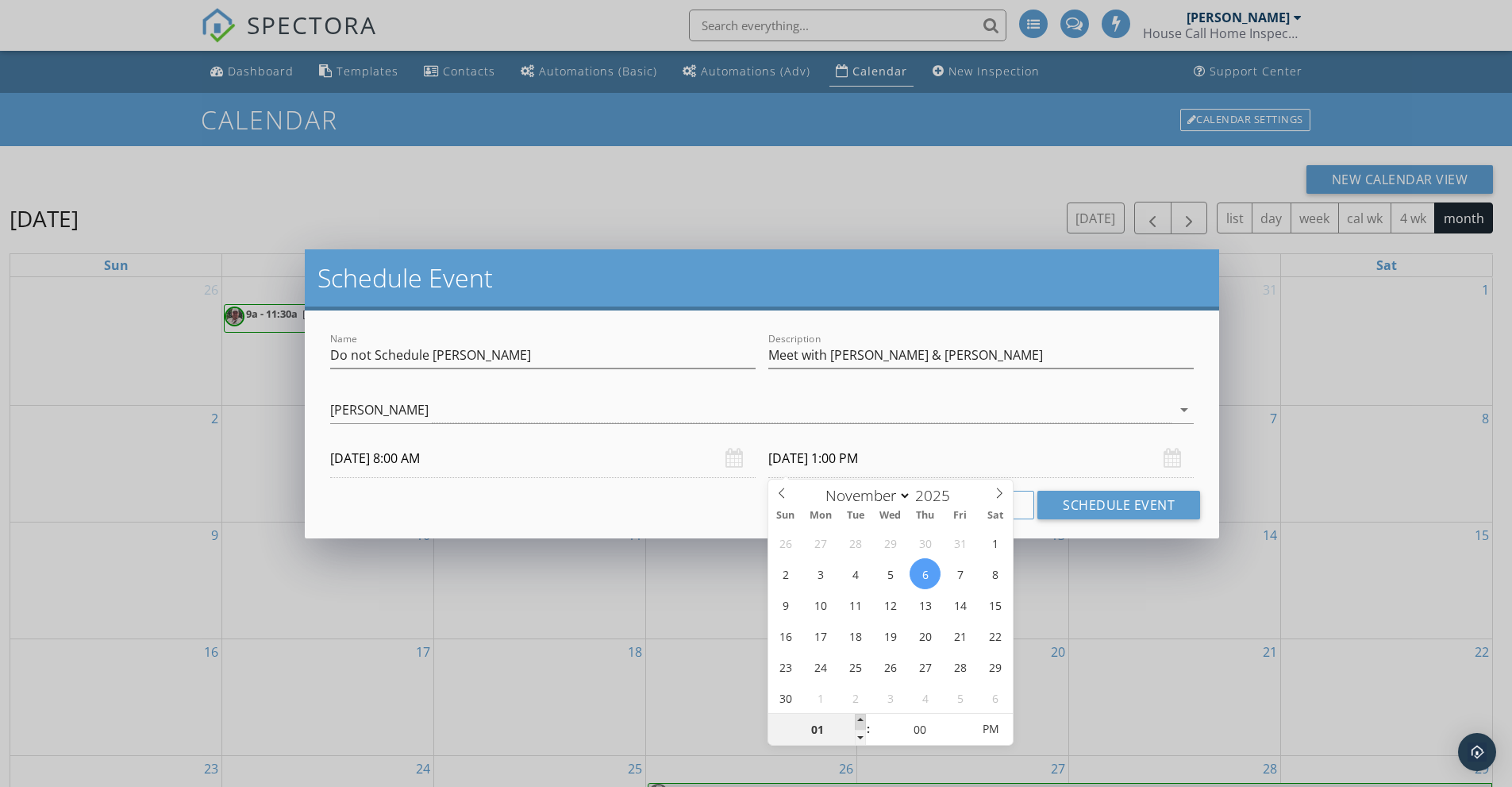
click at [856, 719] on span at bounding box center [860, 722] width 11 height 16
type input "02"
type input "11/06/2025 2:00 PM"
click at [863, 720] on span at bounding box center [860, 722] width 11 height 16
type input "03"
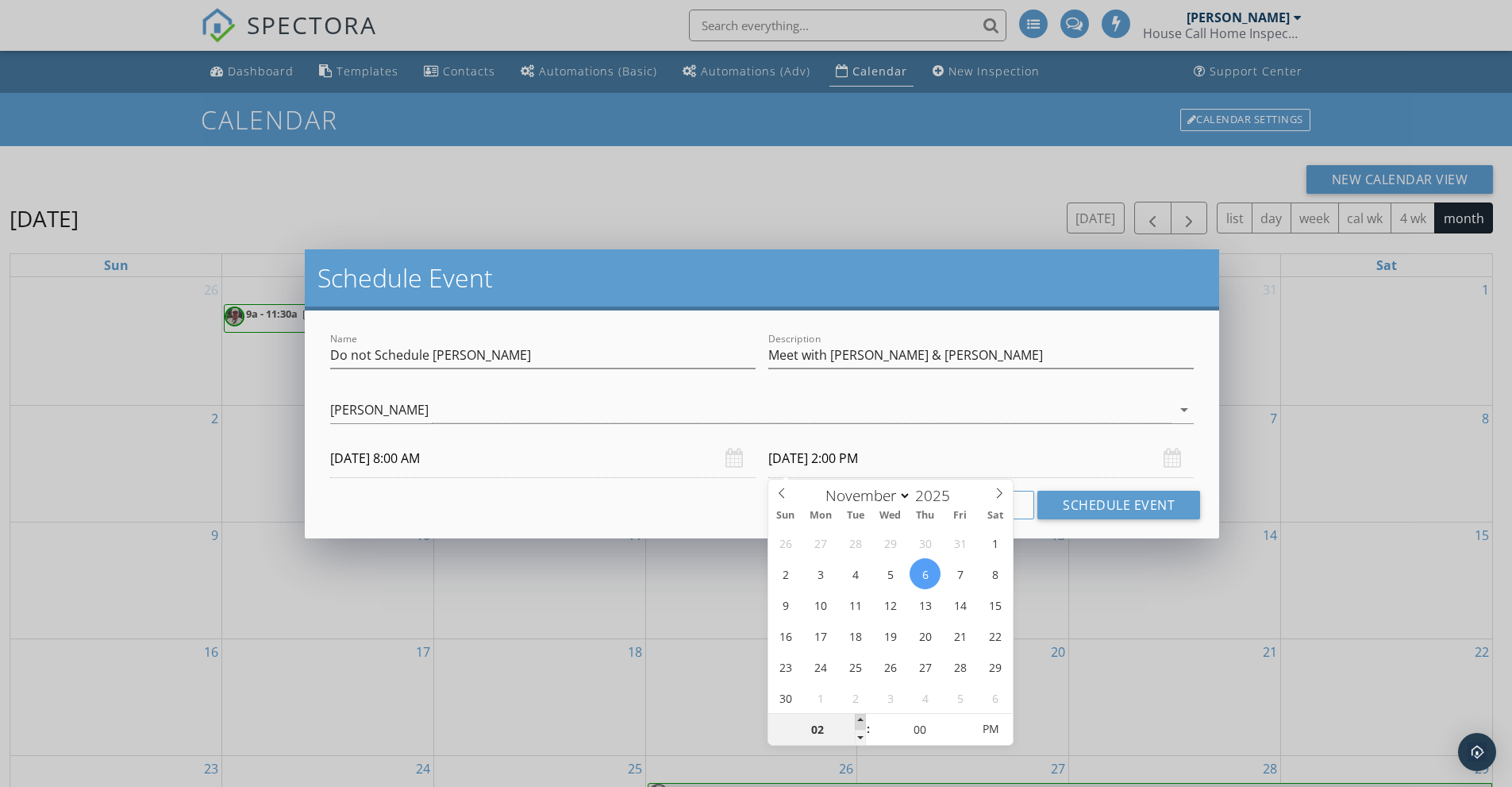
type input "11/06/2025 3:00 PM"
click at [863, 720] on span at bounding box center [860, 722] width 11 height 16
click at [1121, 507] on button "Schedule Event" at bounding box center [1118, 505] width 162 height 29
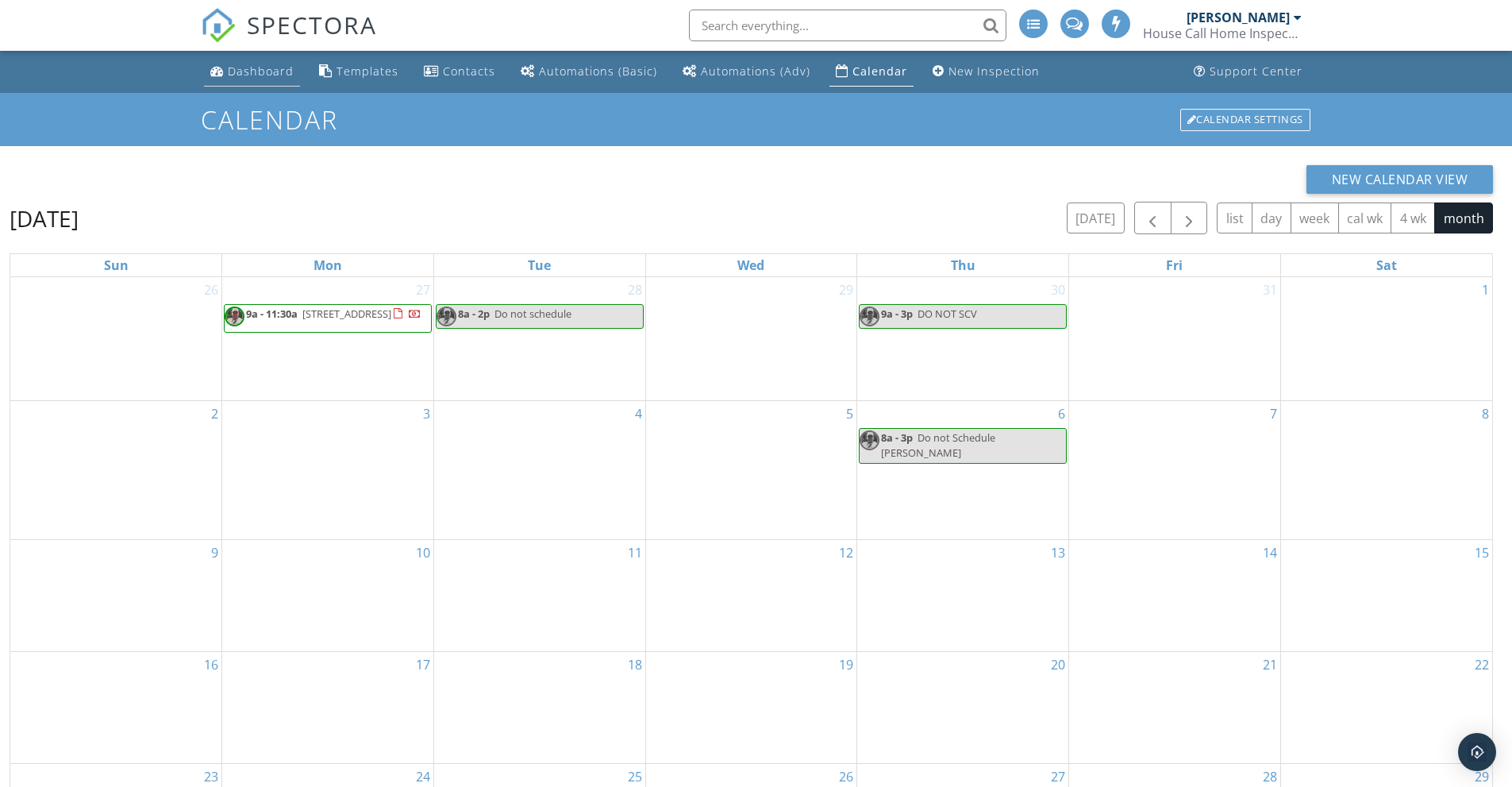
click at [233, 68] on div "Dashboard" at bounding box center [261, 71] width 66 height 15
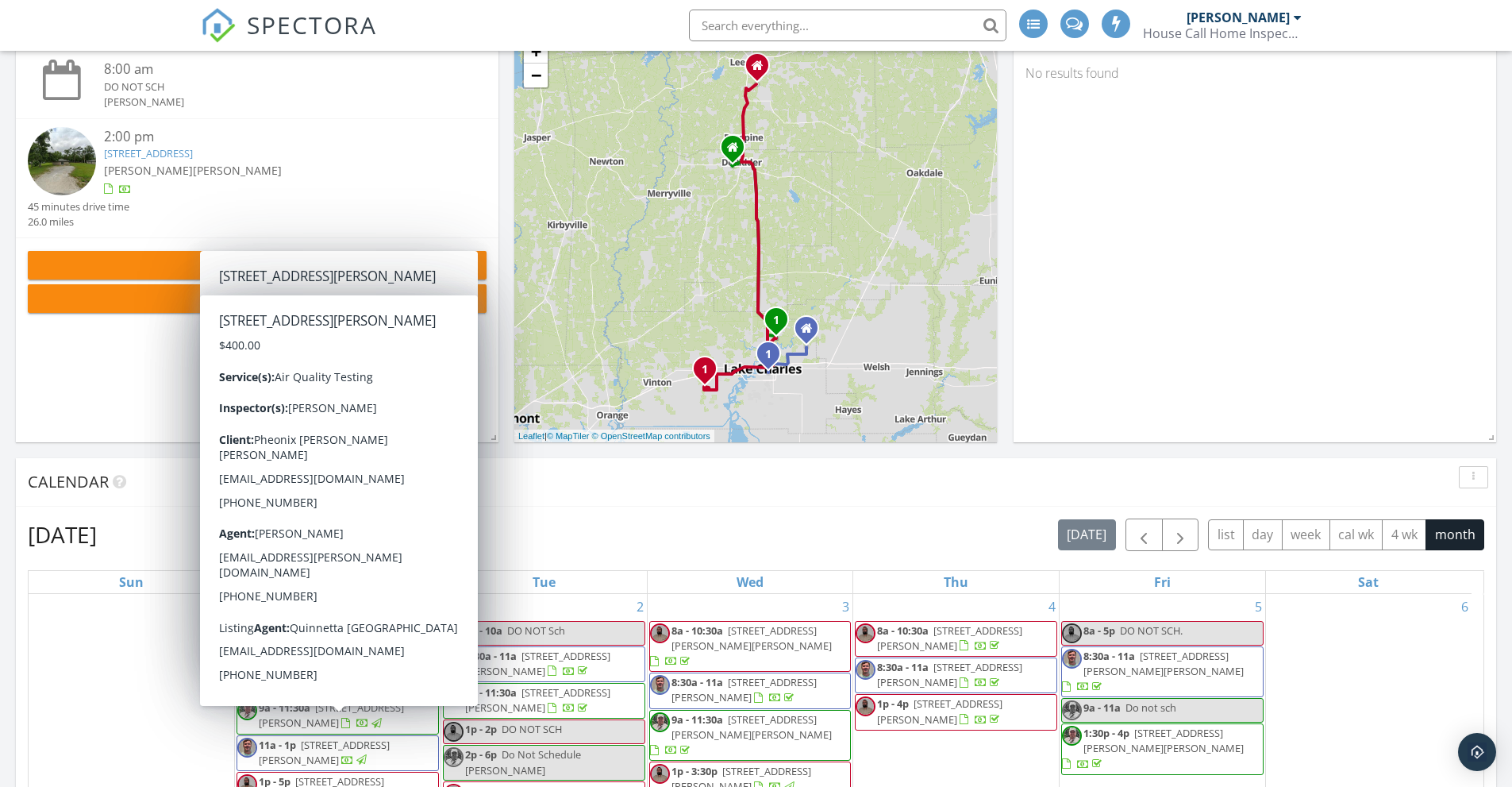
scroll to position [238, 0]
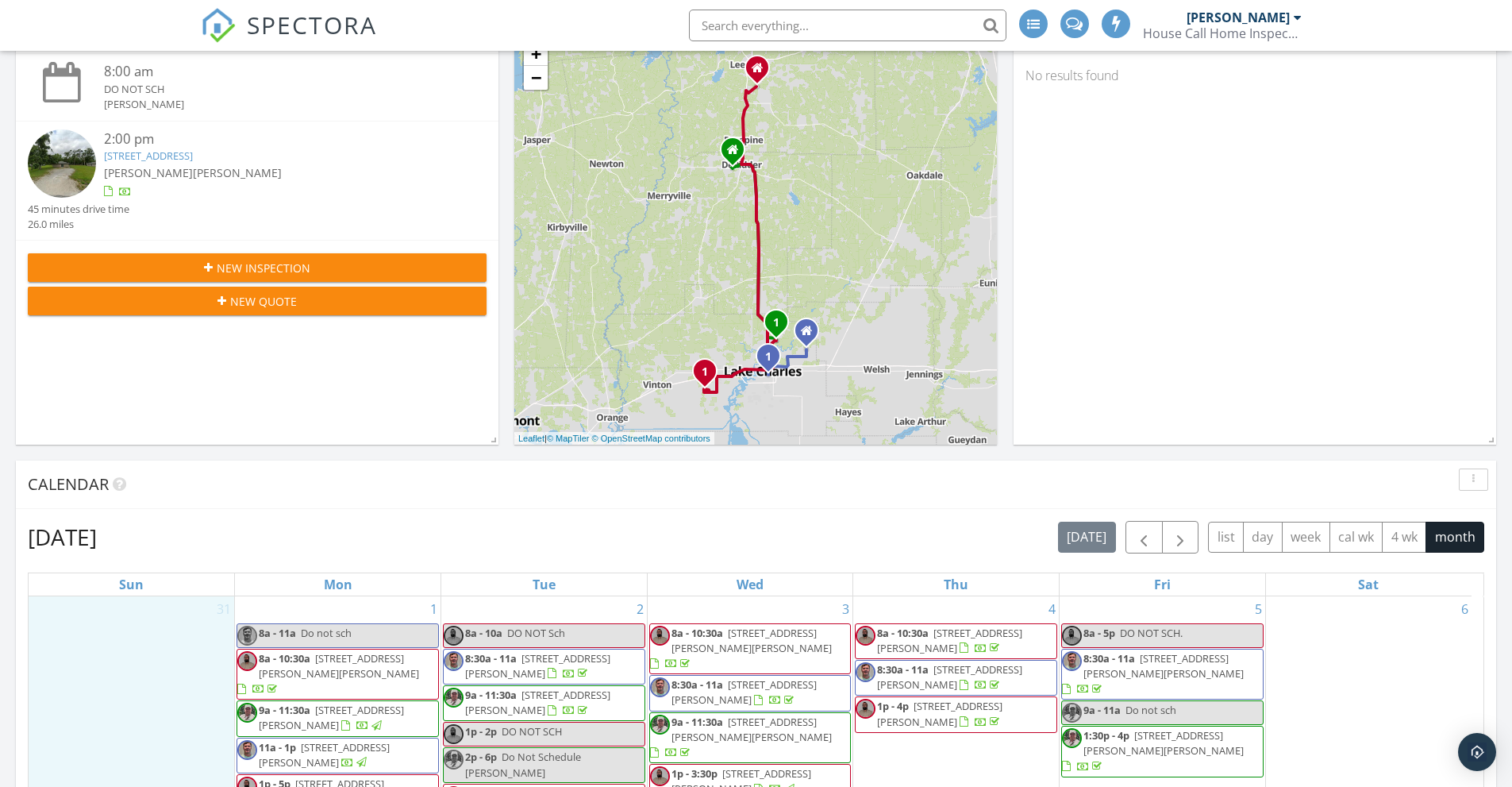
click at [137, 656] on div "31" at bounding box center [131, 749] width 205 height 305
click at [129, 639] on link "Cancel" at bounding box center [129, 639] width 82 height 26
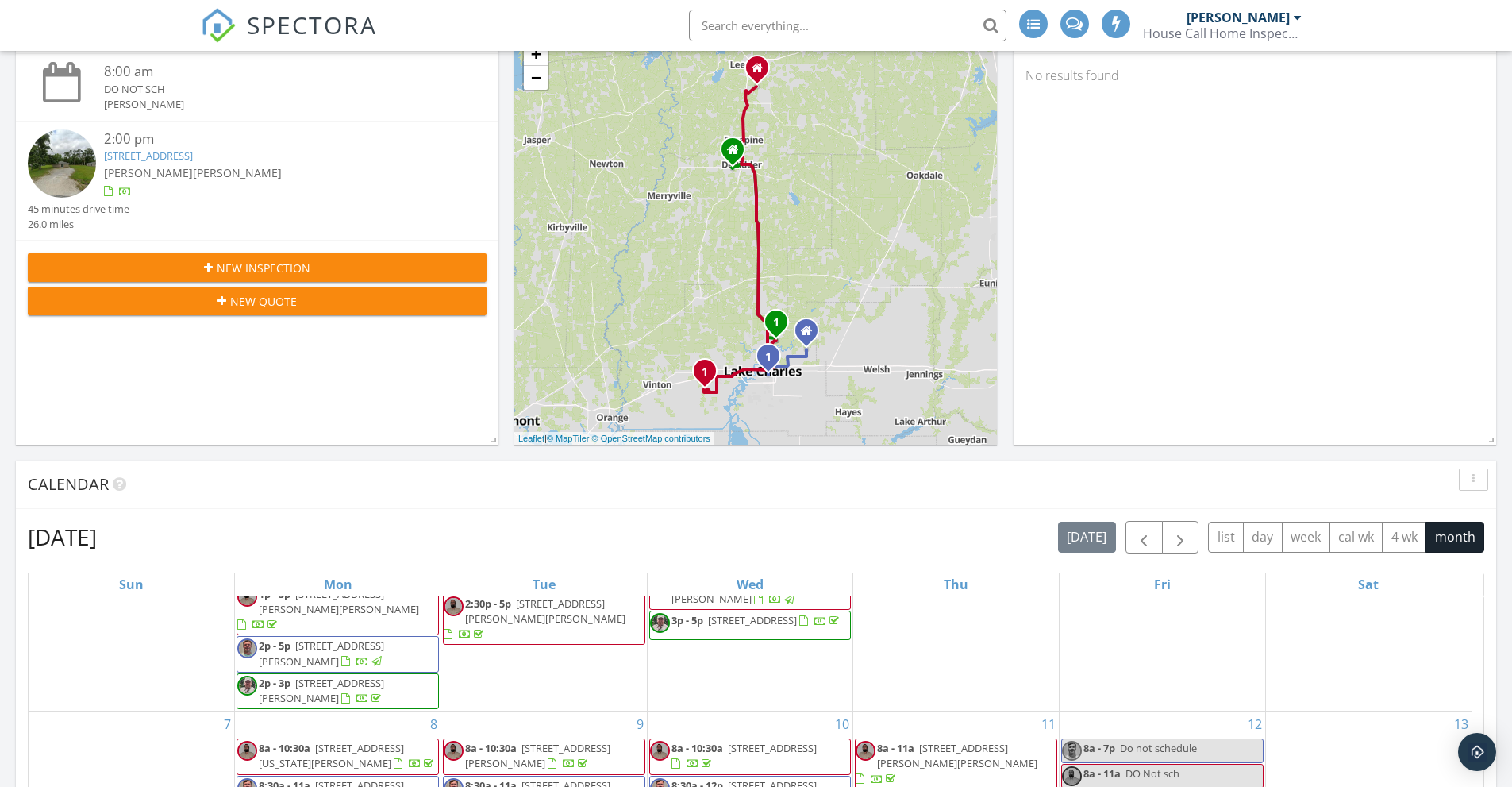
scroll to position [0, 0]
